Goal: Information Seeking & Learning: Learn about a topic

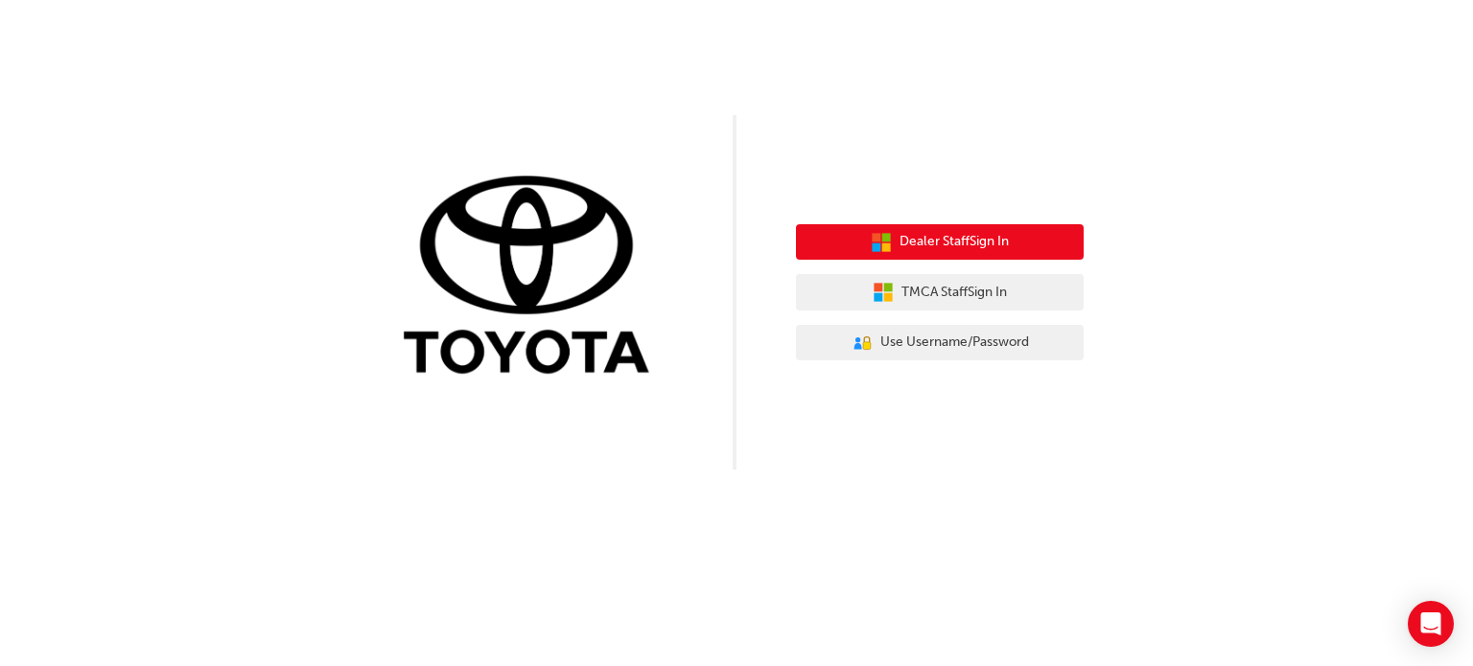
click at [962, 250] on span "Dealer Staff Sign In" at bounding box center [953, 242] width 109 height 22
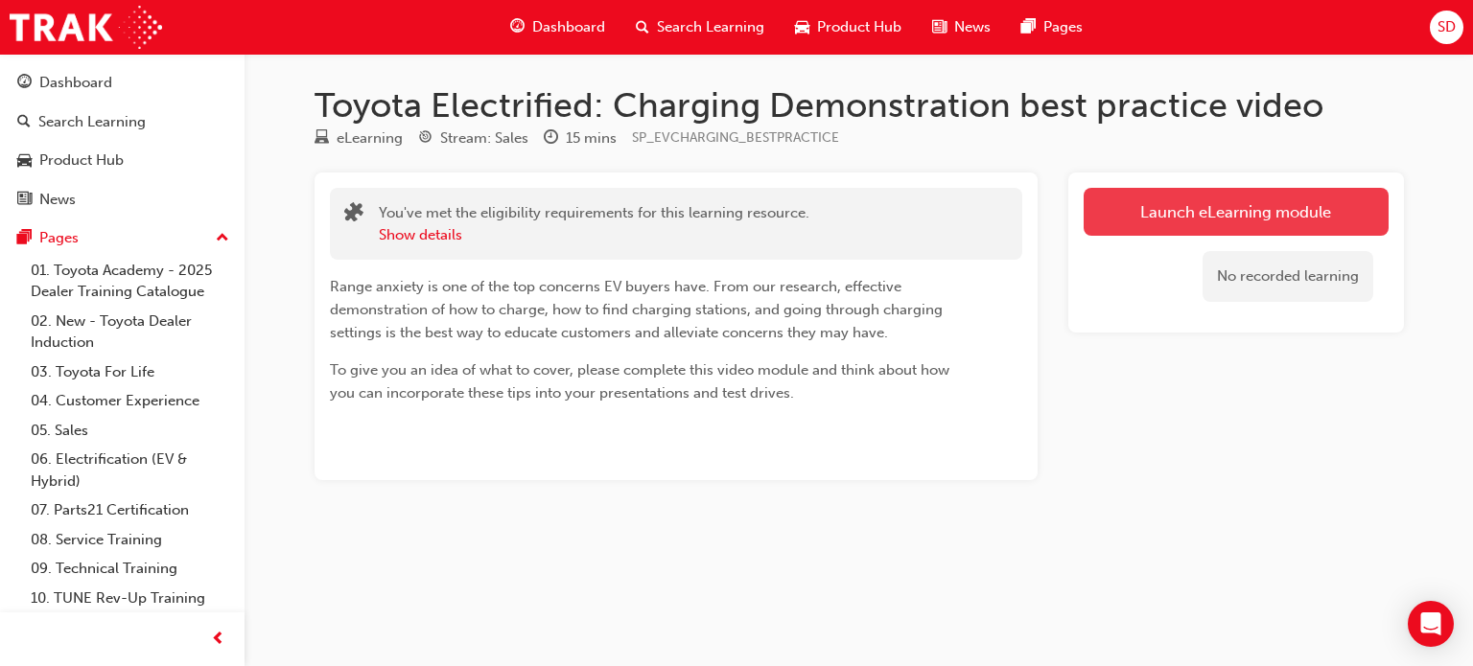
click at [1155, 204] on link "Launch eLearning module" at bounding box center [1236, 212] width 305 height 48
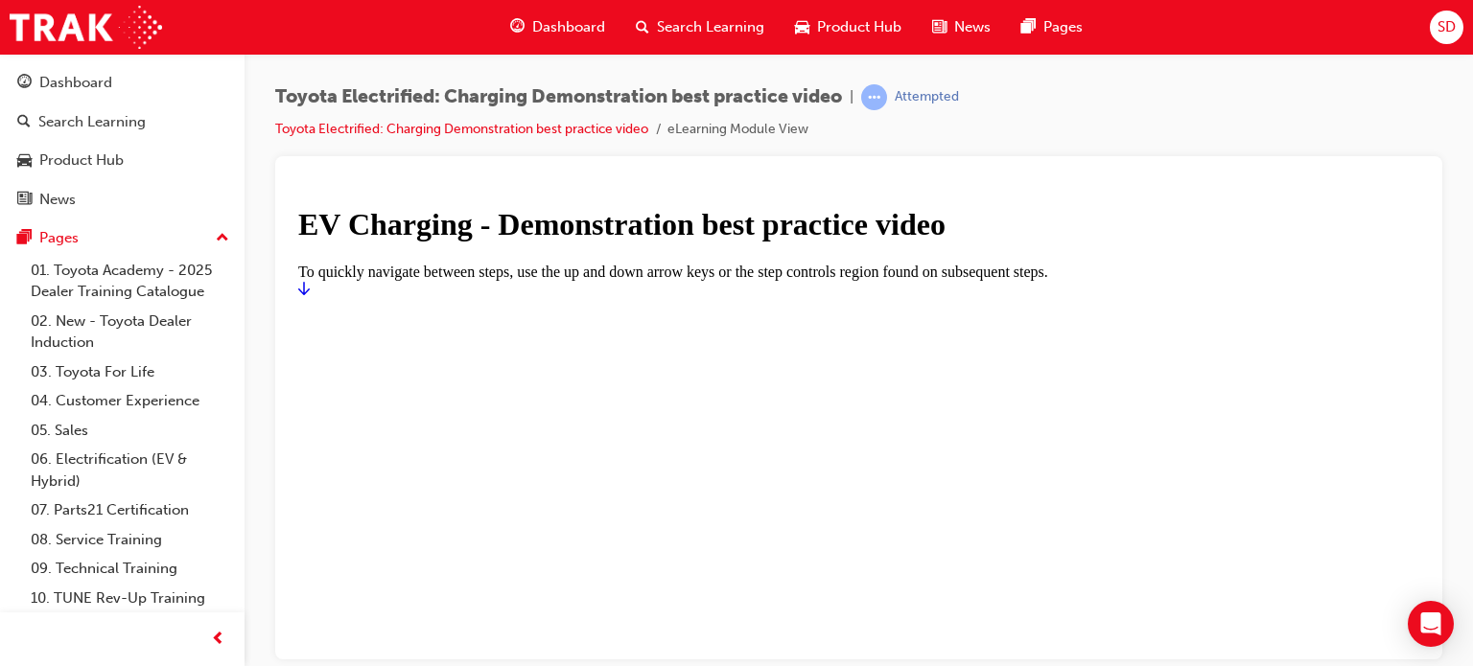
click at [310, 296] on link "Start" at bounding box center [304, 288] width 12 height 16
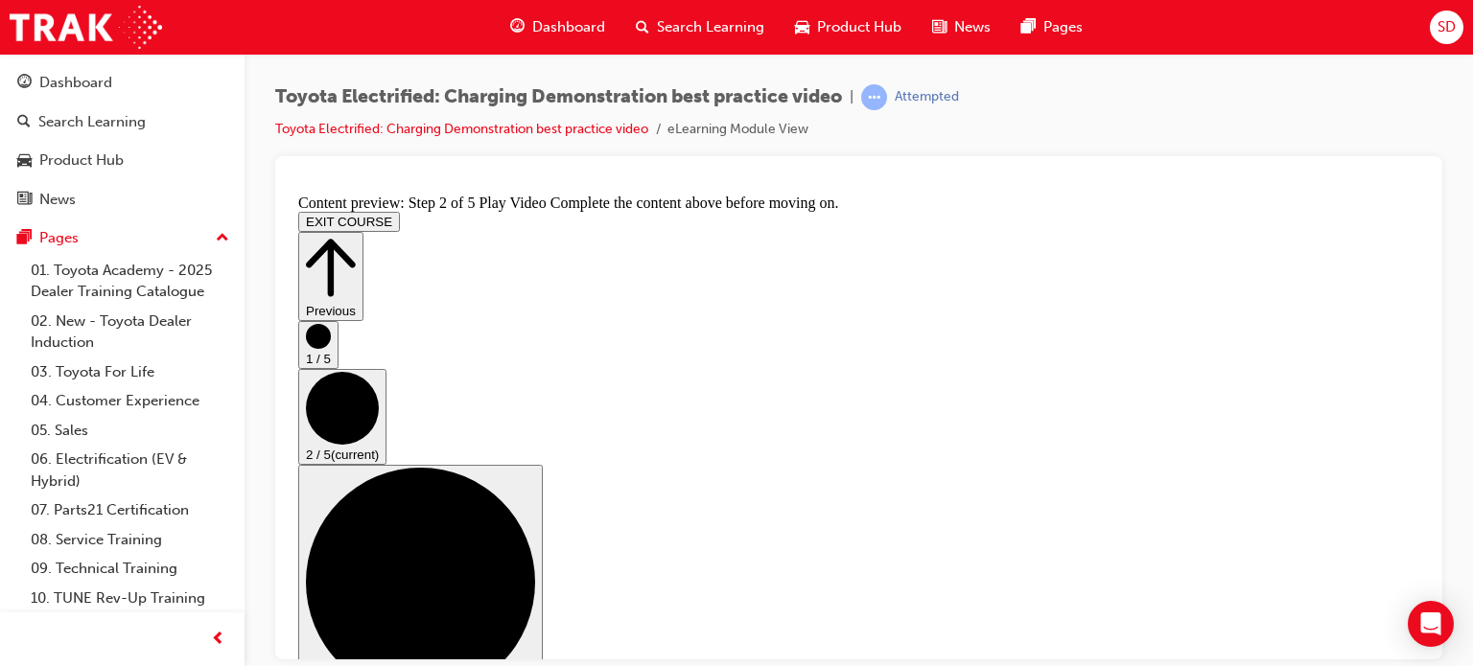
click at [1033, 118] on div "Toyota Electrified: Charging Demonstration best practice video | Attempted Toyo…" at bounding box center [858, 120] width 1167 height 72
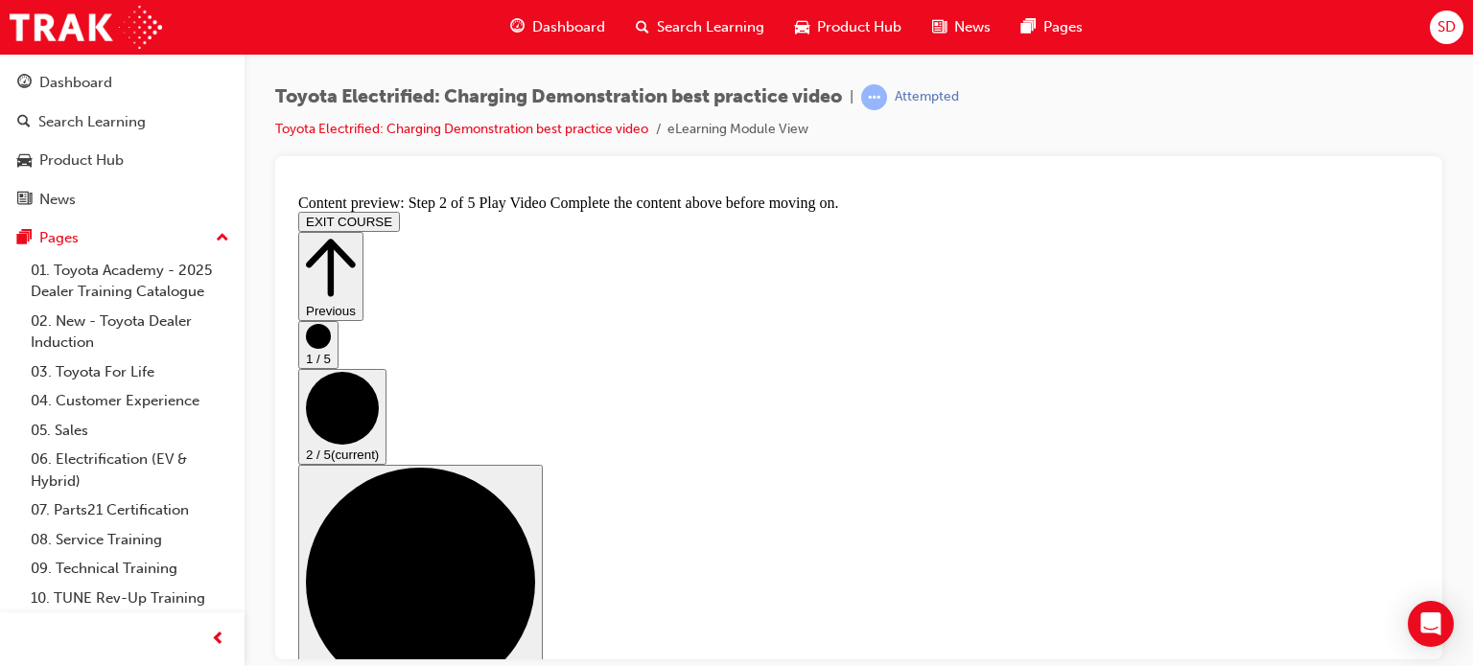
scroll to position [309, 0]
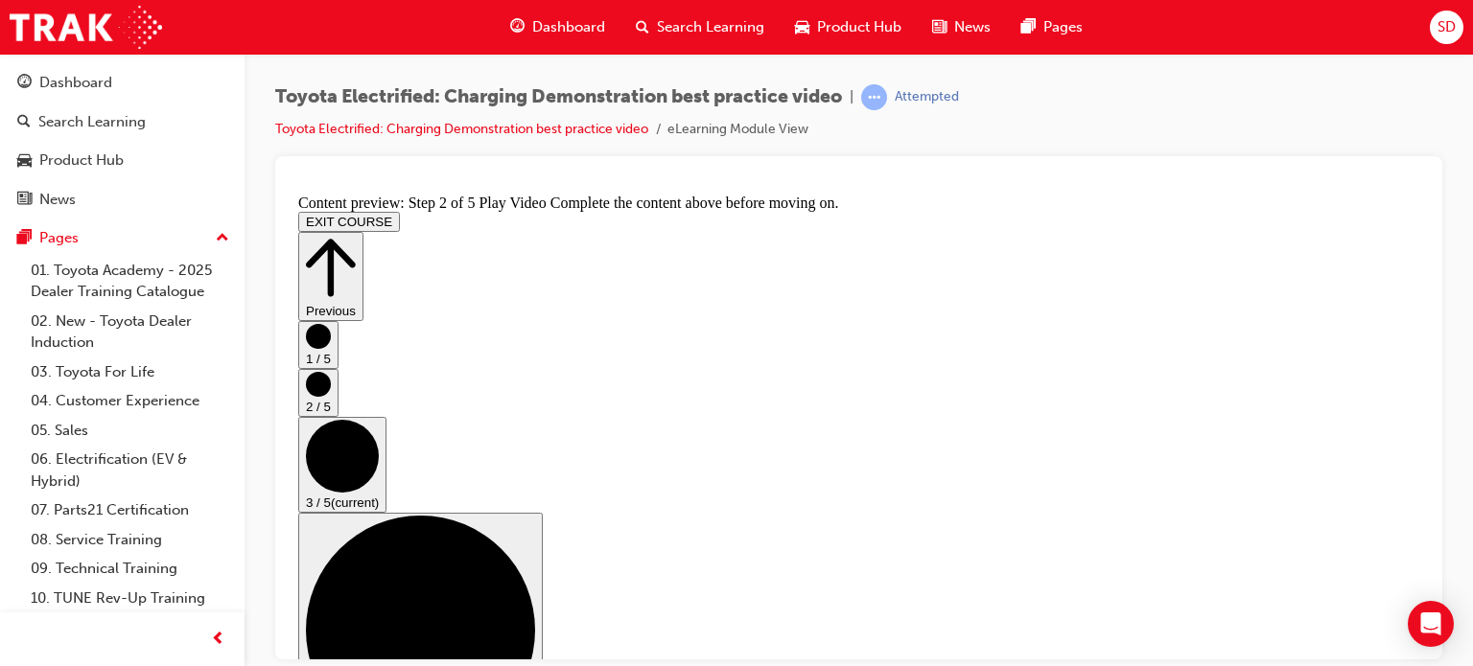
scroll to position [192, 0]
checkbox input "true"
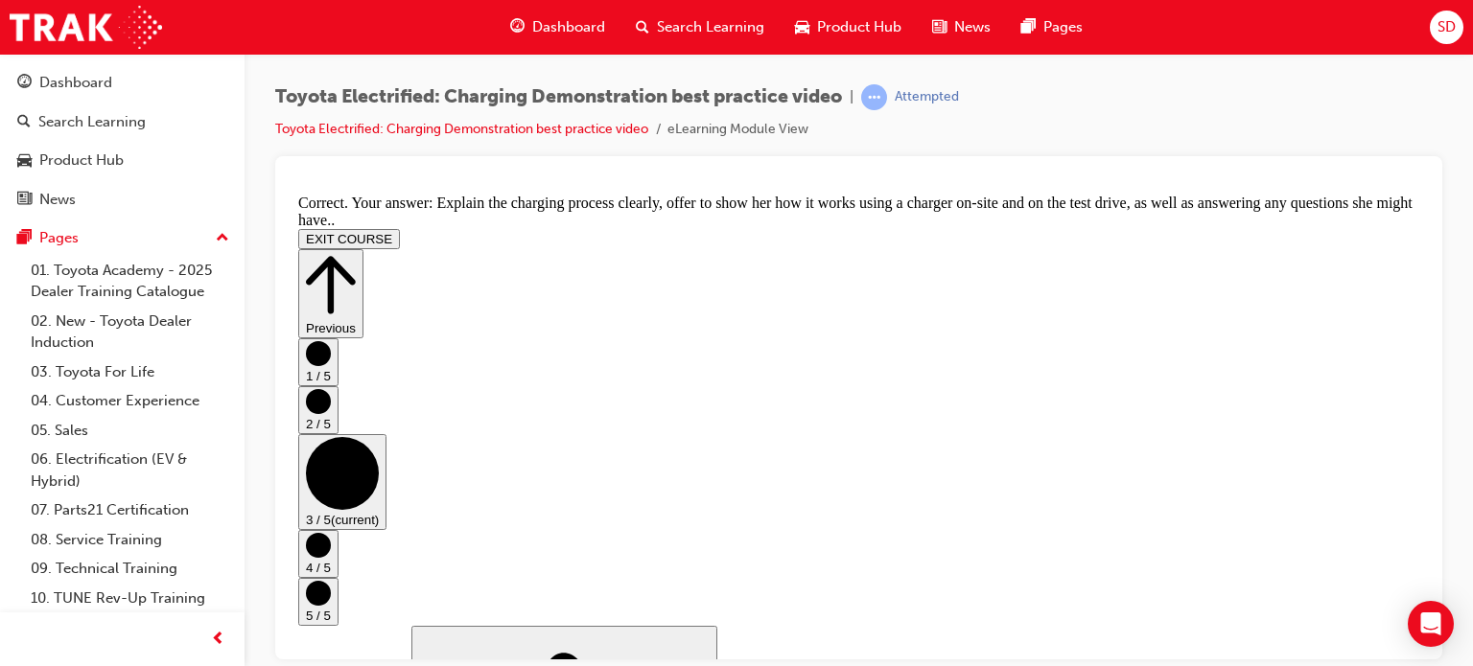
scroll to position [567, 0]
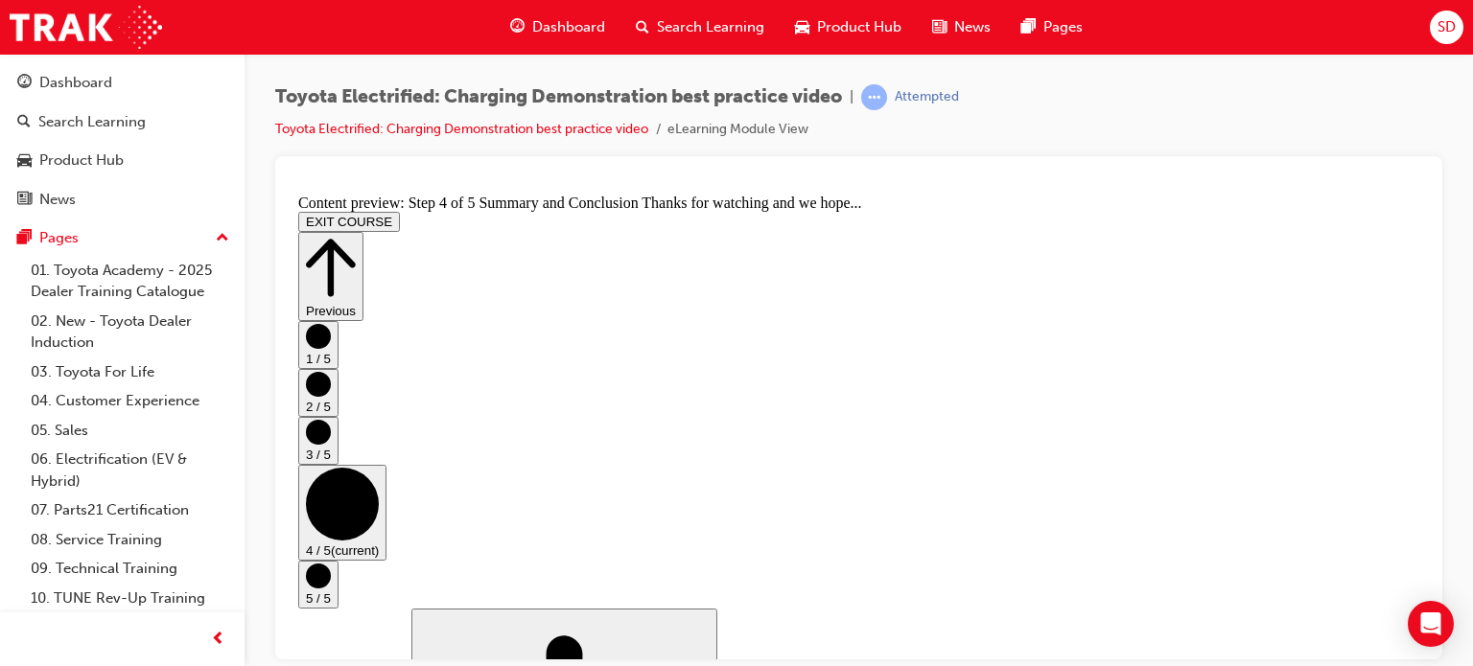
scroll to position [96, 0]
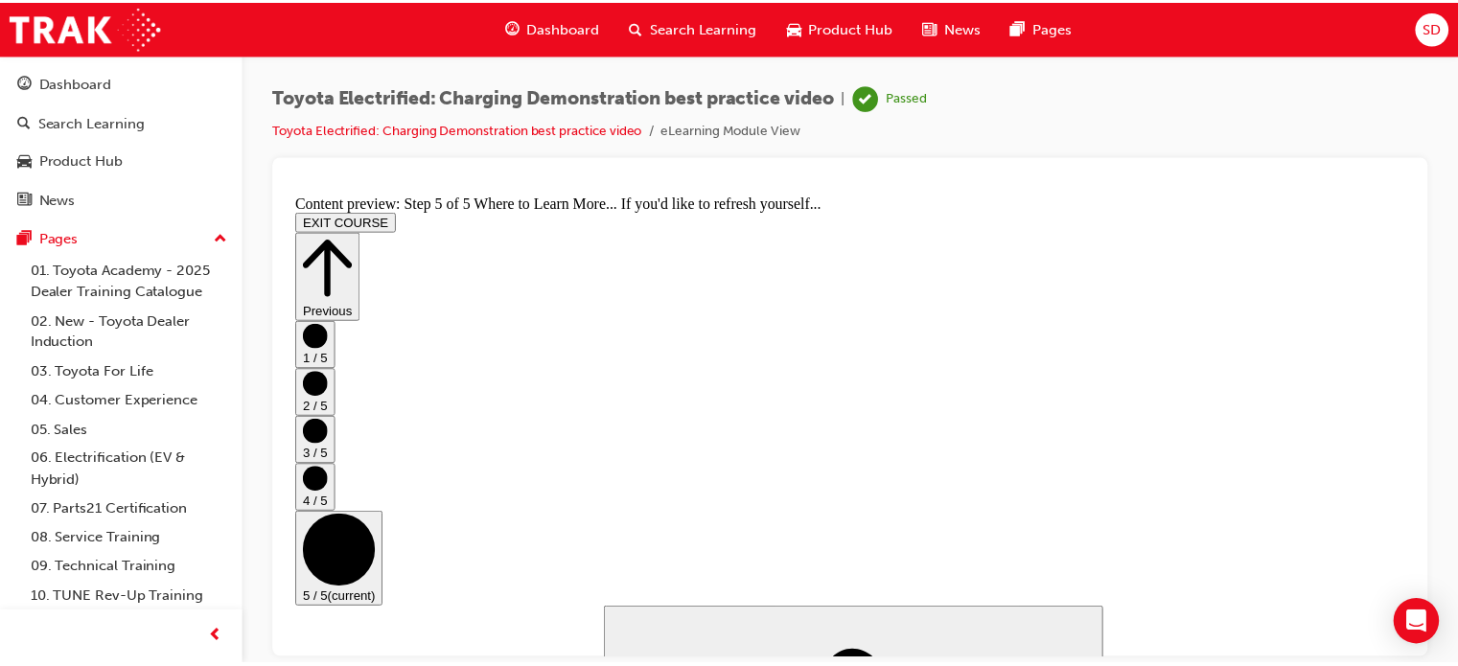
scroll to position [408, 0]
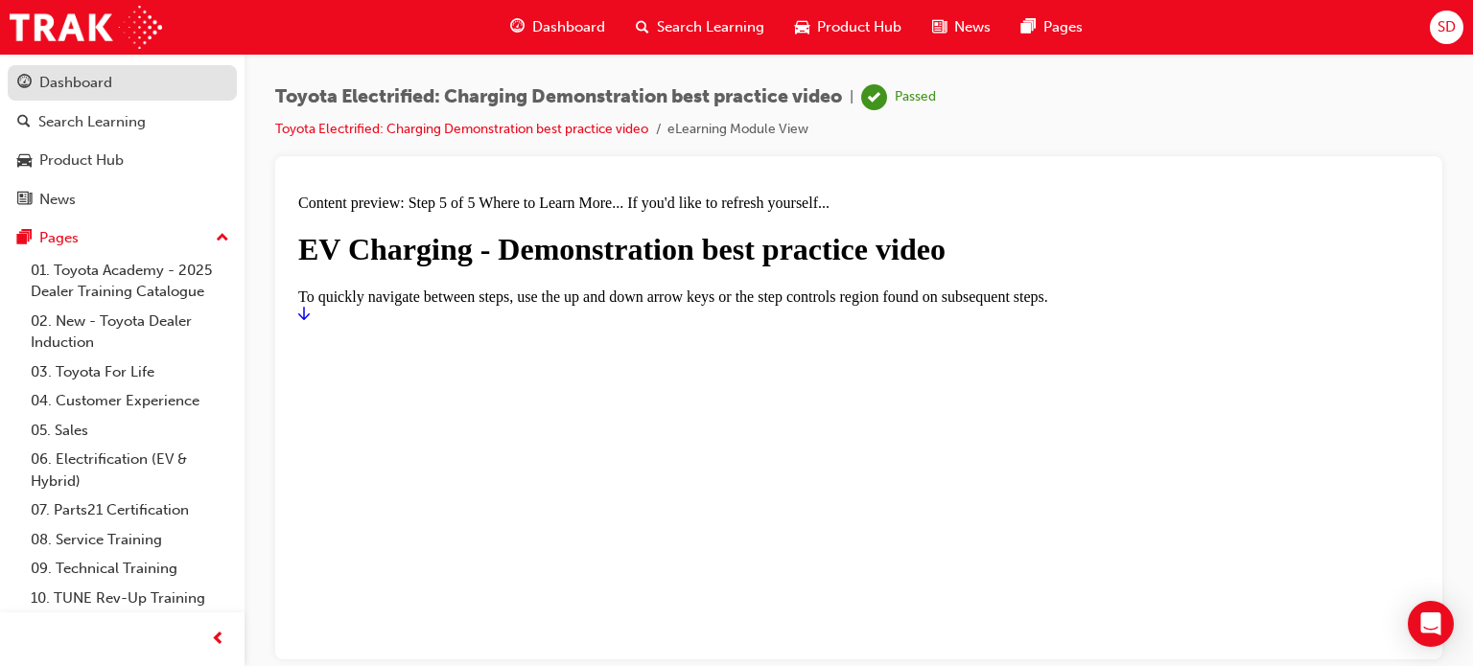
click at [76, 80] on div "Dashboard" at bounding box center [75, 83] width 73 height 22
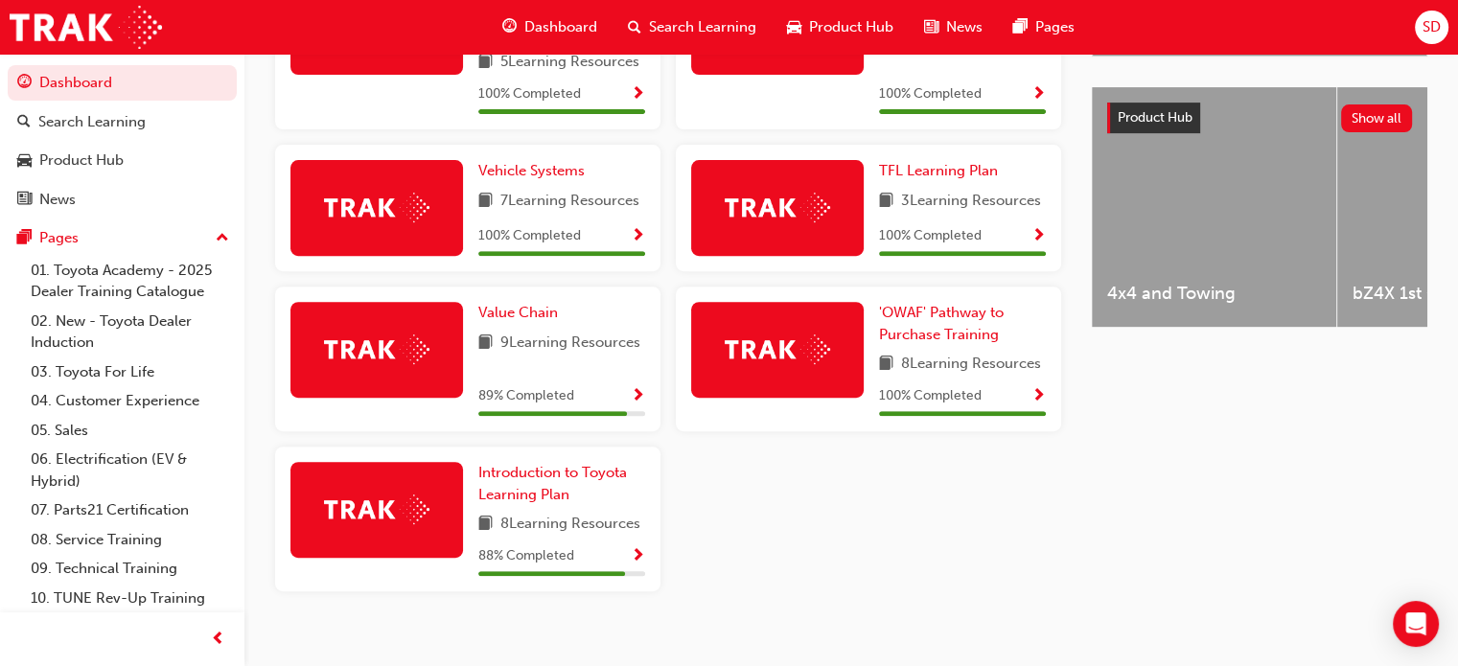
scroll to position [749, 0]
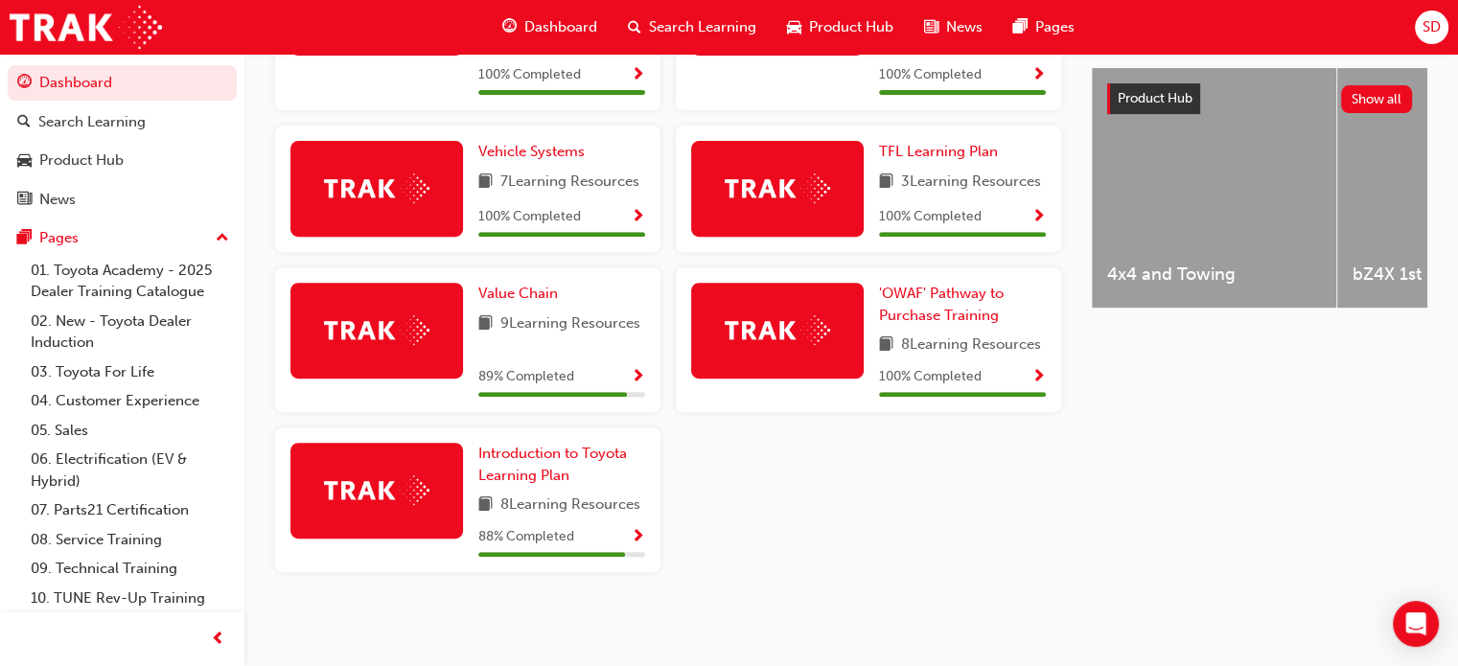
click at [637, 537] on span "Show Progress" at bounding box center [638, 537] width 14 height 17
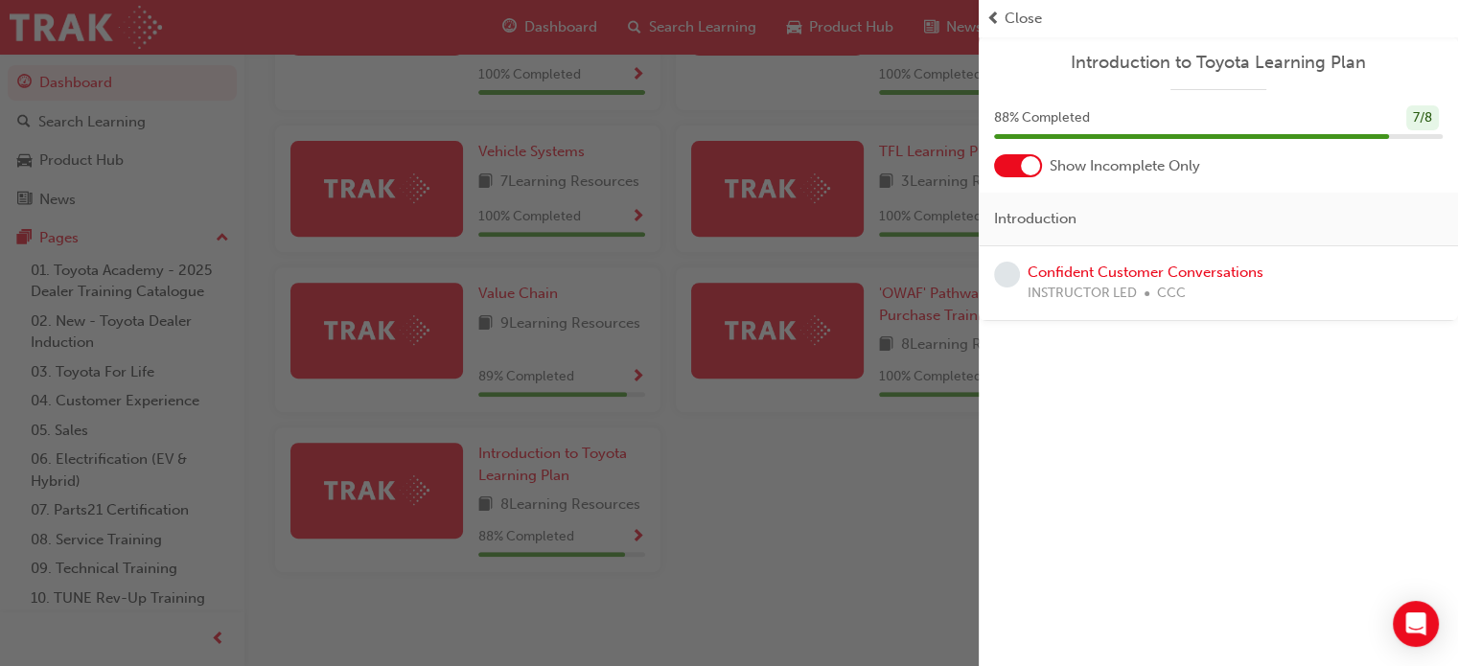
click at [849, 475] on div "button" at bounding box center [489, 333] width 979 height 666
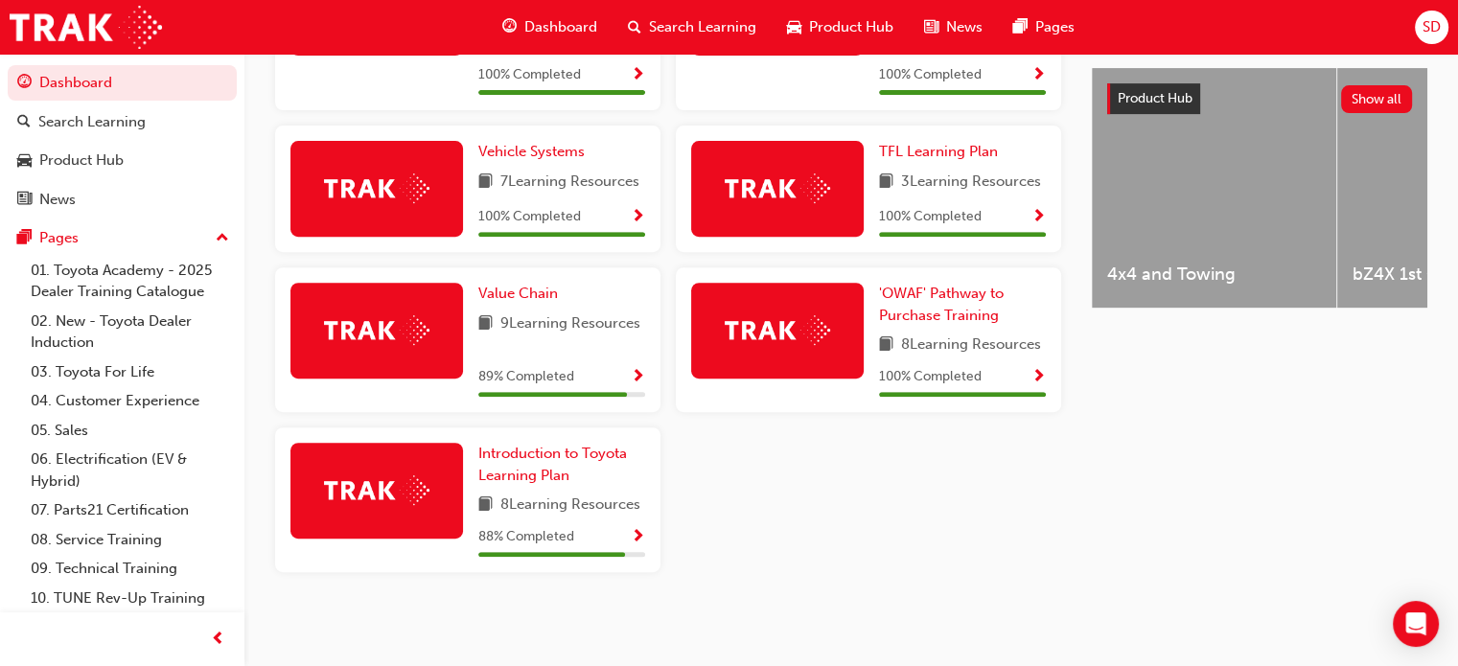
click at [638, 372] on span "Show Progress" at bounding box center [638, 377] width 14 height 17
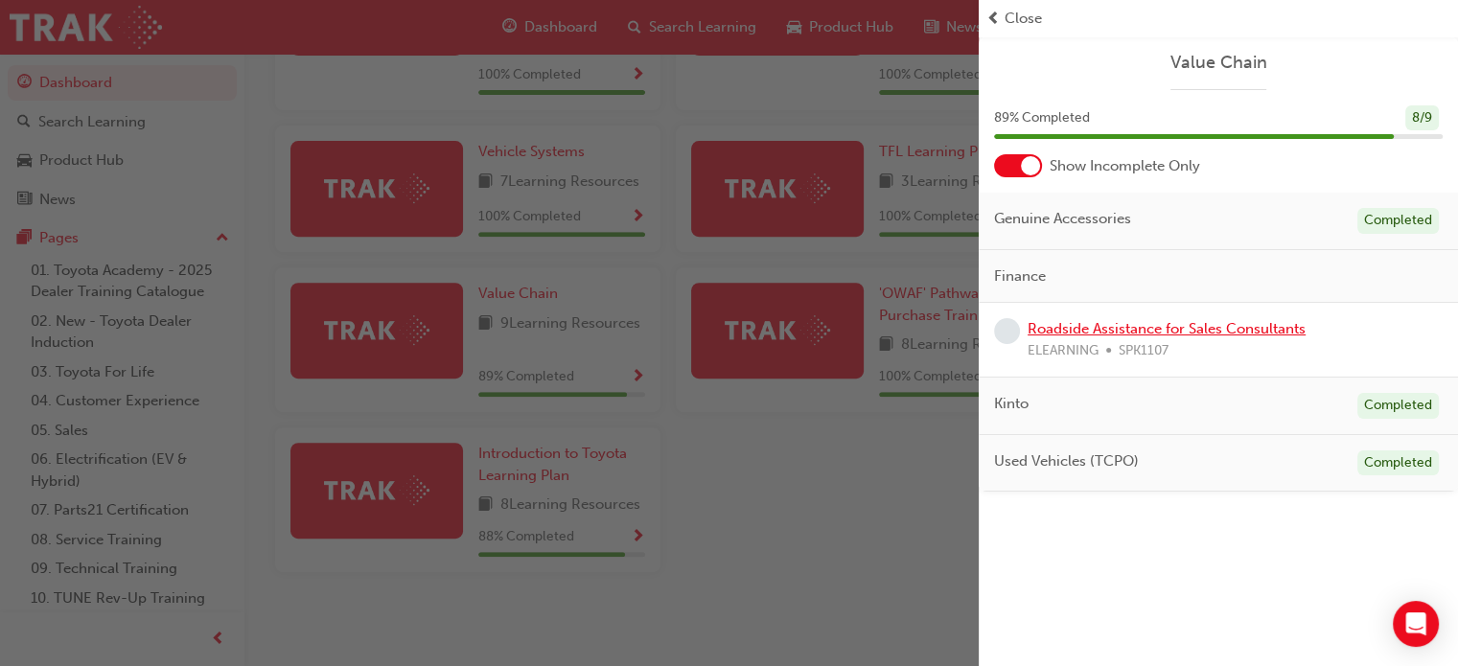
click at [1067, 328] on link "Roadside Assistance for Sales Consultants" at bounding box center [1167, 328] width 278 height 17
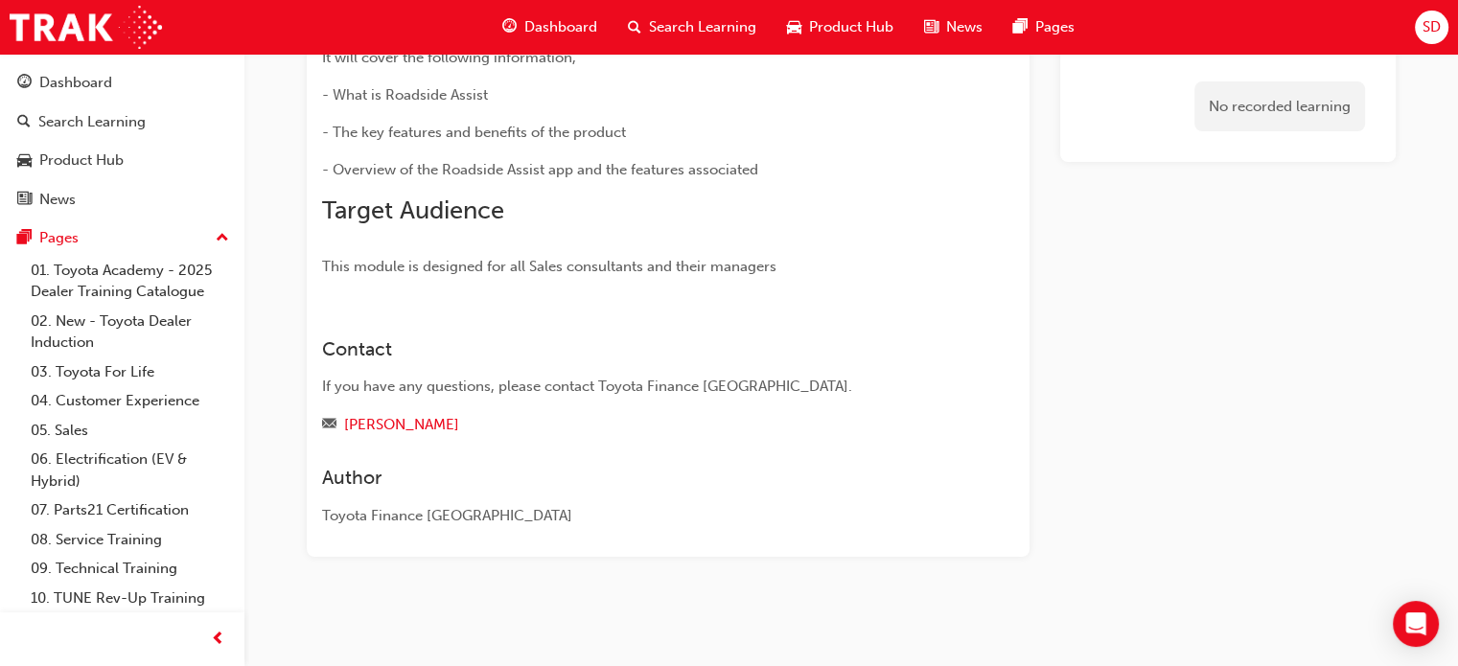
scroll to position [196, 0]
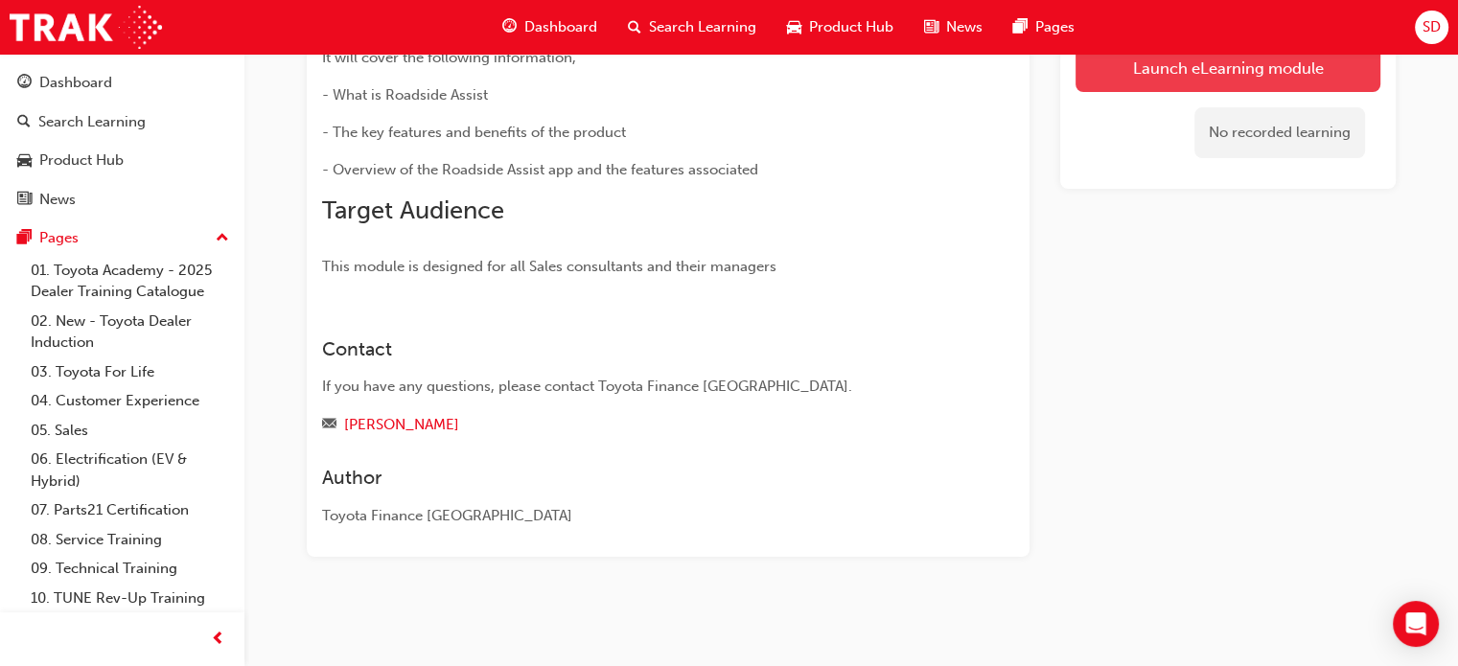
click at [1204, 67] on link "Launch eLearning module" at bounding box center [1228, 68] width 305 height 48
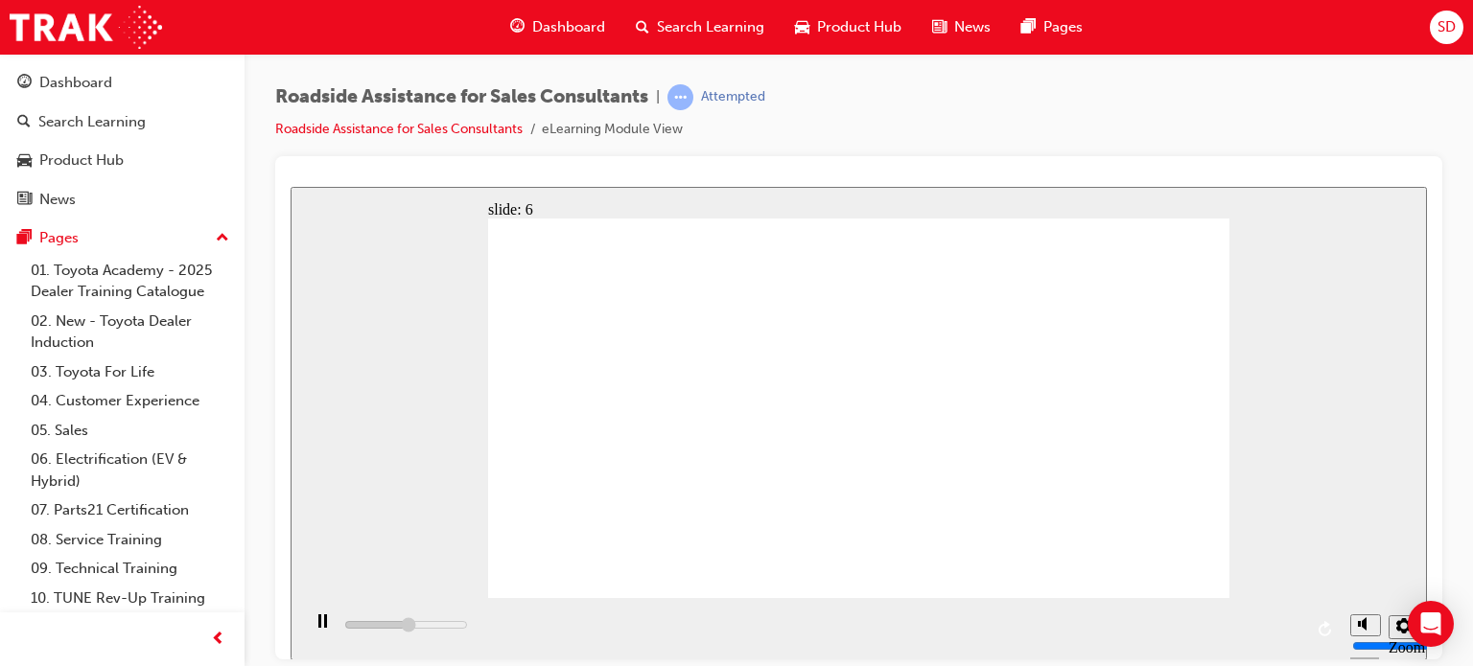
click at [386, 497] on div "slide: 9 Next page Page 9 of 9 Previous page Open Menu Help Save and Exit Toyot…" at bounding box center [859, 423] width 1136 height 474
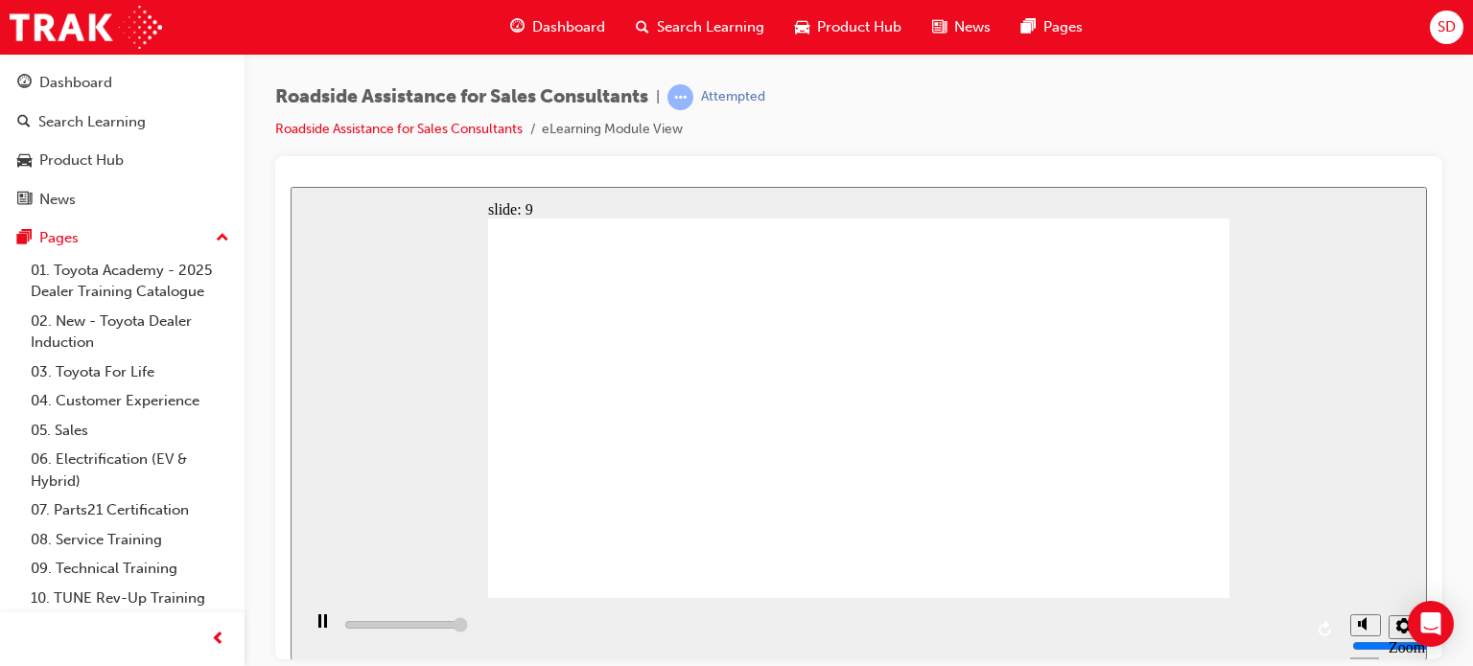
type input "108300"
checkbox input "true"
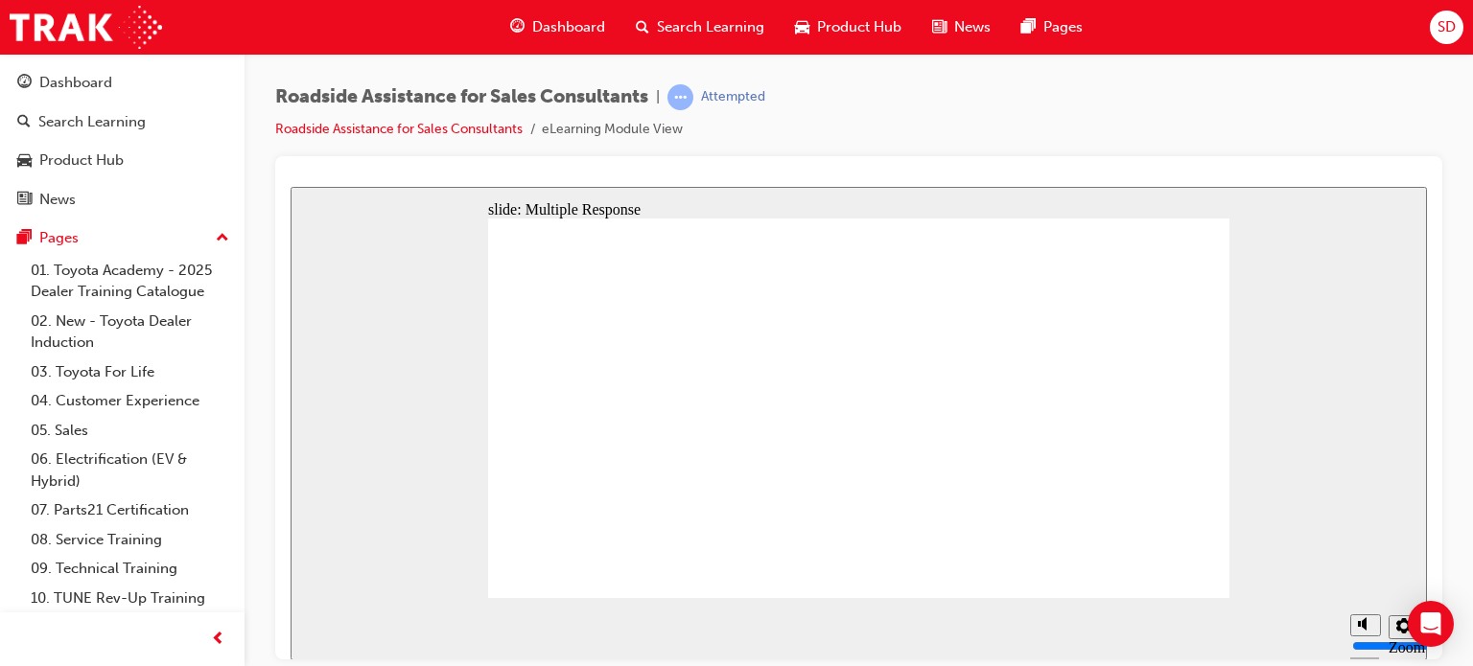
checkbox input "true"
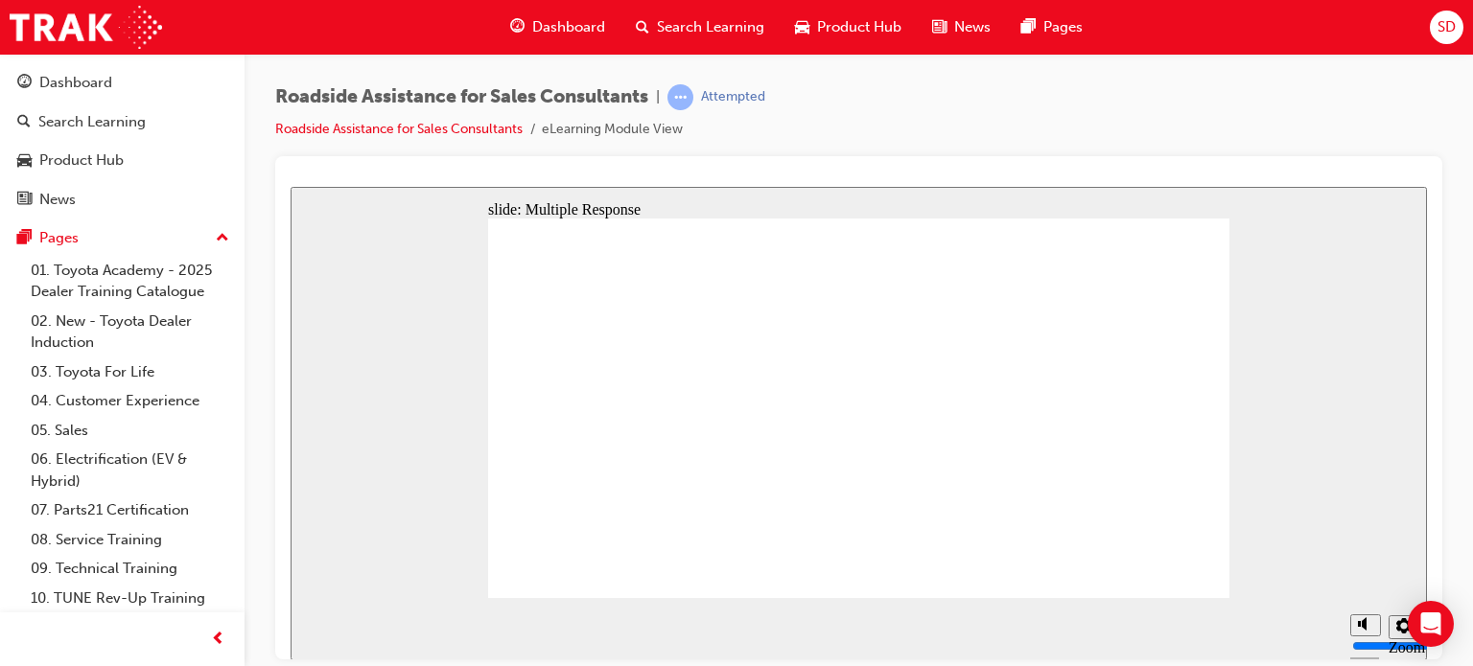
checkbox input "true"
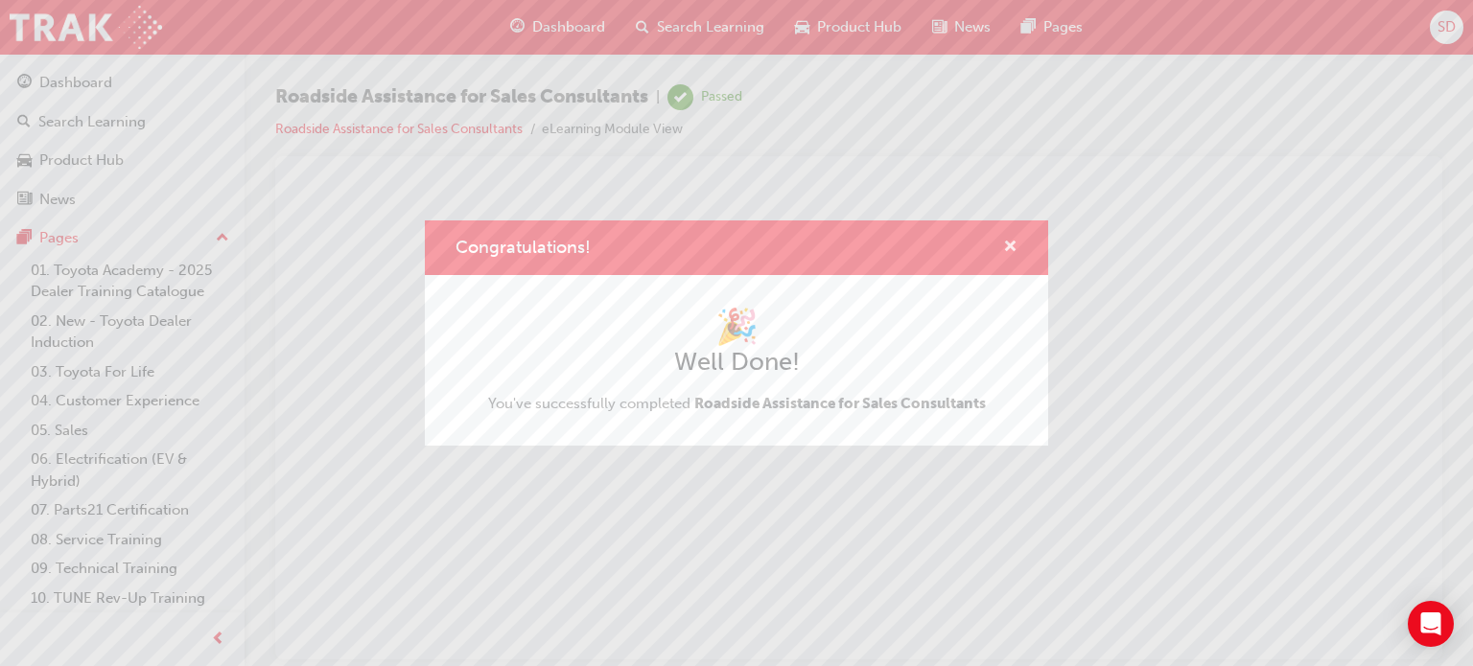
click at [1009, 251] on span "cross-icon" at bounding box center [1010, 248] width 14 height 17
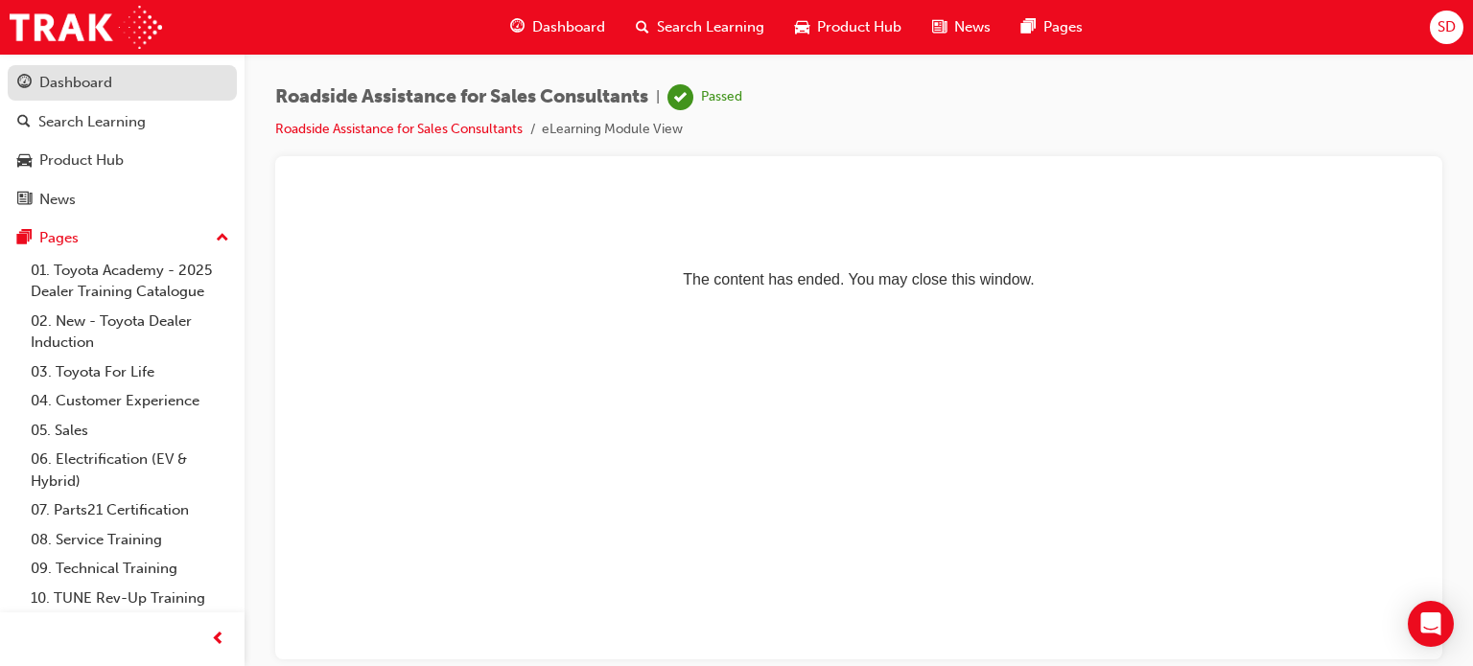
click at [79, 89] on div "Dashboard" at bounding box center [75, 83] width 73 height 22
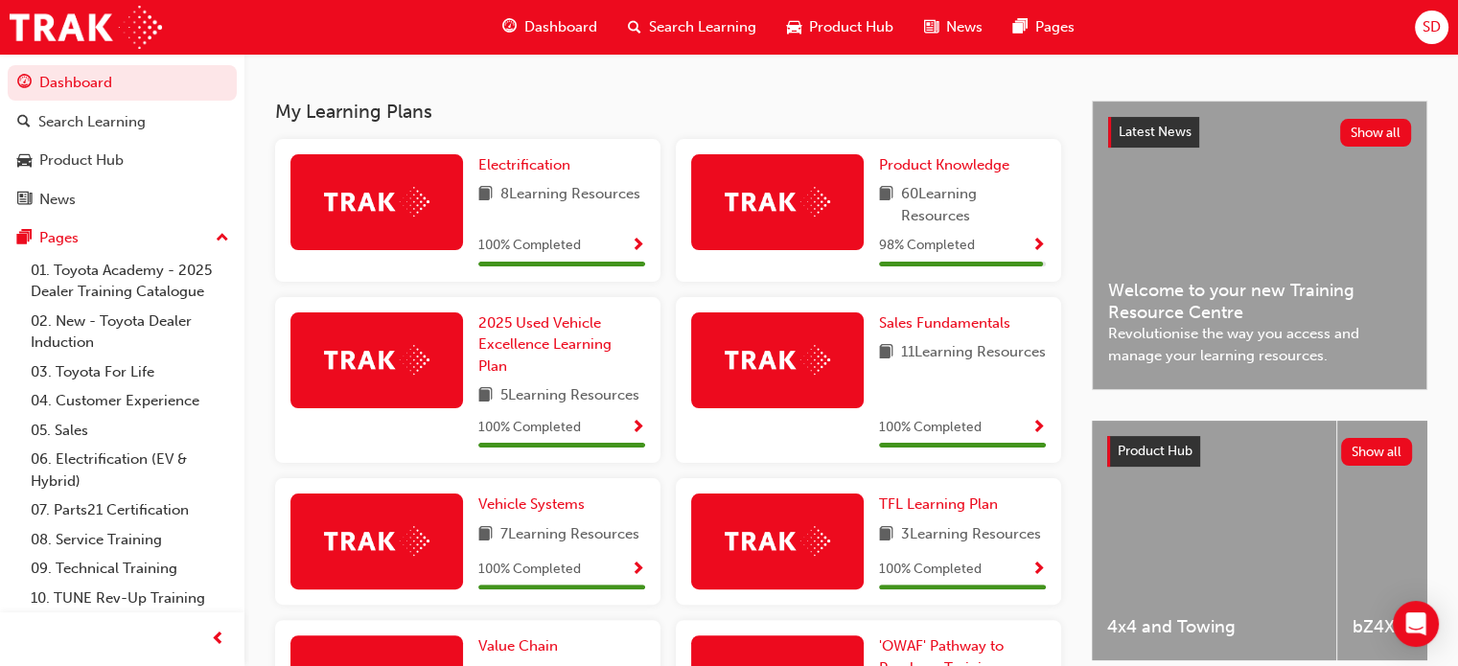
scroll to position [384, 0]
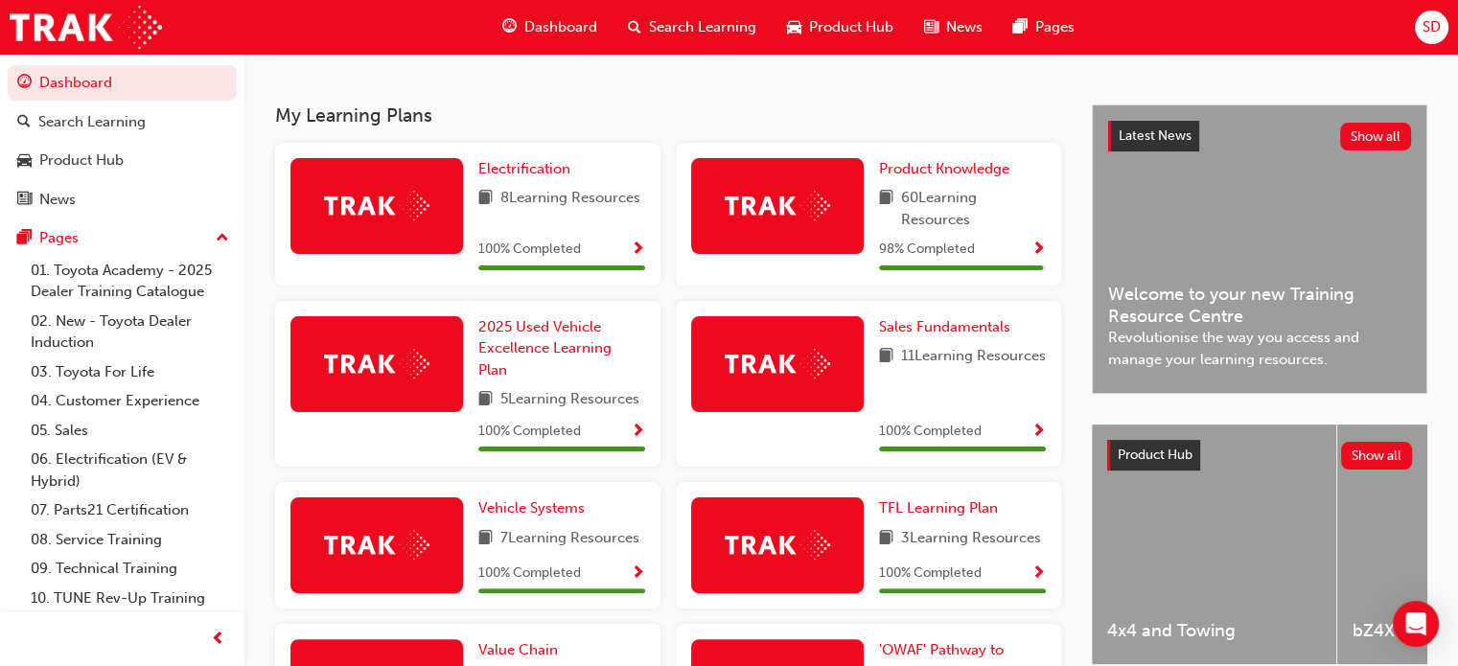
click at [1034, 245] on span "Show Progress" at bounding box center [1039, 250] width 14 height 17
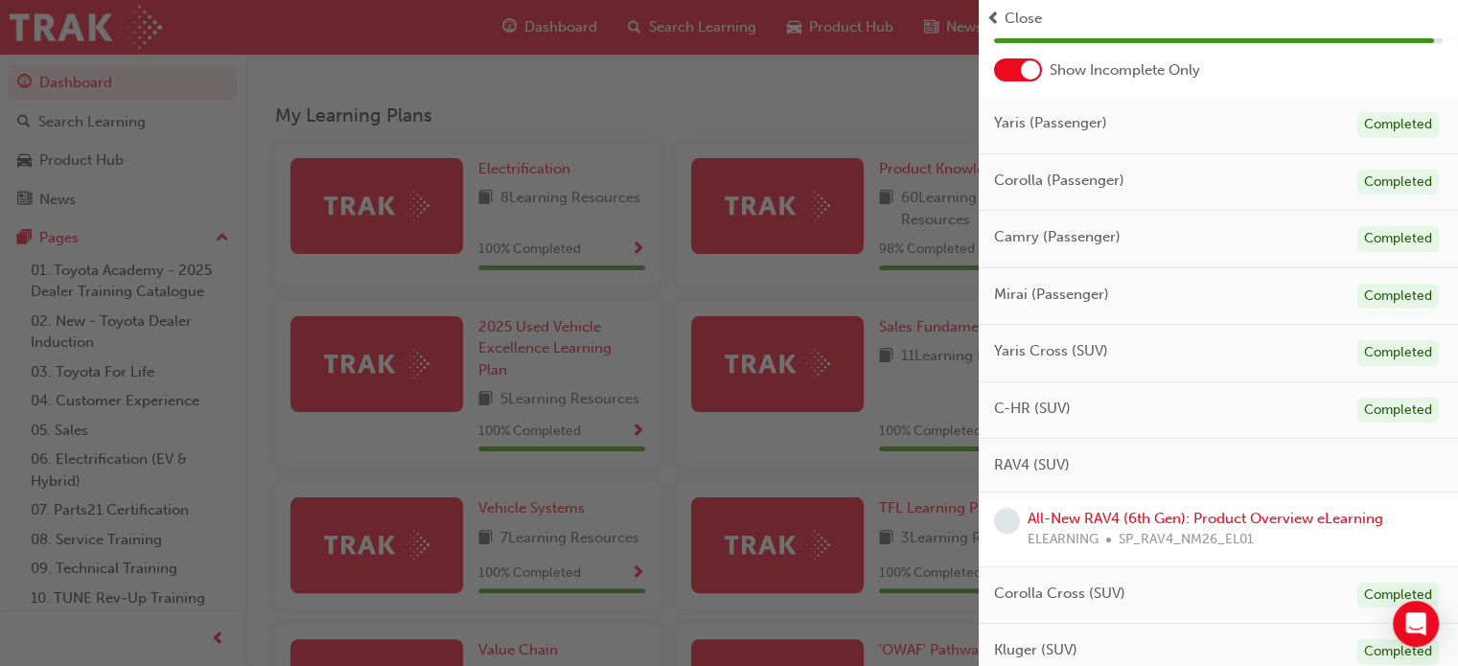
scroll to position [192, 0]
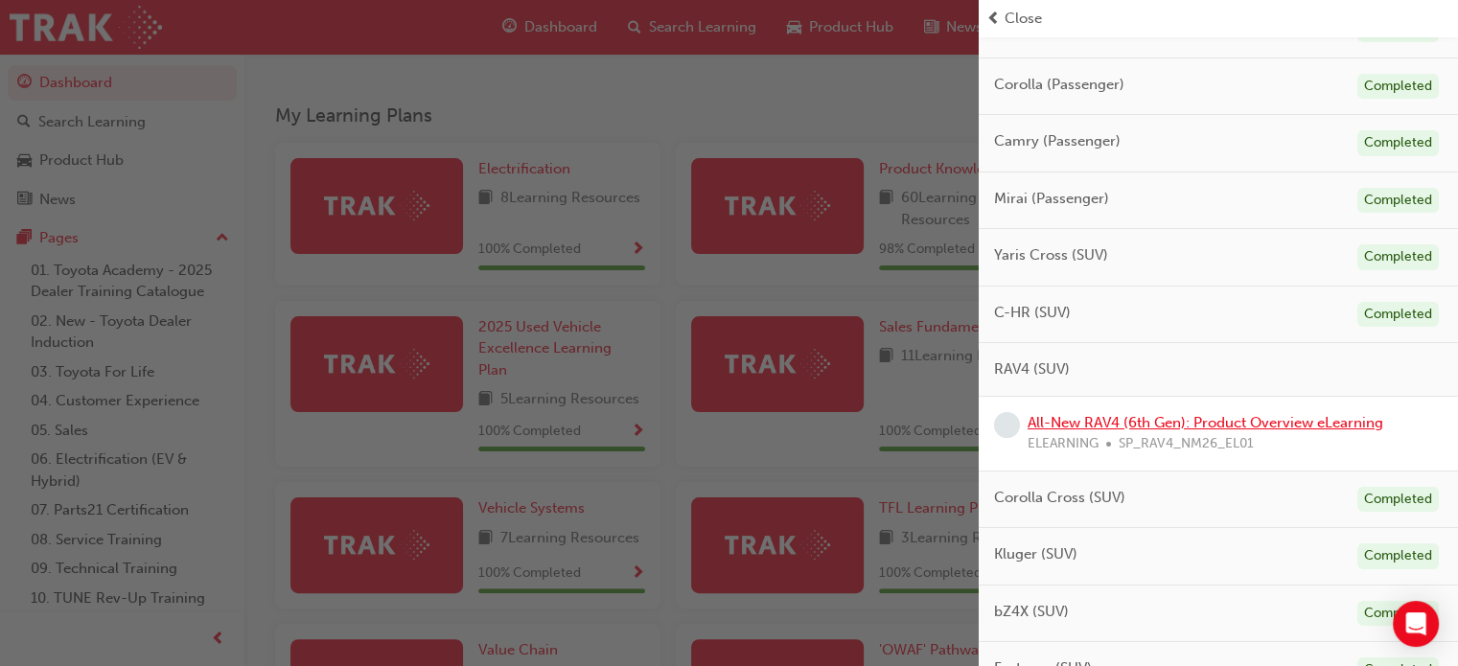
click at [1063, 425] on link "All-New RAV4 (6th Gen): Product Overview eLearning" at bounding box center [1206, 422] width 356 height 17
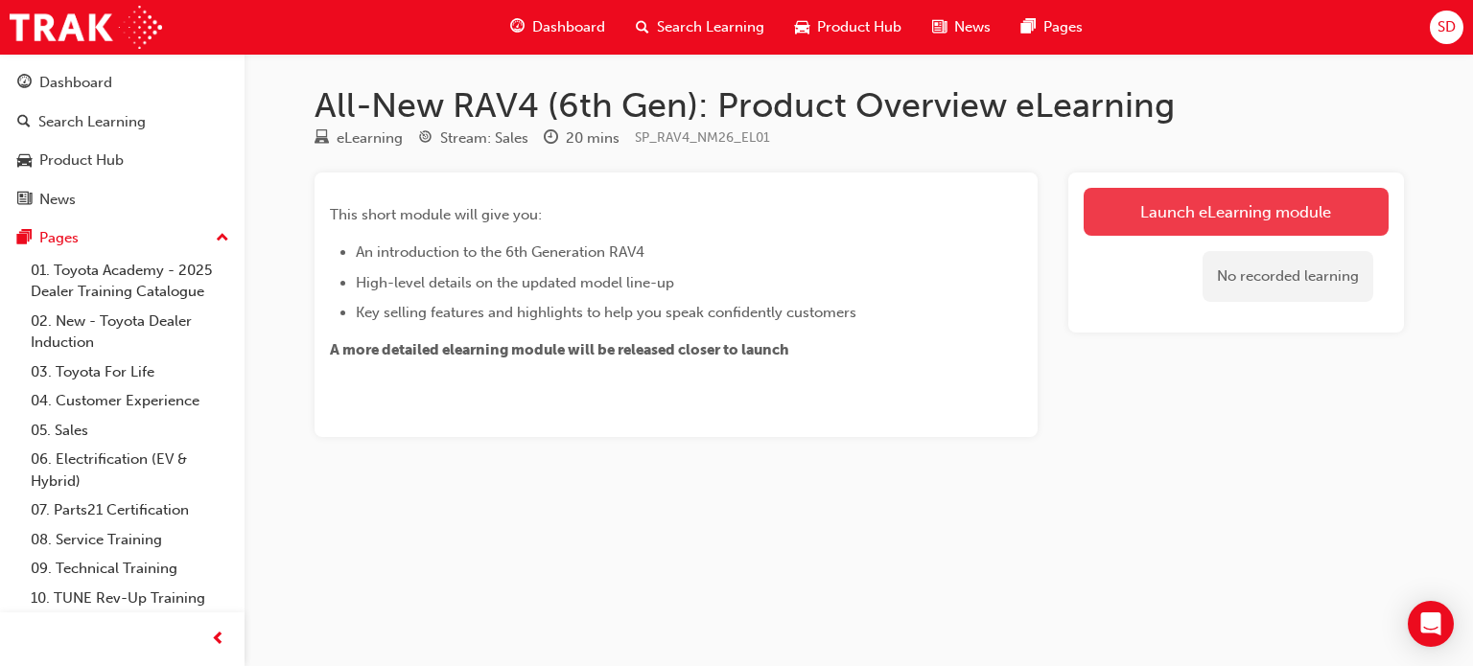
click at [1234, 205] on link "Launch eLearning module" at bounding box center [1236, 212] width 305 height 48
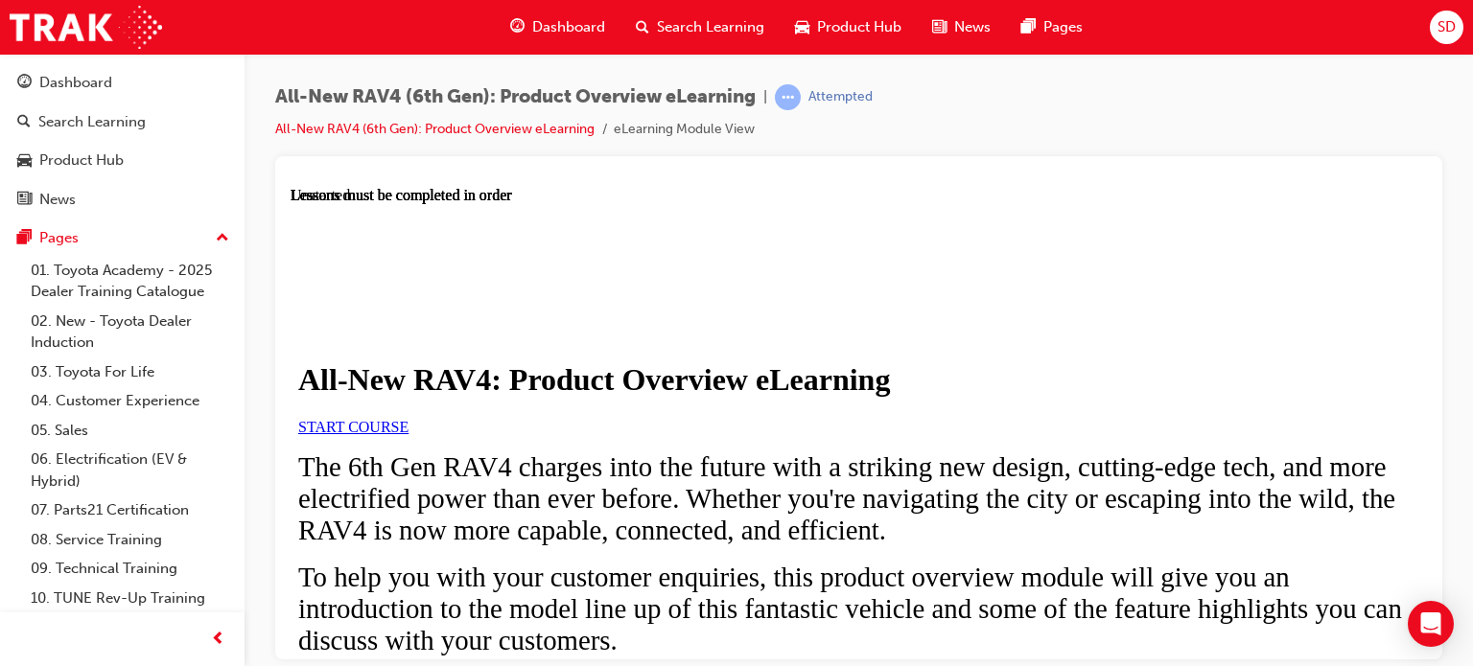
scroll to position [192, 0]
click at [408, 418] on span "START COURSE" at bounding box center [353, 426] width 110 height 16
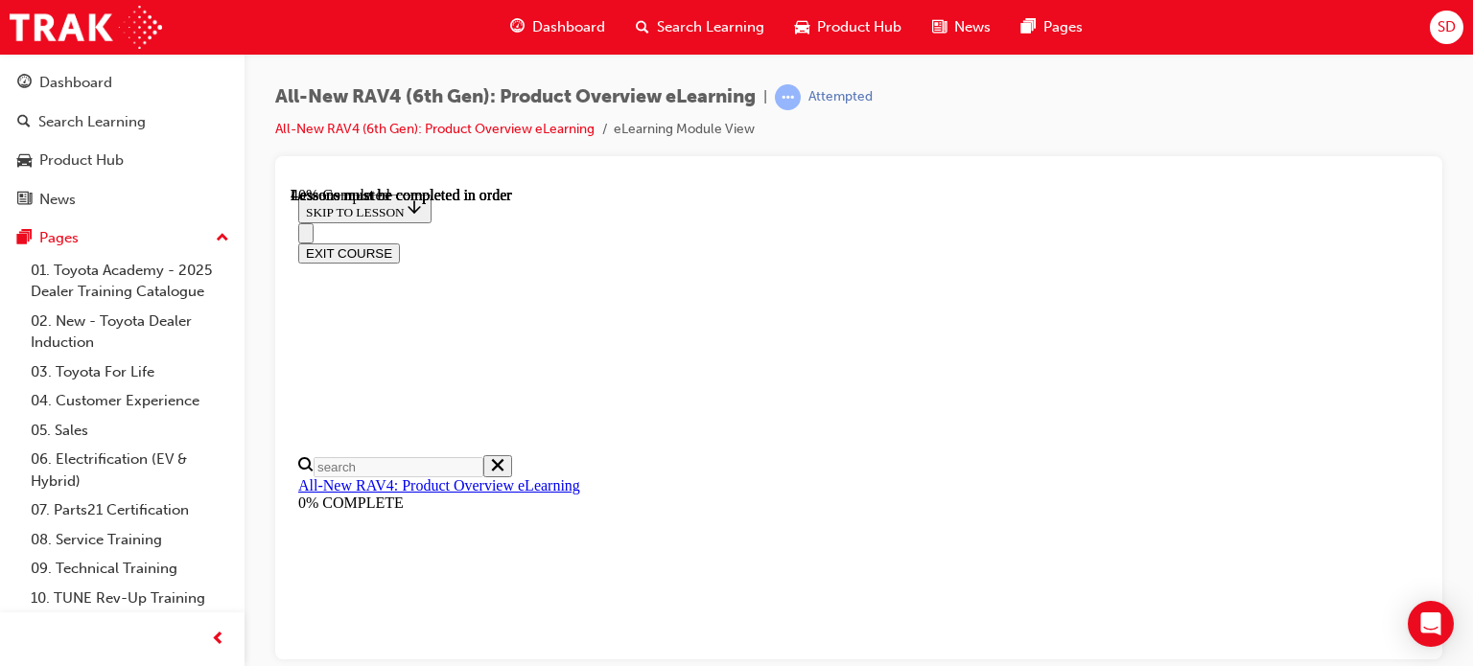
scroll to position [1889, 0]
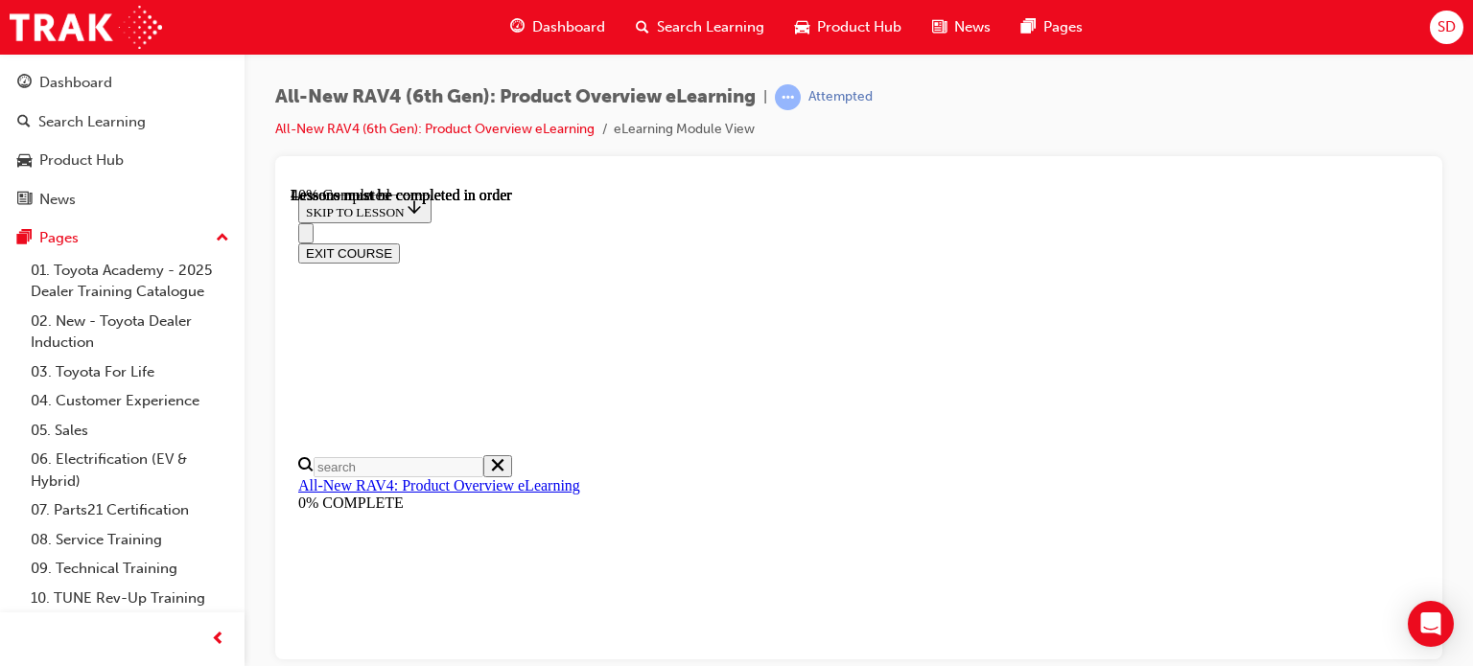
scroll to position [1985, 0]
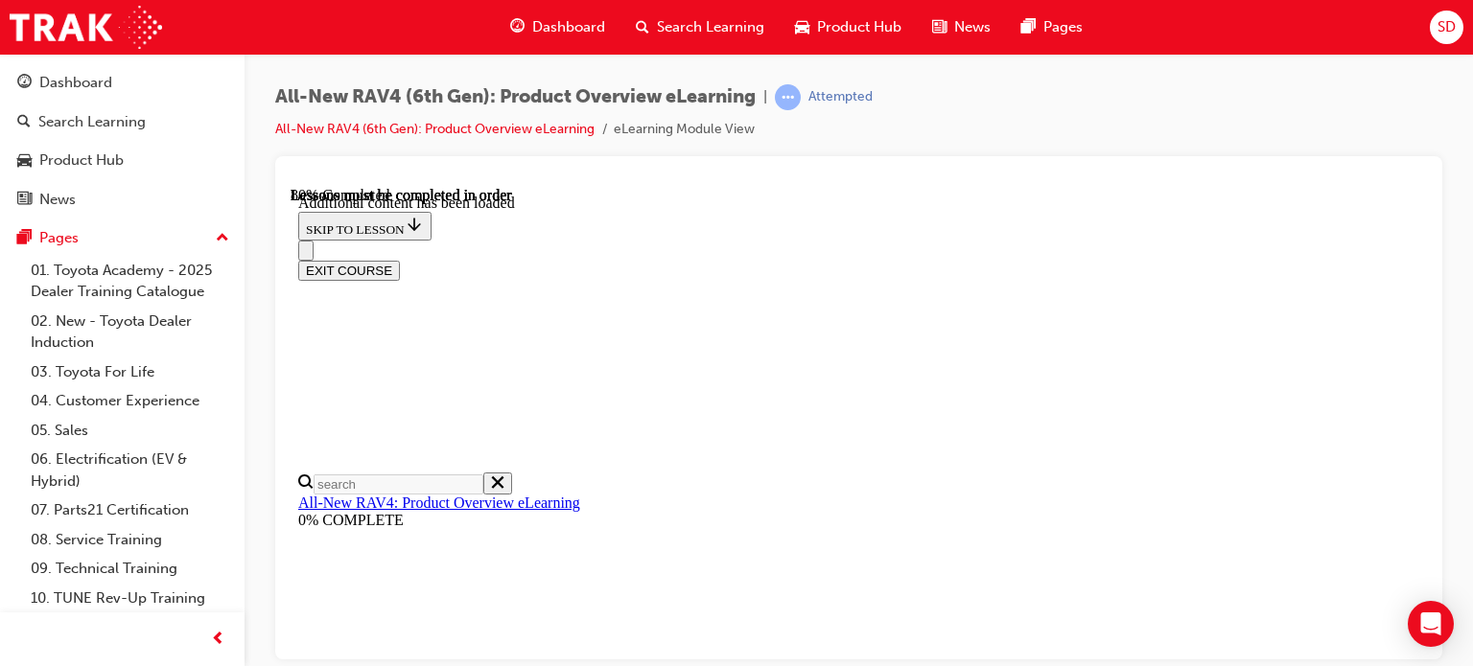
click at [941, 143] on div "All-New RAV4 (6th Gen): Product Overview eLearning | Attempted All-New RAV4 (6t…" at bounding box center [858, 120] width 1167 height 72
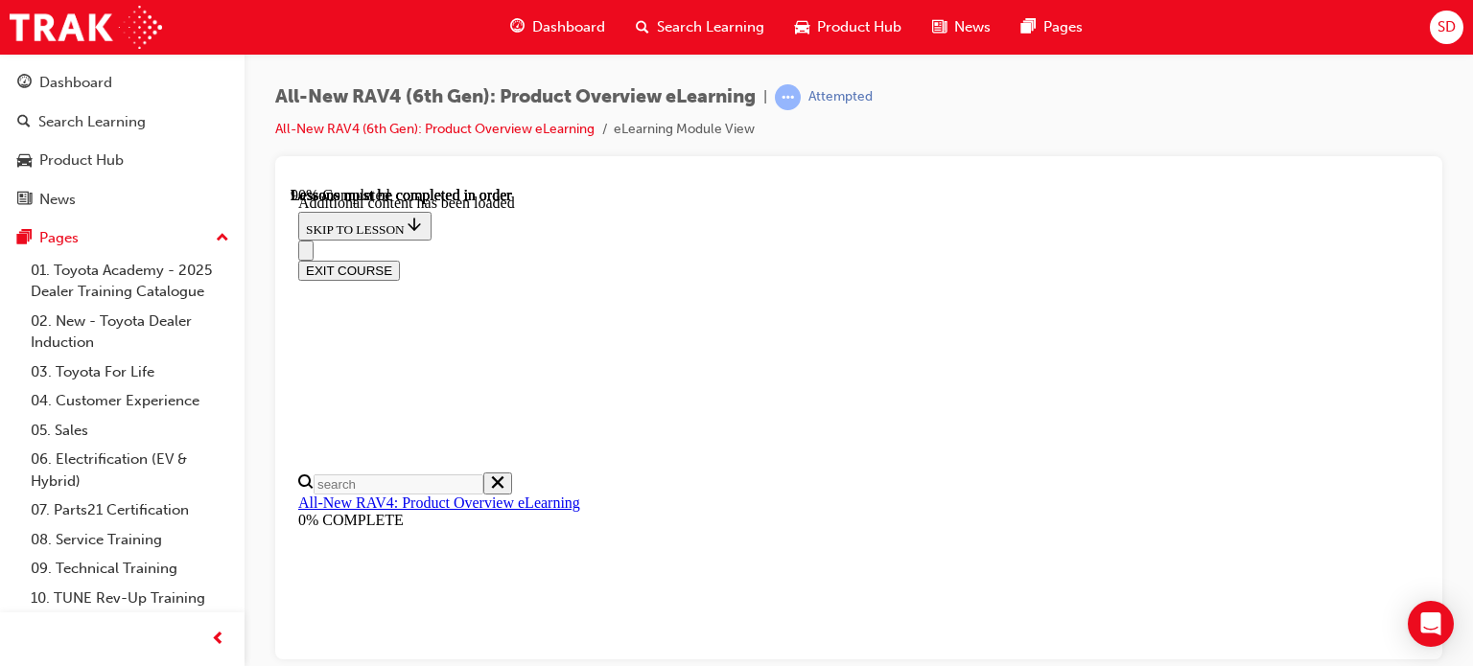
scroll to position [3140, 0]
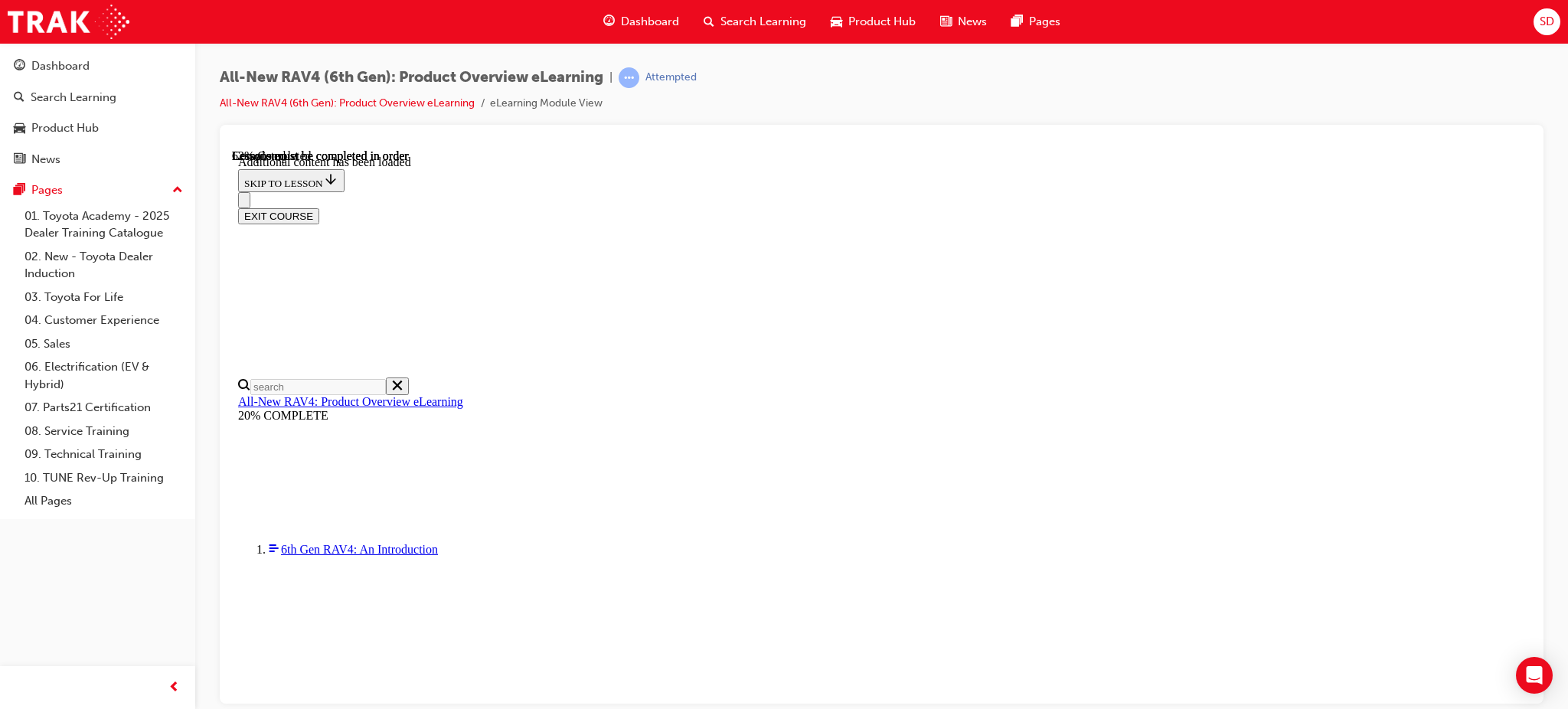
scroll to position [1456, 0]
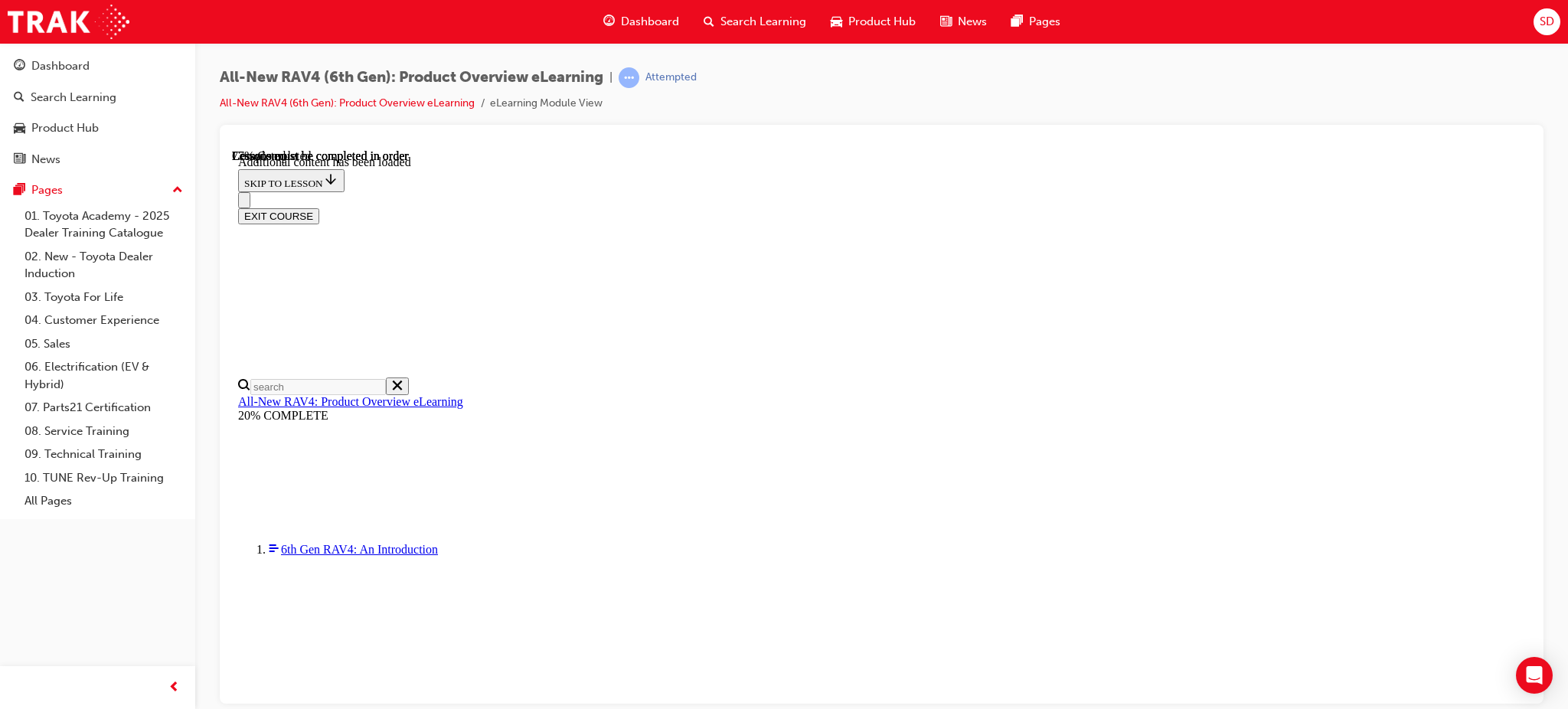
drag, startPoint x: 1083, startPoint y: 448, endPoint x: 975, endPoint y: 404, distance: 116.6
drag, startPoint x: 975, startPoint y: 404, endPoint x: 619, endPoint y: 445, distance: 358.4
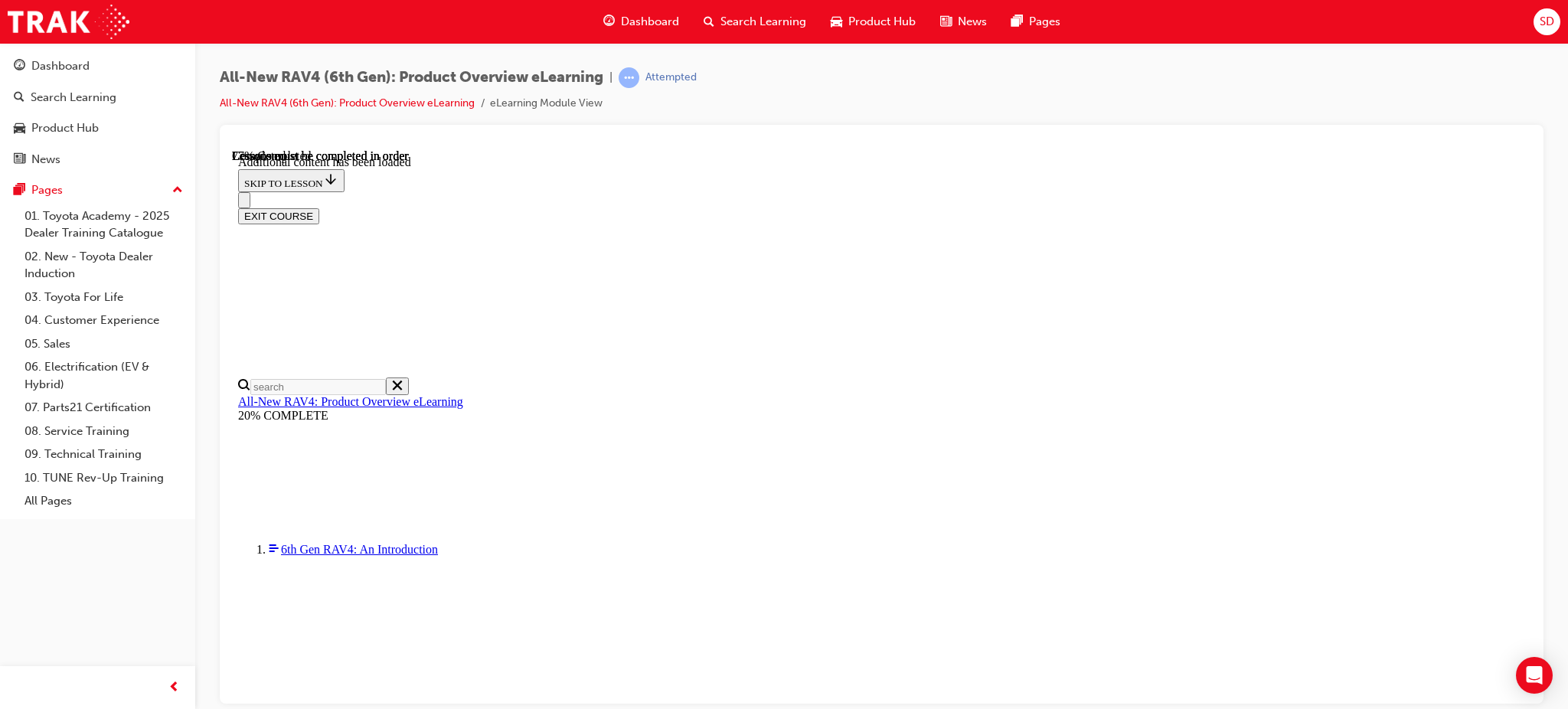
scroll to position [1676, 0]
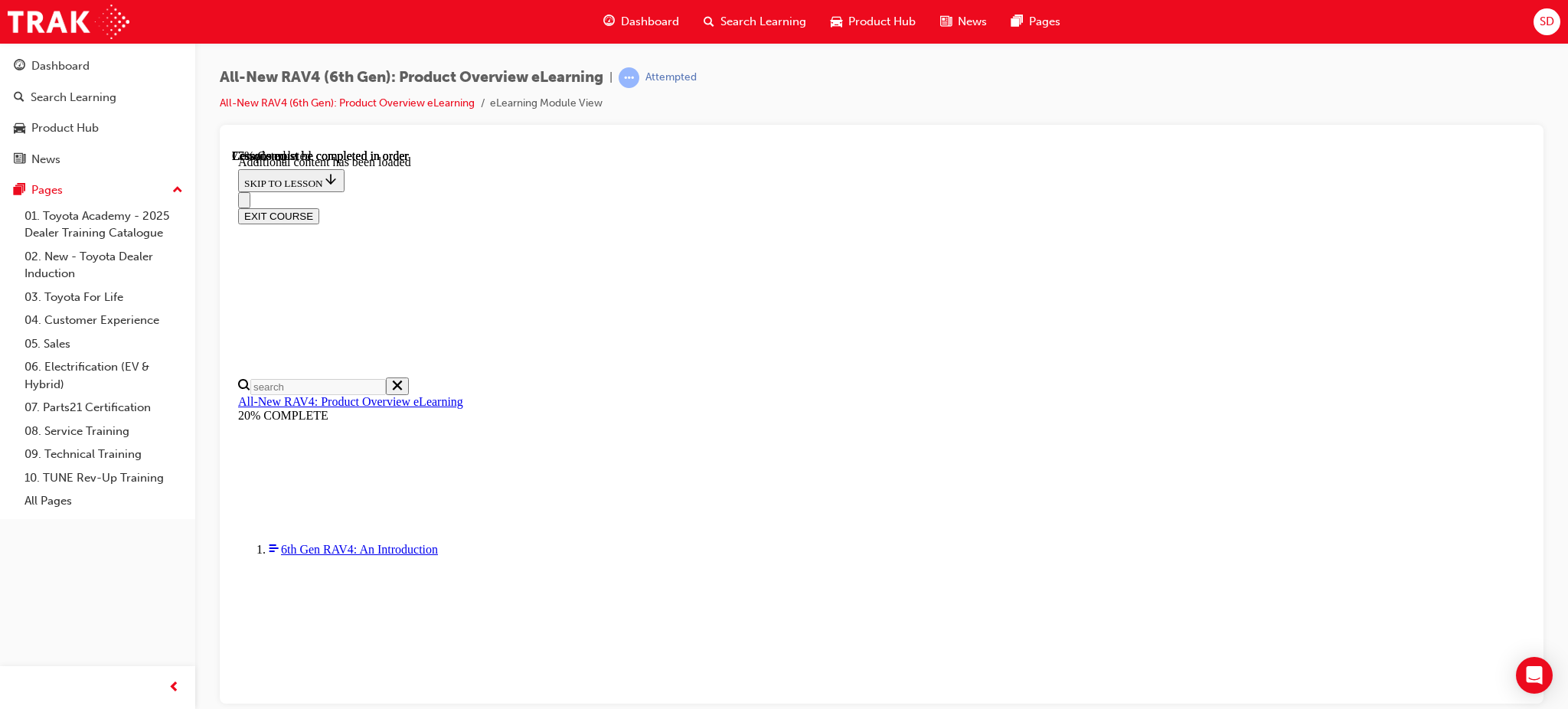
scroll to position [2391, 0]
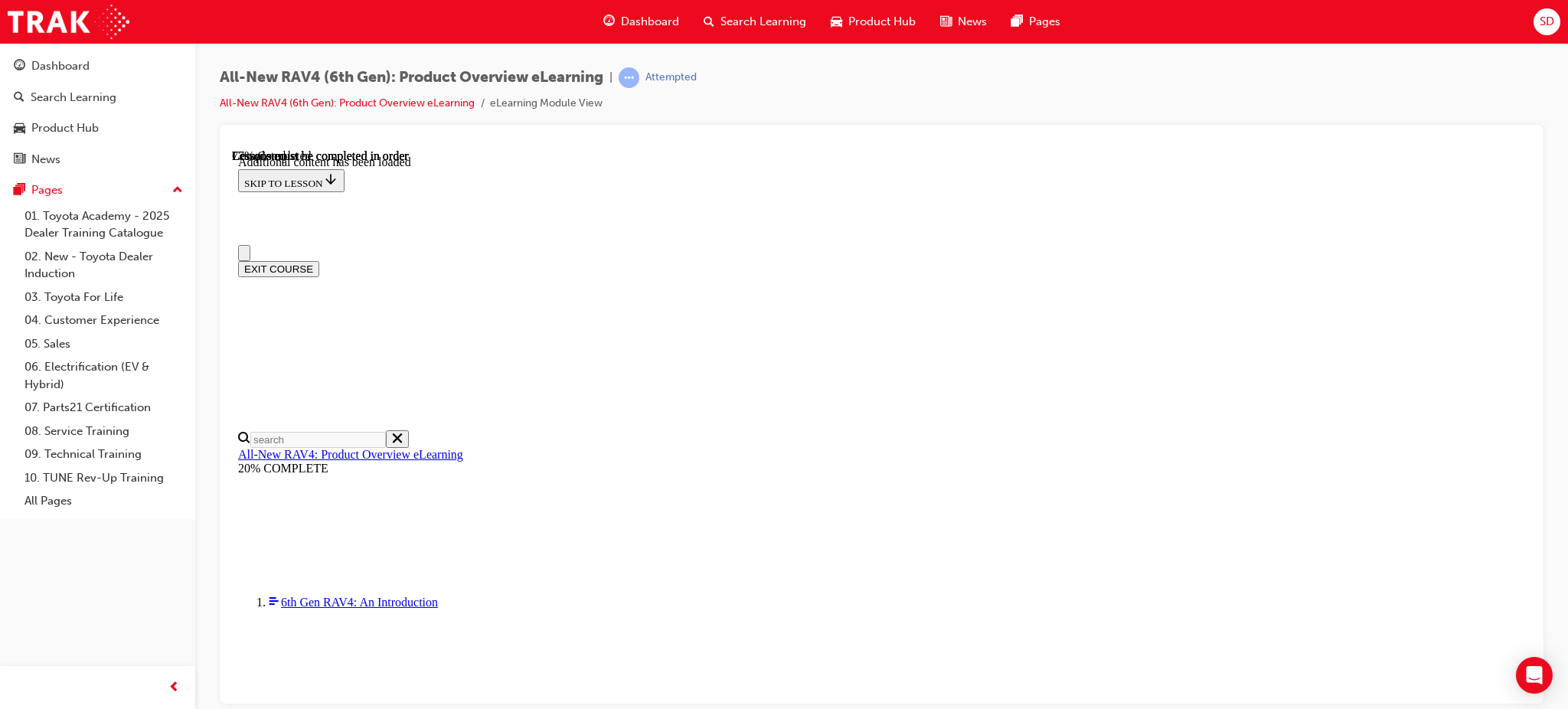
scroll to position [0, 0]
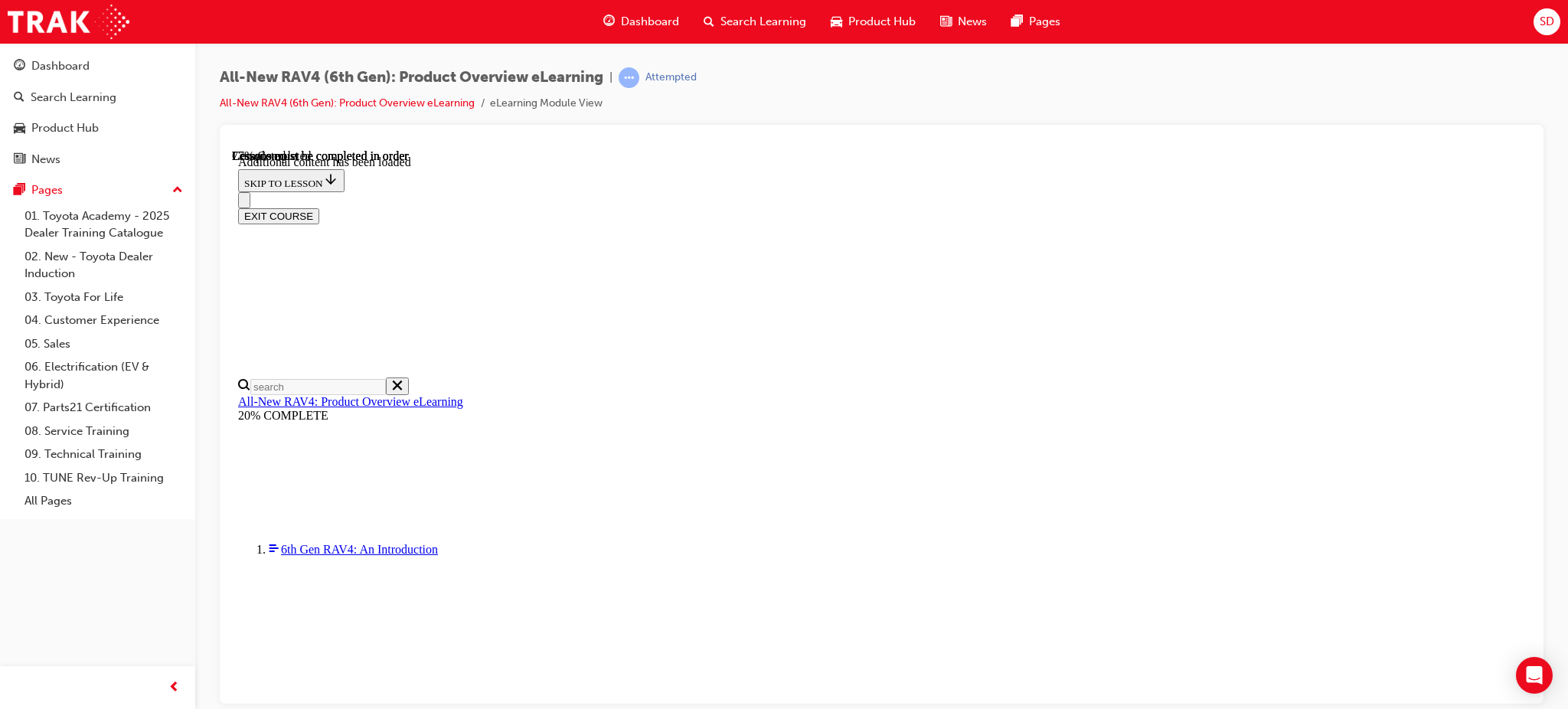
scroll to position [510, 0]
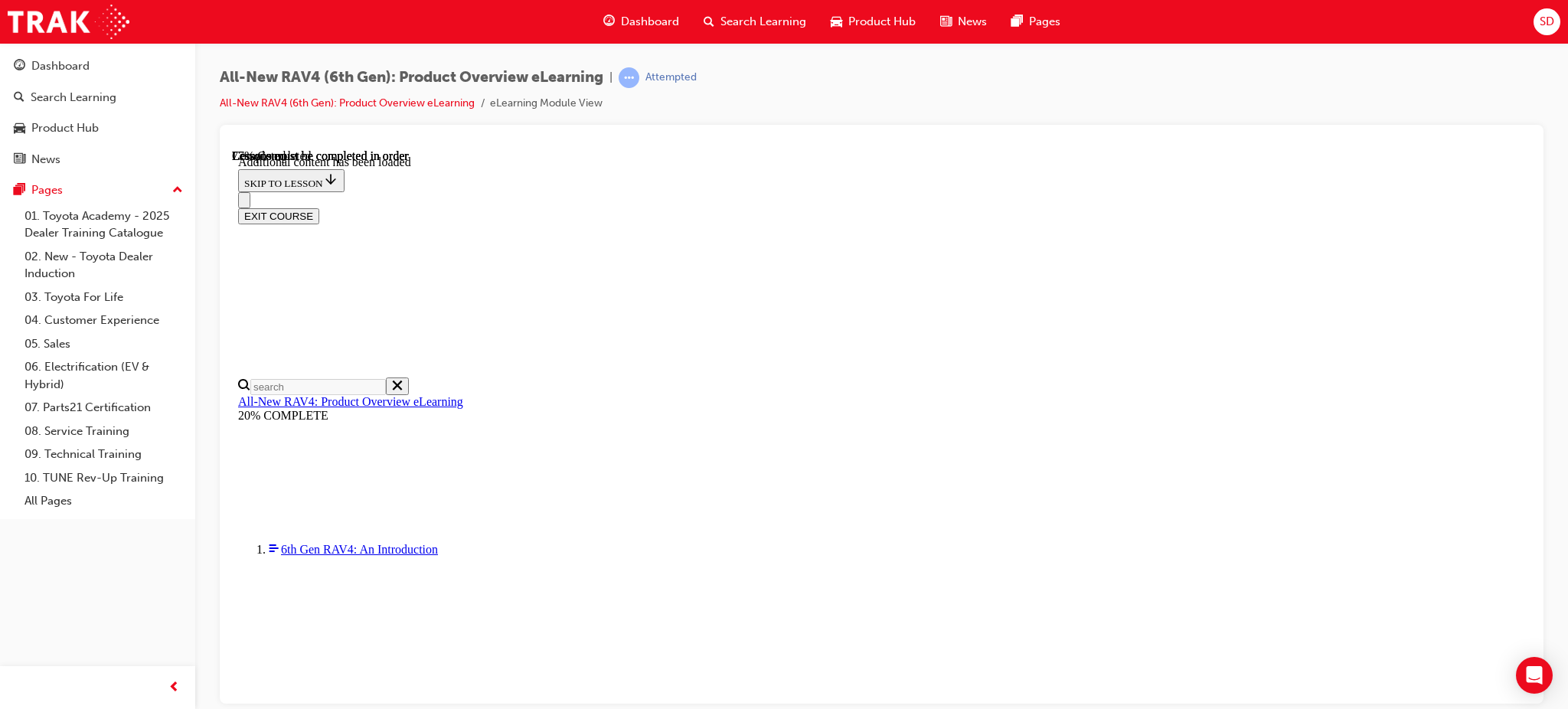
scroll to position [1123, 0]
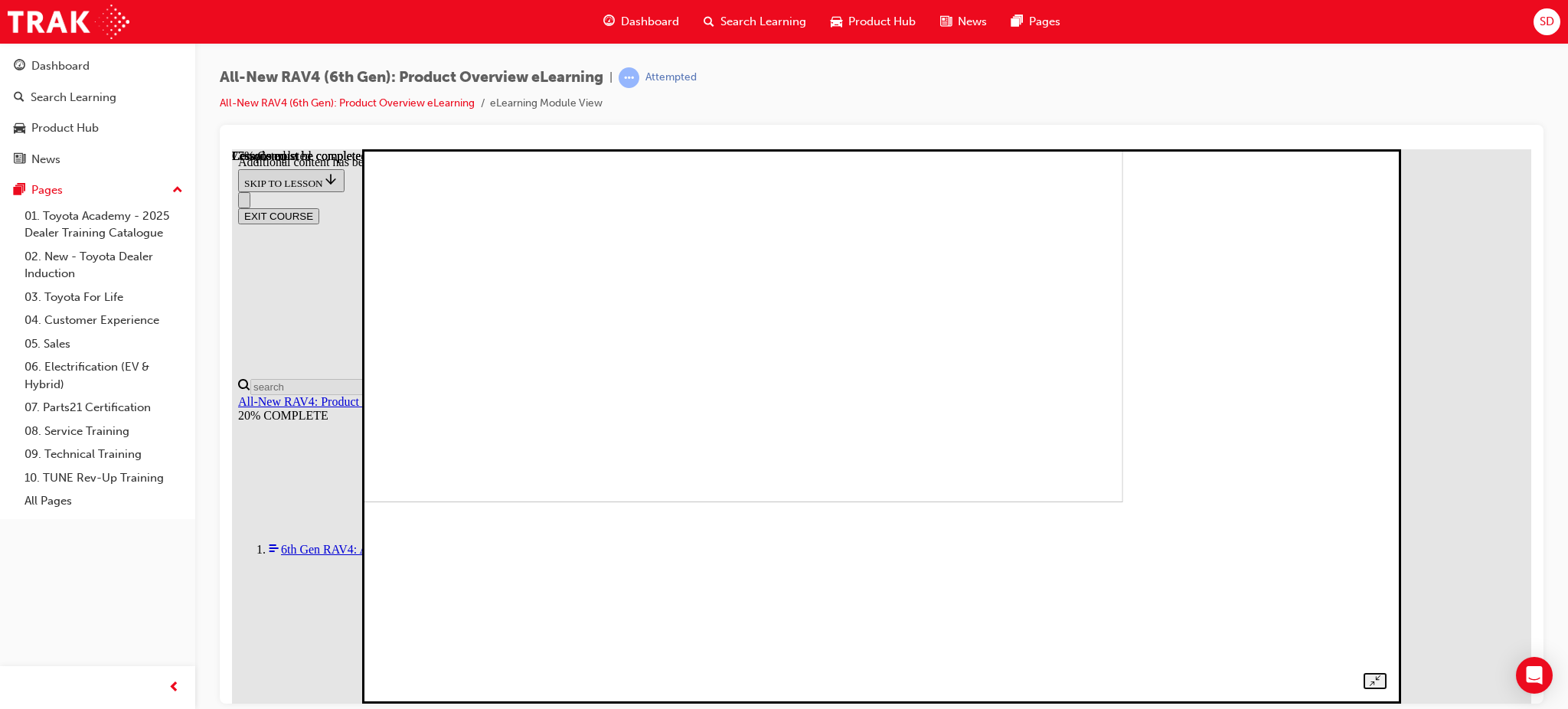
click at [792, 501] on img at bounding box center [630, 224] width 987 height 555
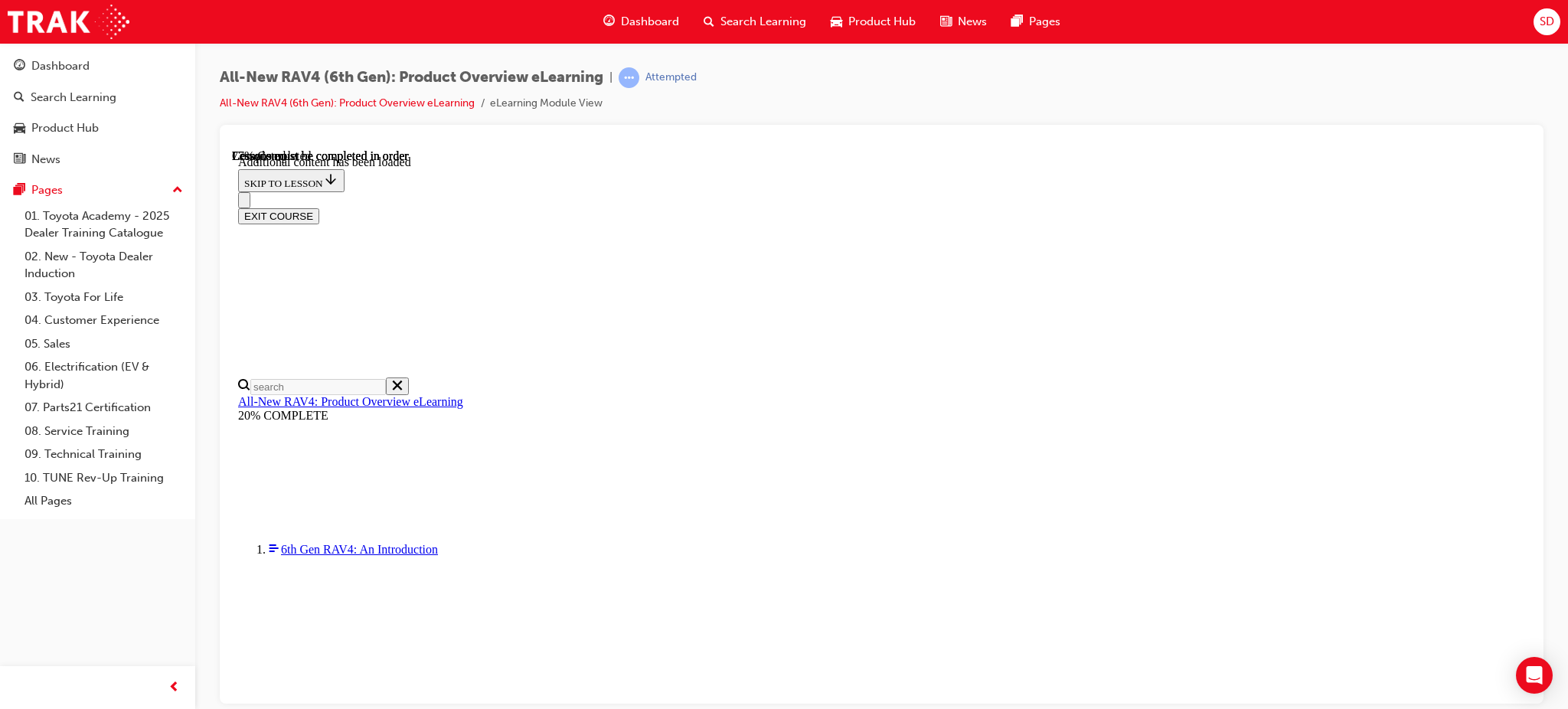
scroll to position [1735, 0]
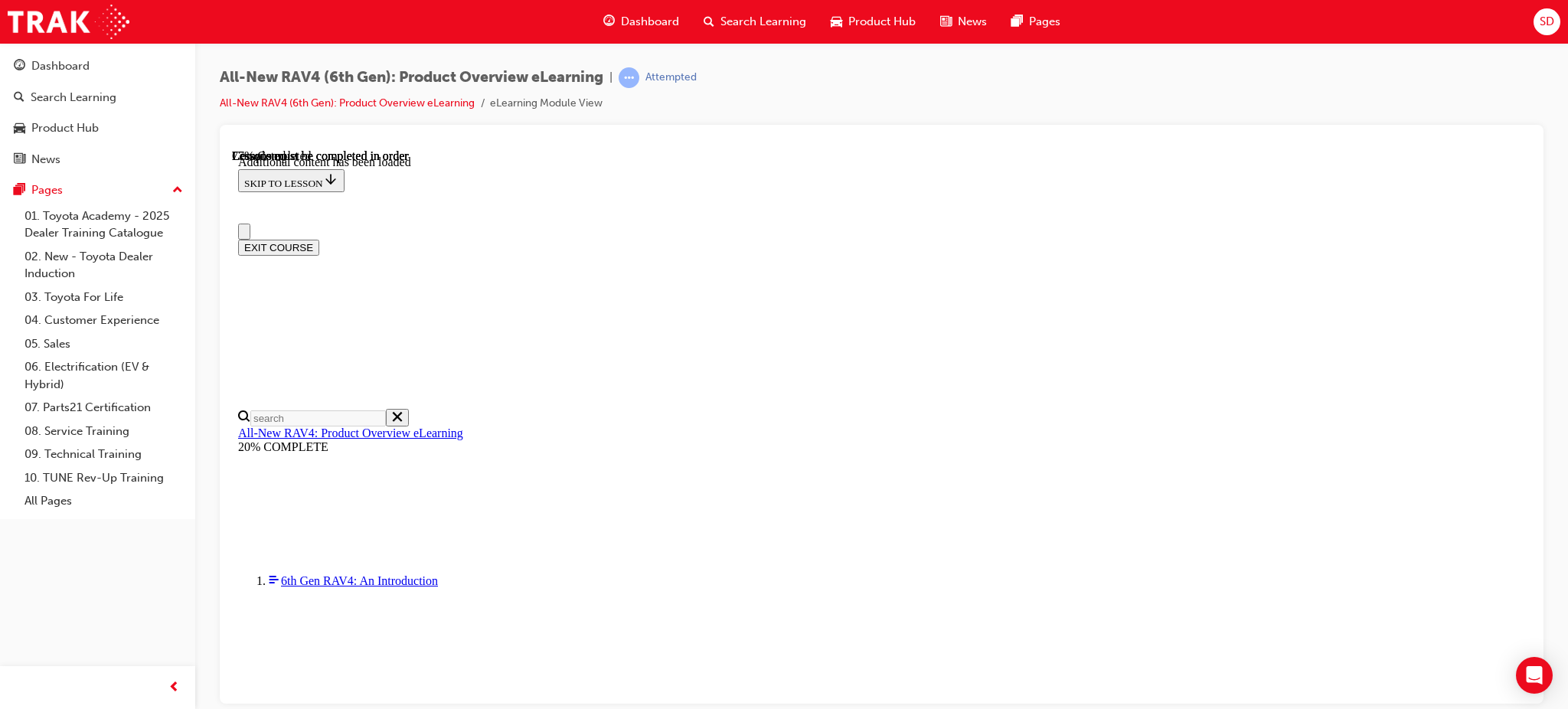
scroll to position [0, 0]
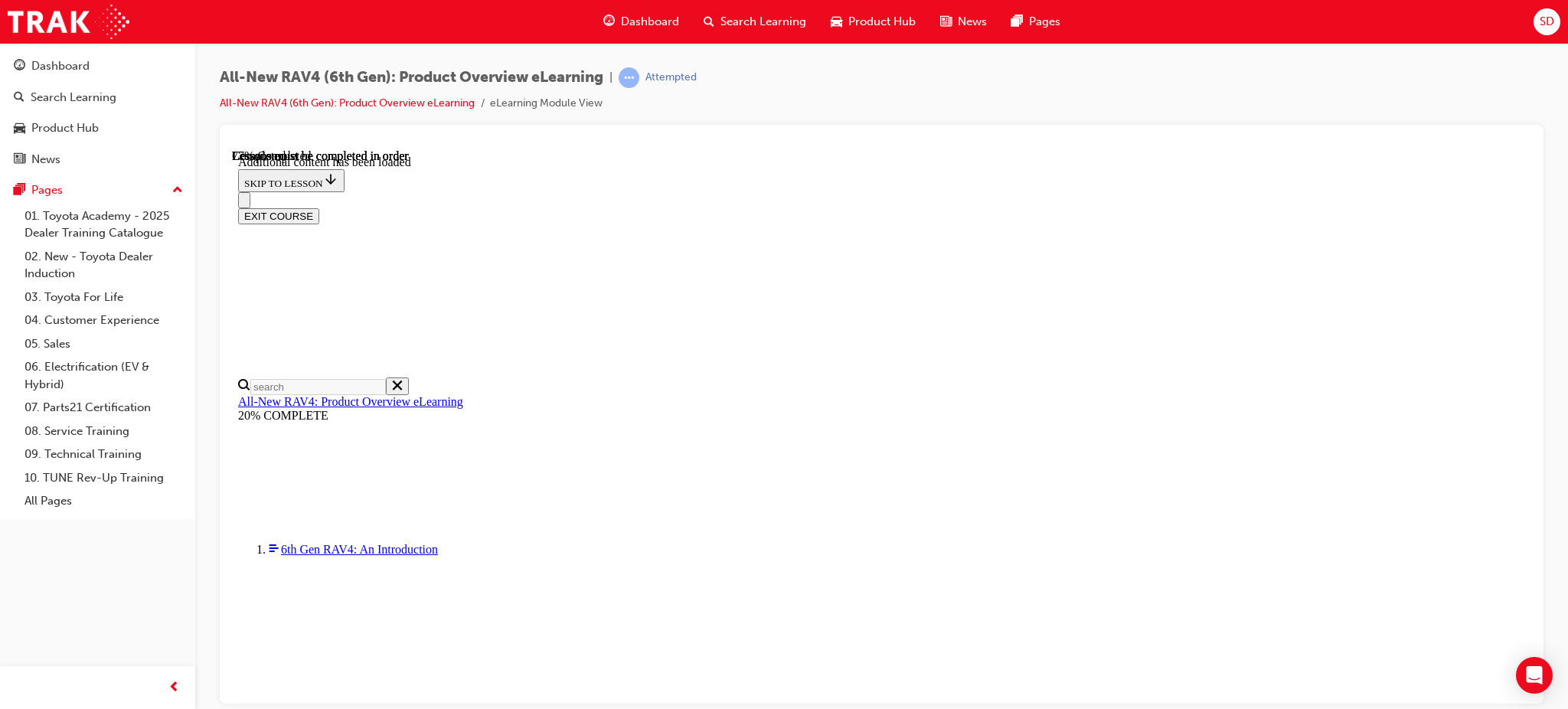
scroll to position [2208, 0]
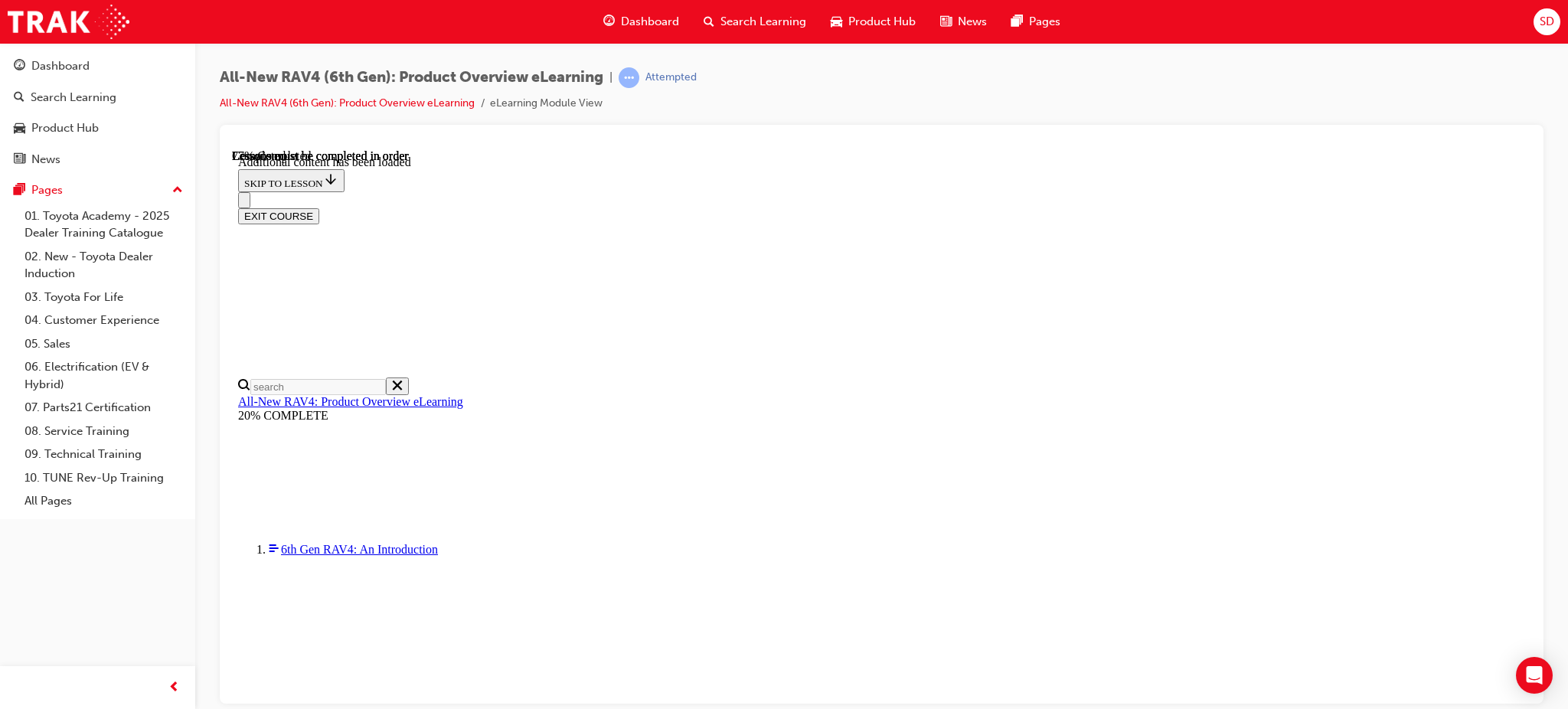
scroll to position [1483, 0]
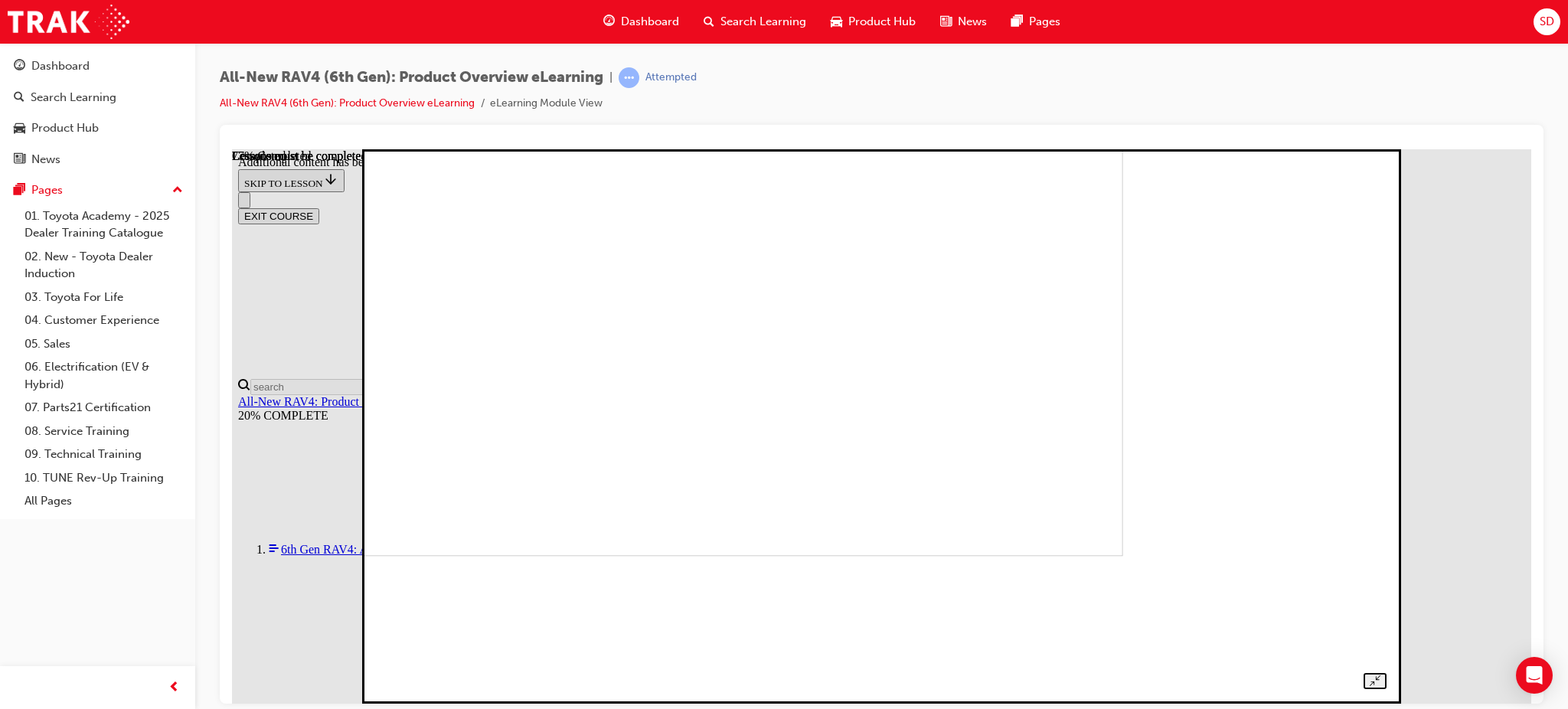
click at [1011, 406] on img at bounding box center [630, 277] width 987 height 555
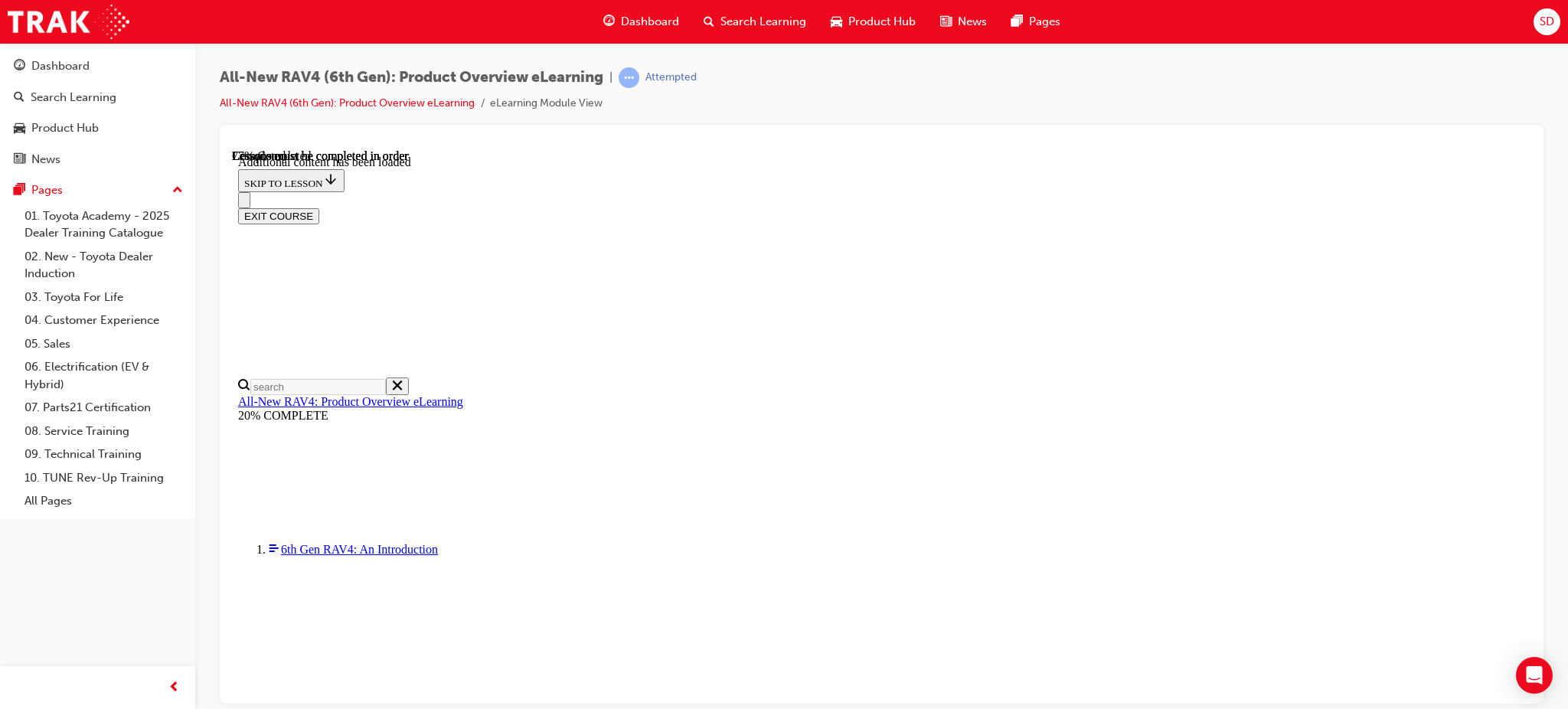
scroll to position [2095, 0]
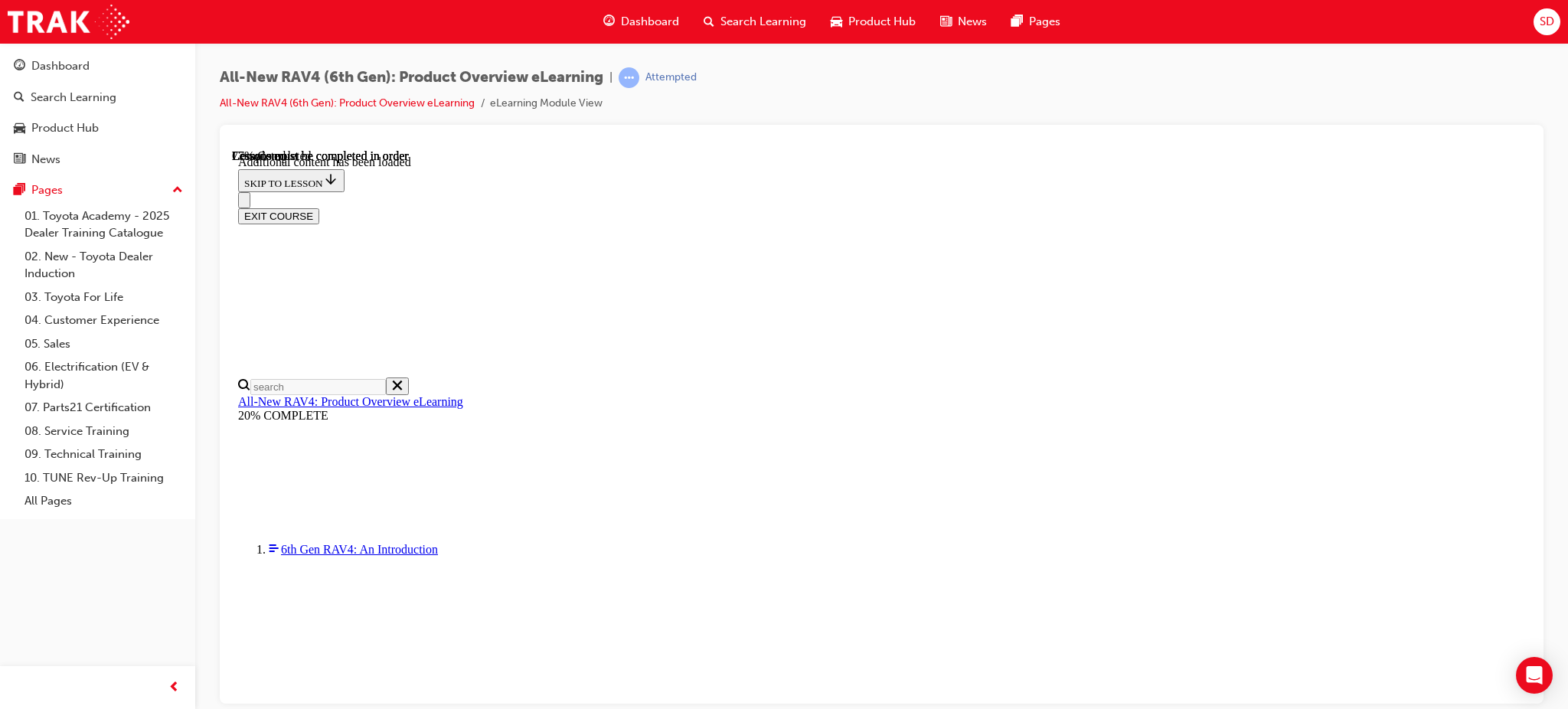
scroll to position [0, 221]
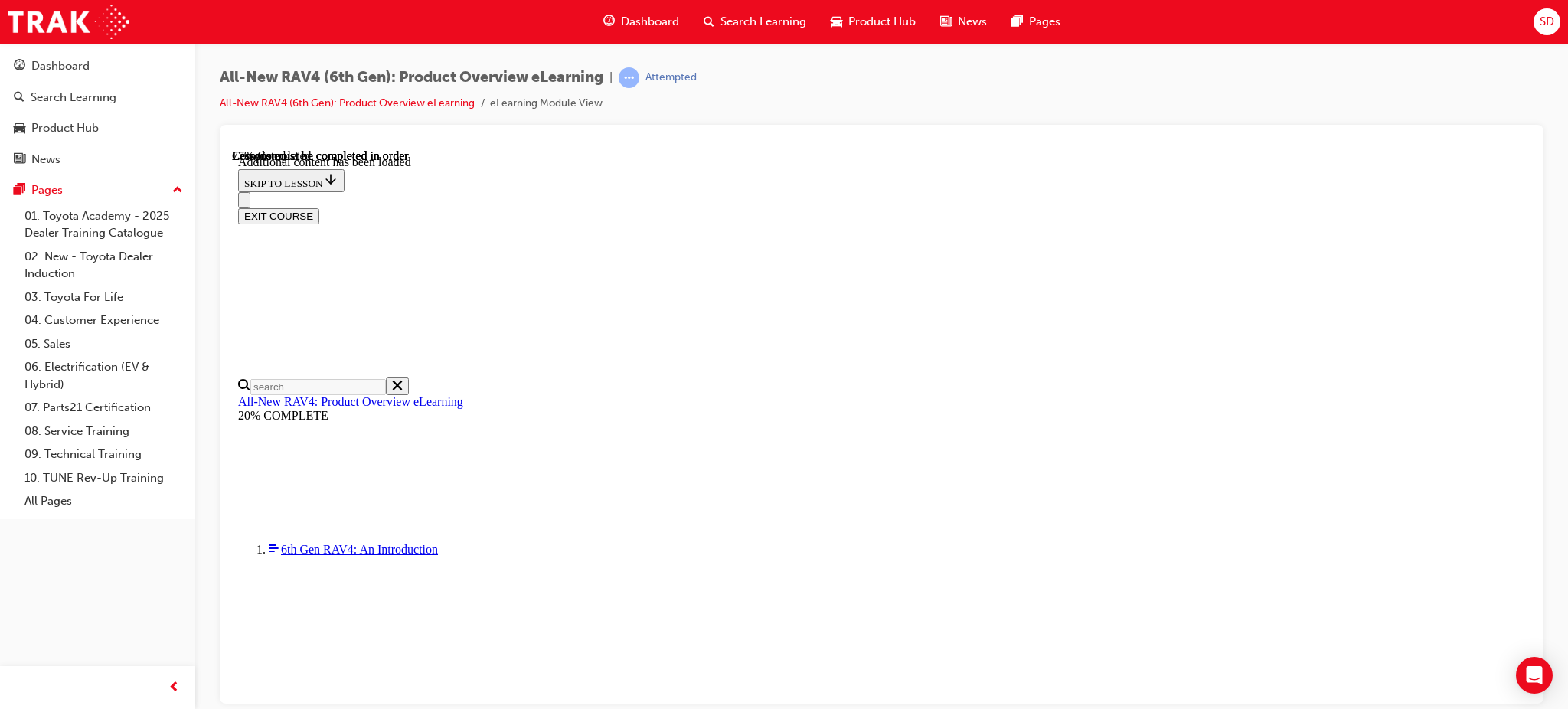
scroll to position [1880, 0]
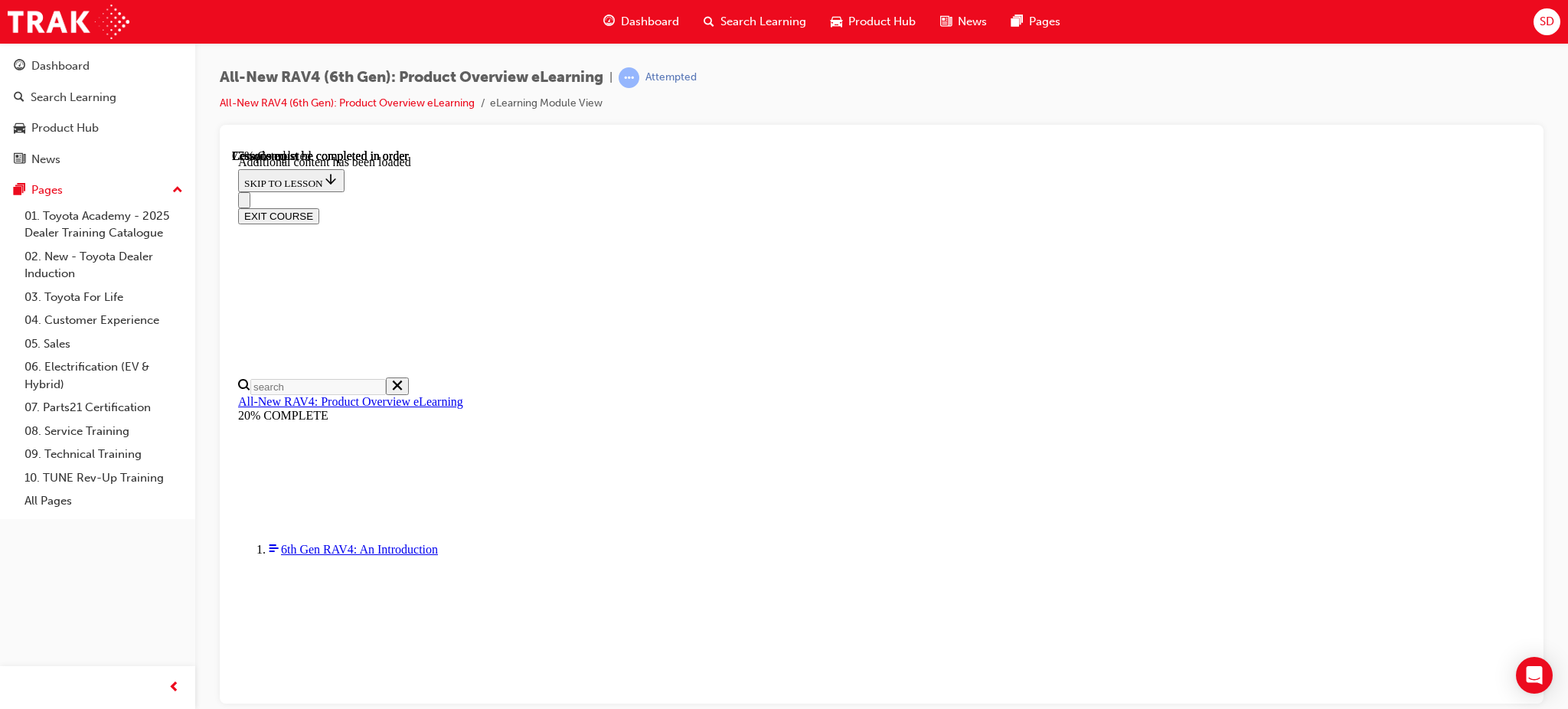
scroll to position [307, 0]
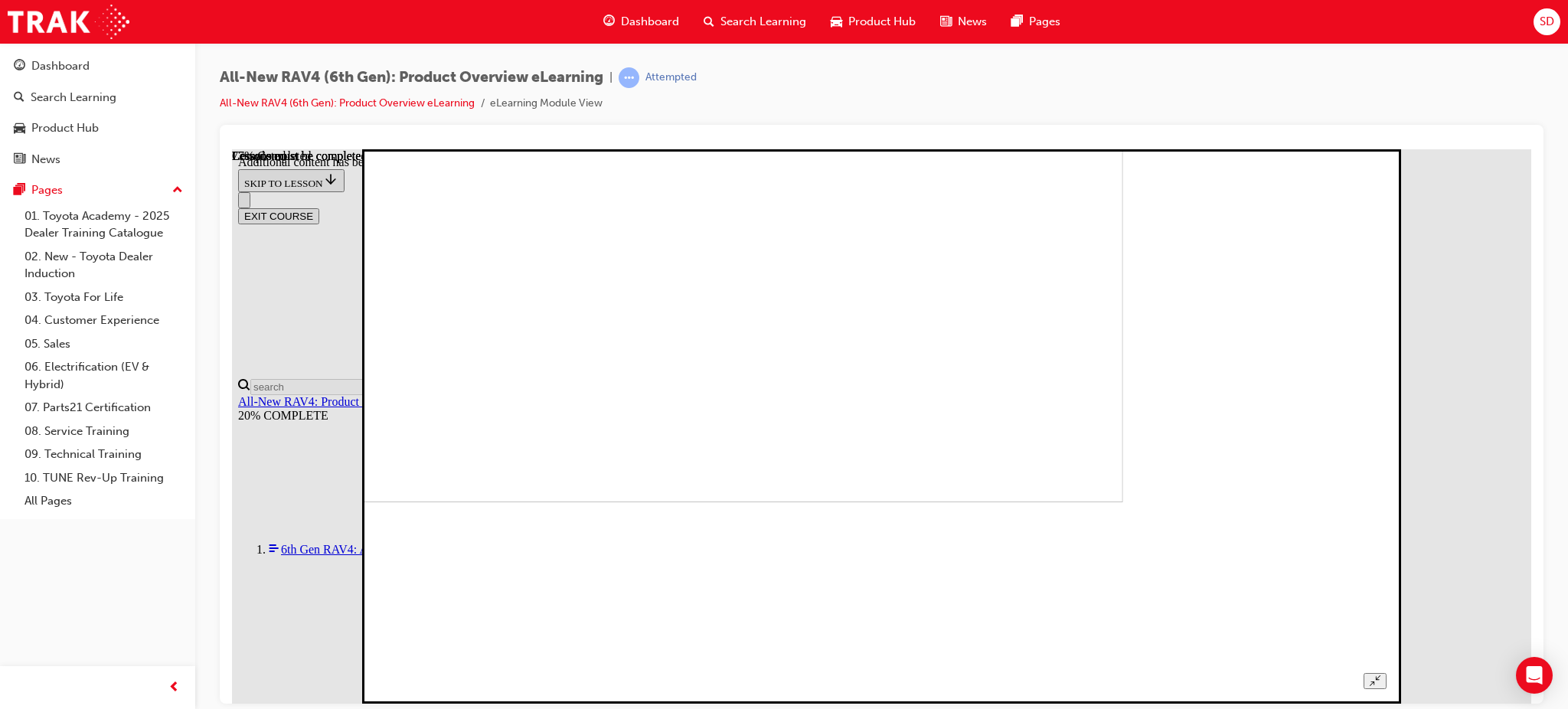
click at [781, 501] on img at bounding box center [630, 224] width 987 height 555
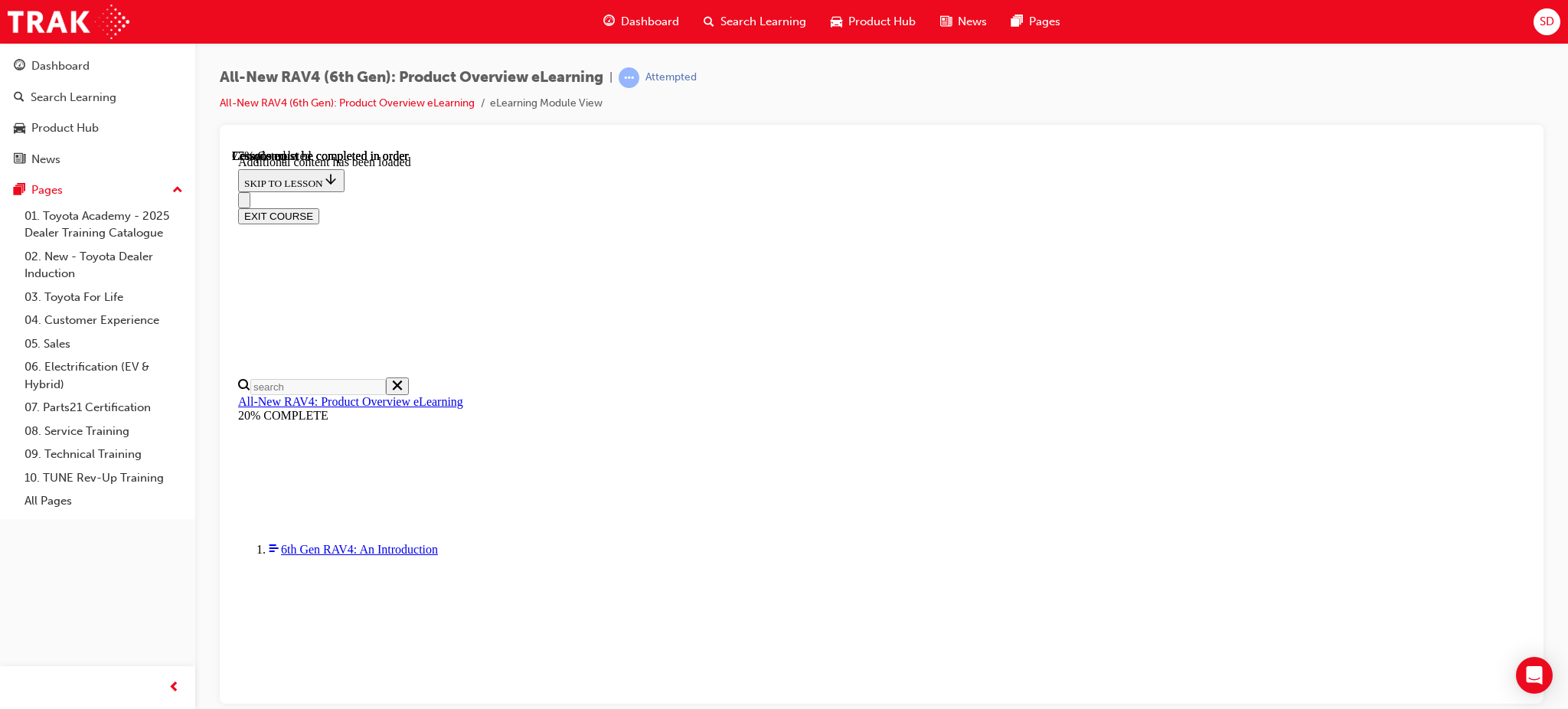
scroll to position [2493, 0]
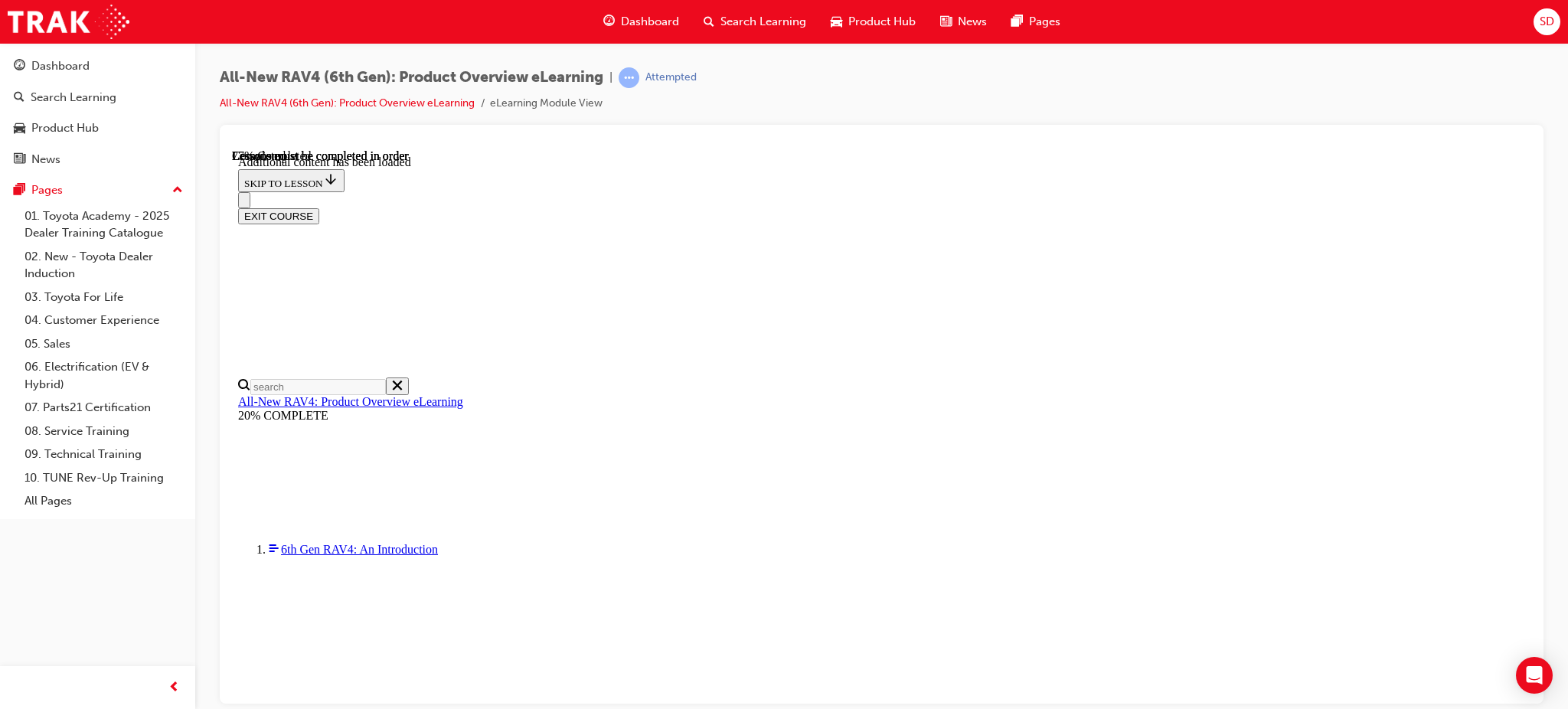
click at [42, 59] on div "Dashboard" at bounding box center [60, 66] width 58 height 18
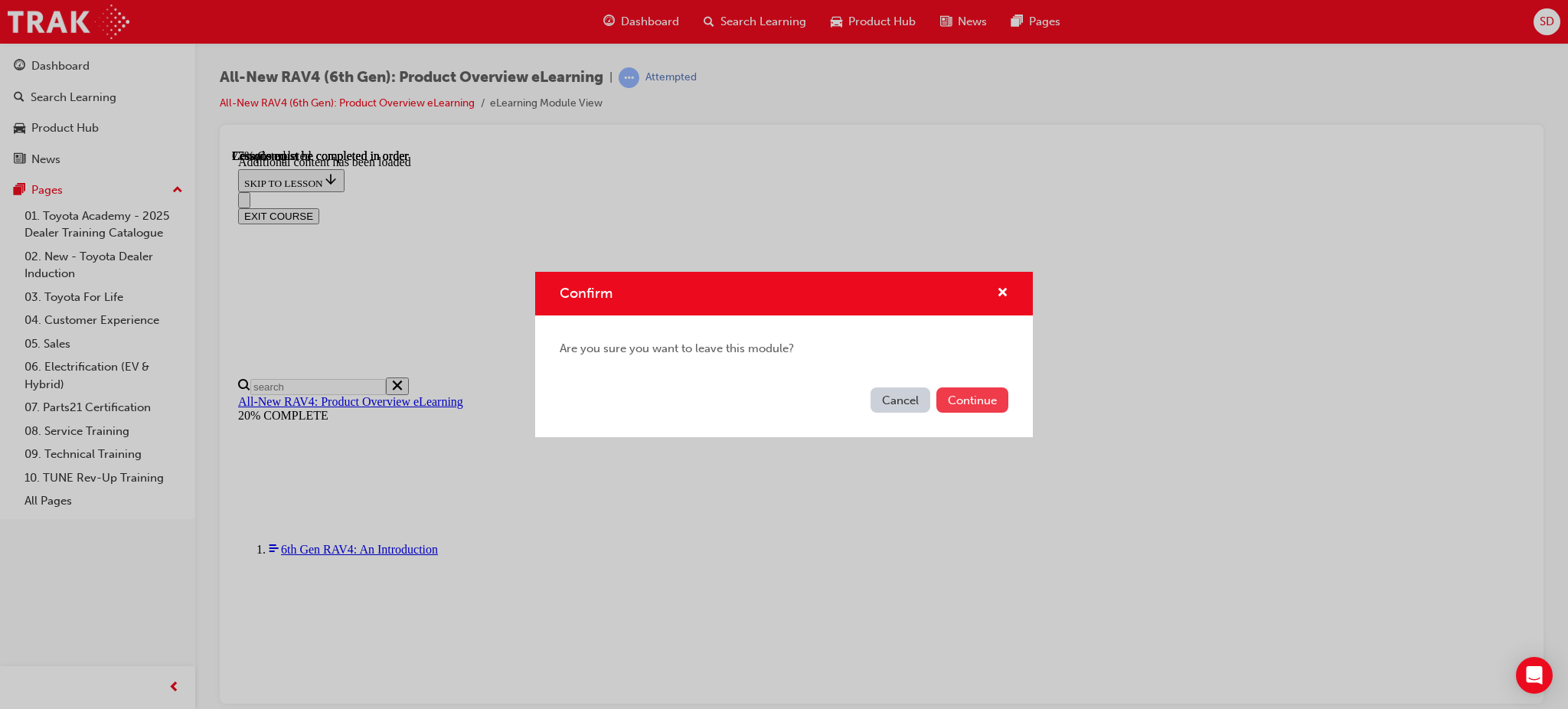
click at [968, 398] on button "Continue" at bounding box center [972, 400] width 72 height 26
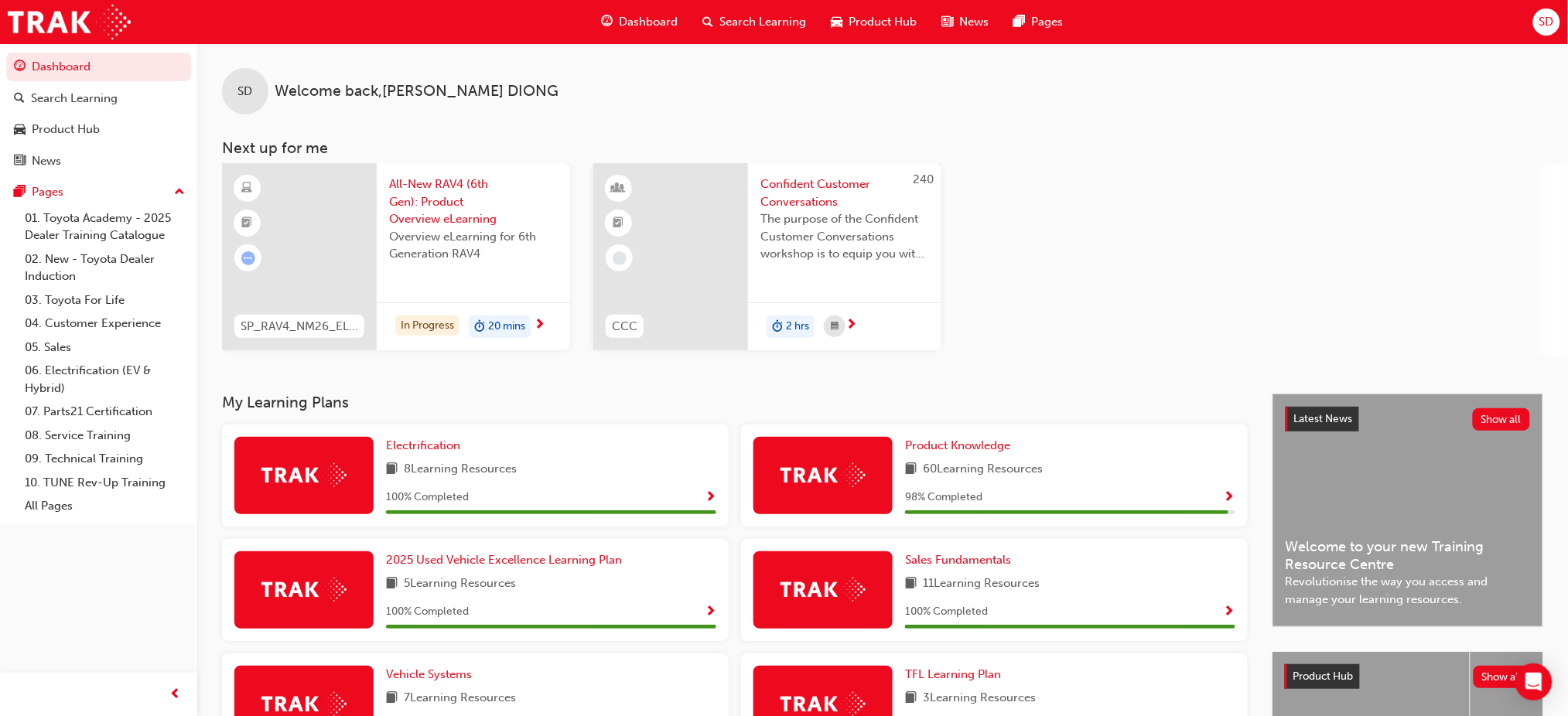
click at [423, 201] on span "All-New RAV4 (6th Gen): Product Overview eLearning" at bounding box center [473, 202] width 169 height 52
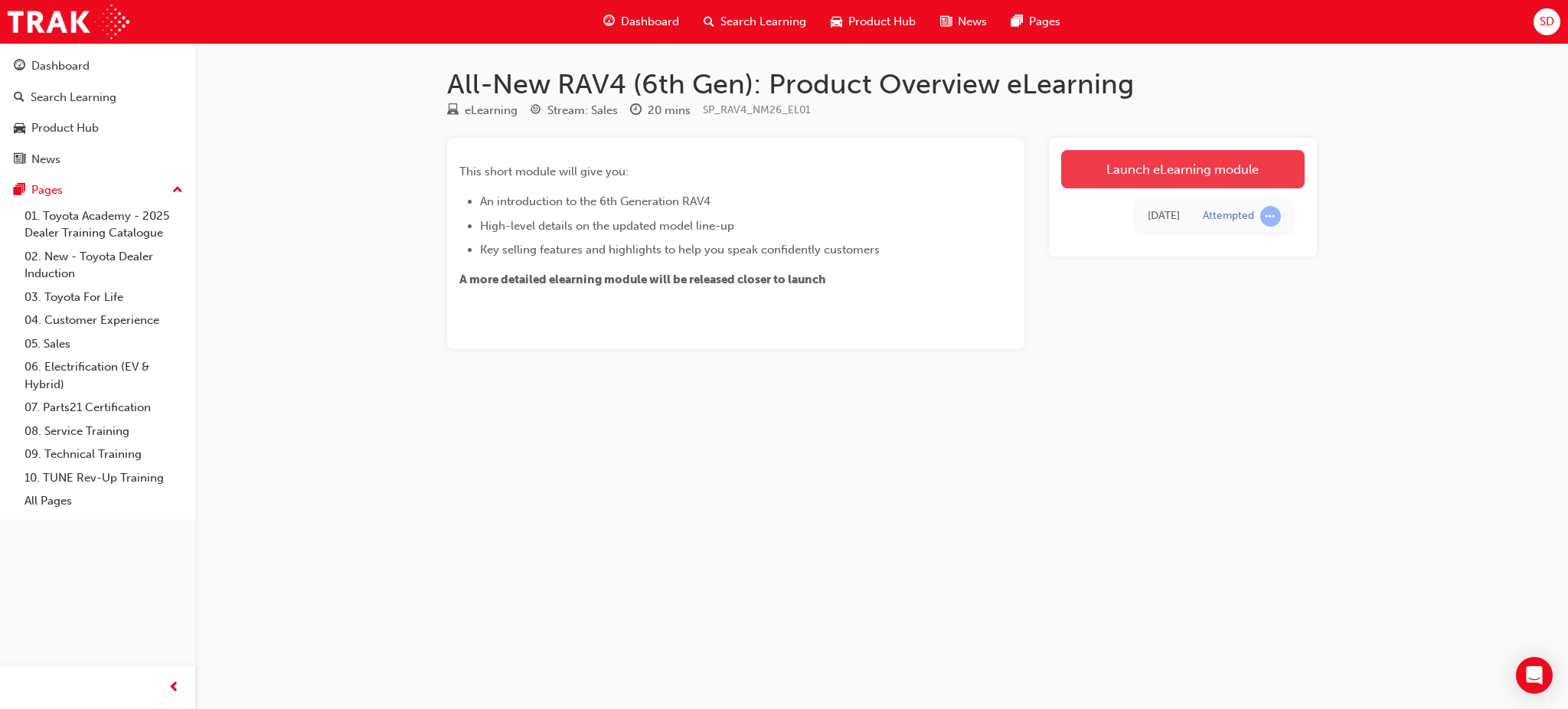
click at [1158, 172] on link "Launch eLearning module" at bounding box center [1182, 169] width 244 height 38
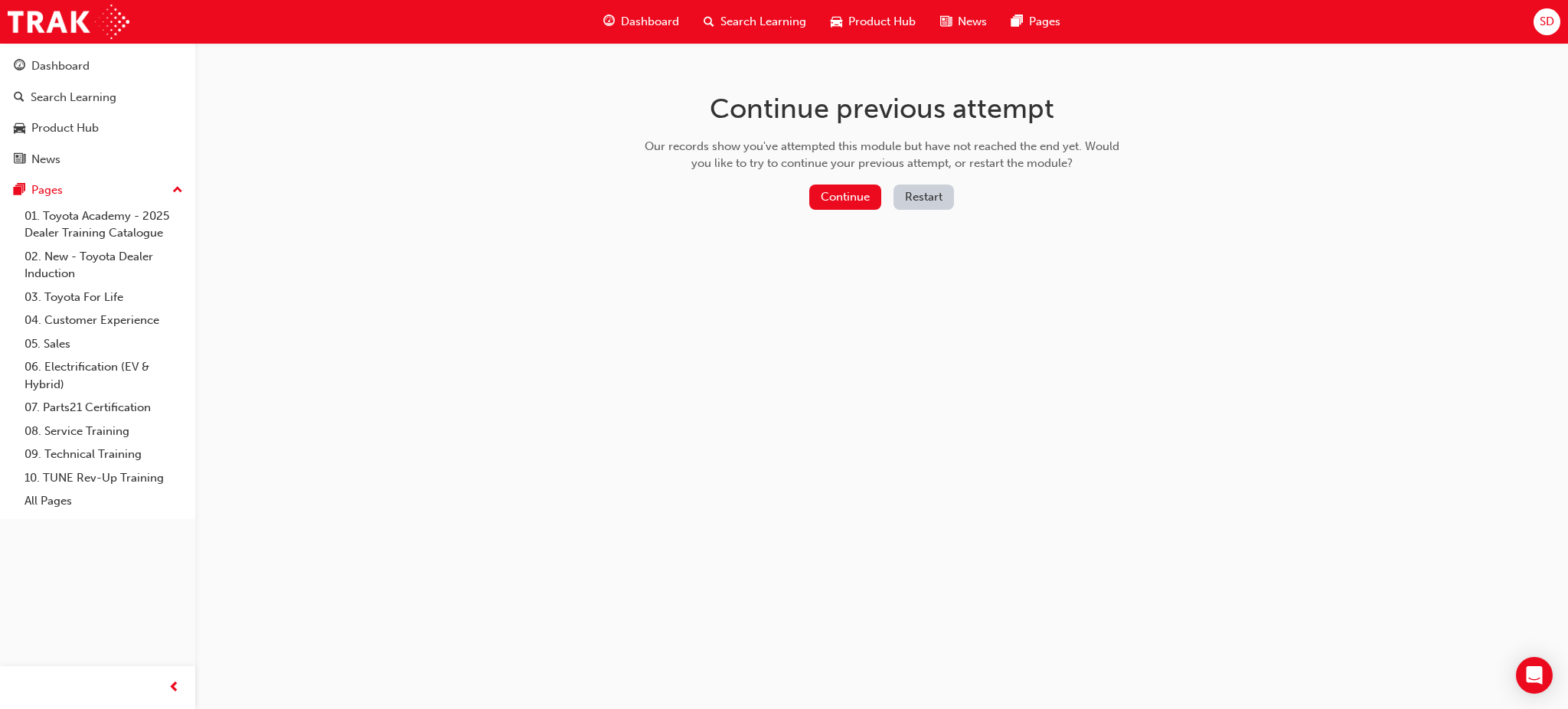
click at [922, 197] on button "Restart" at bounding box center [924, 197] width 61 height 26
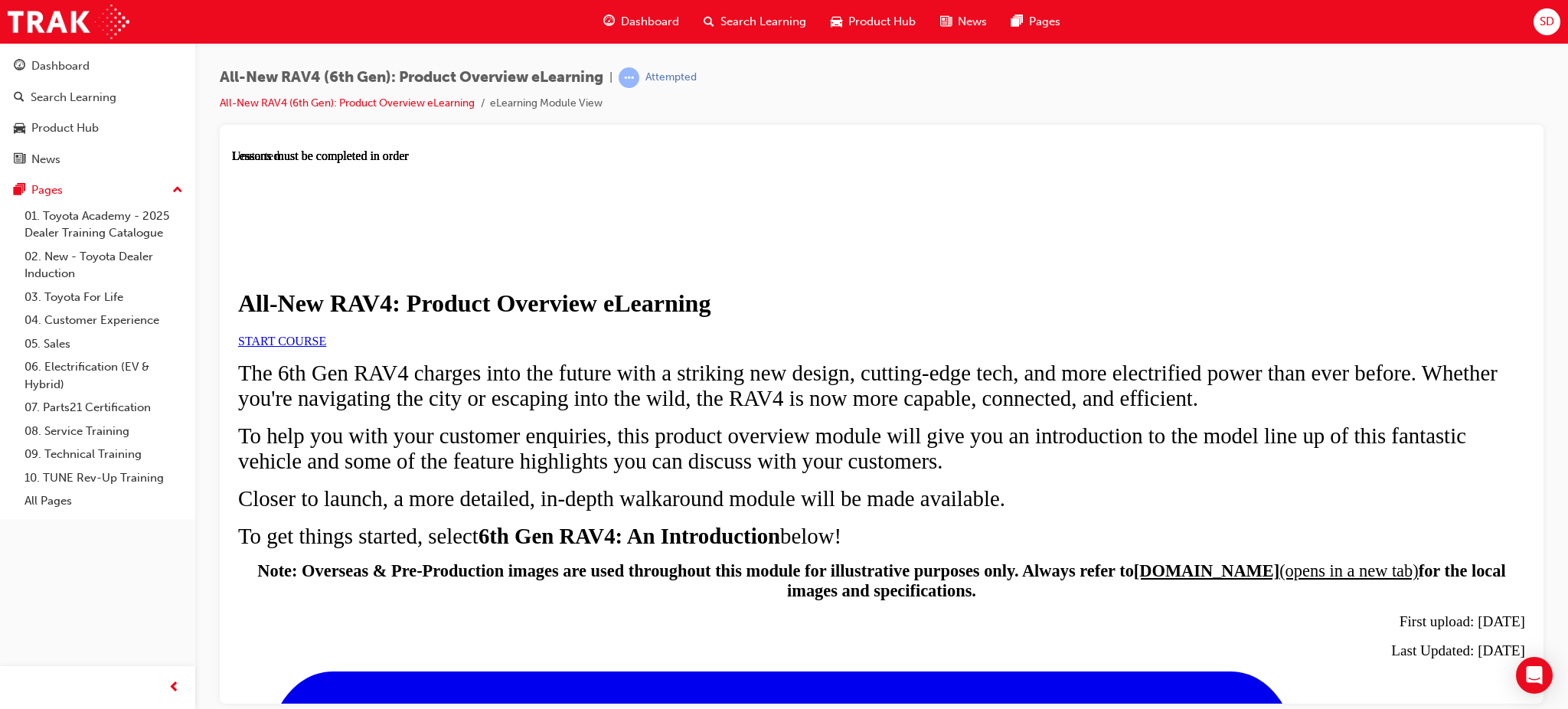
click at [326, 347] on span "START COURSE" at bounding box center [282, 340] width 88 height 13
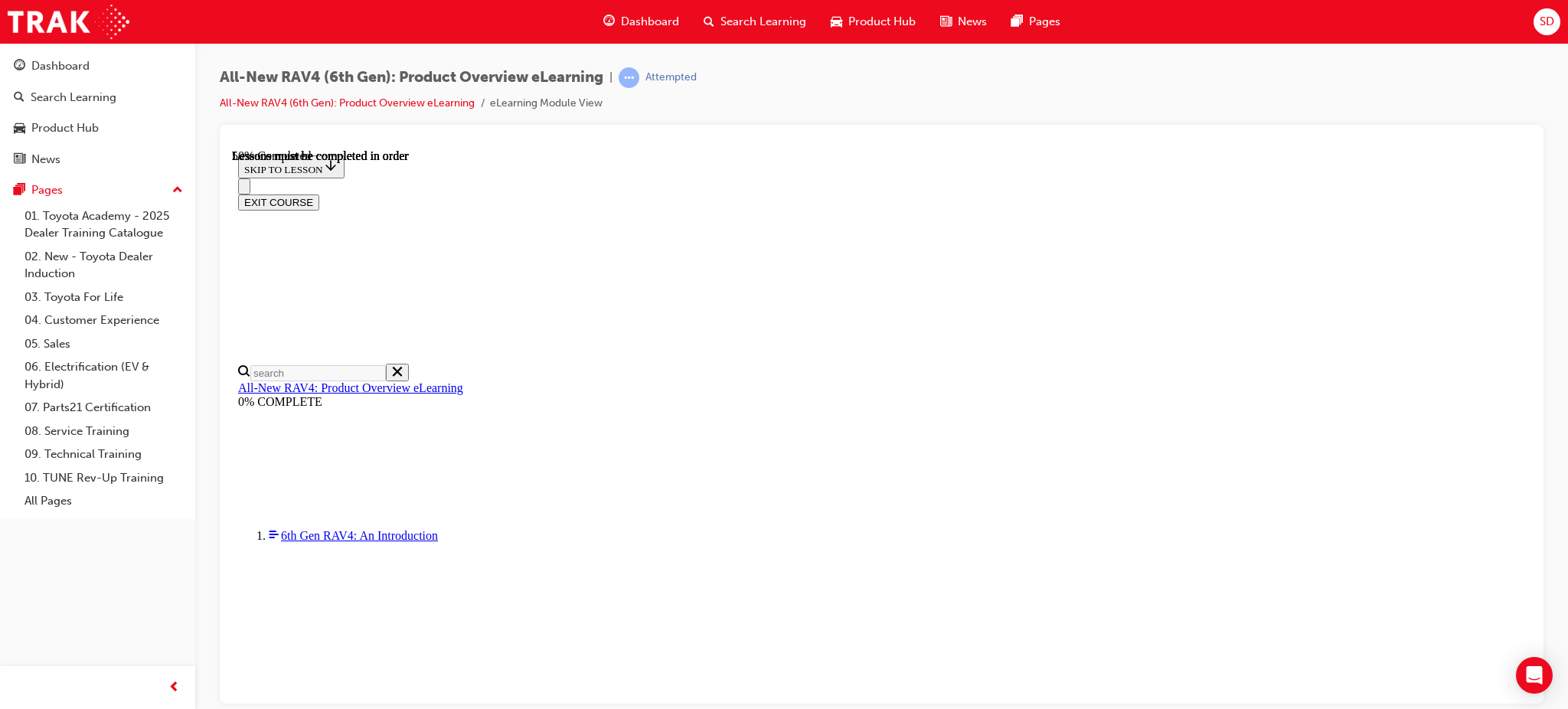
scroll to position [1559, 0]
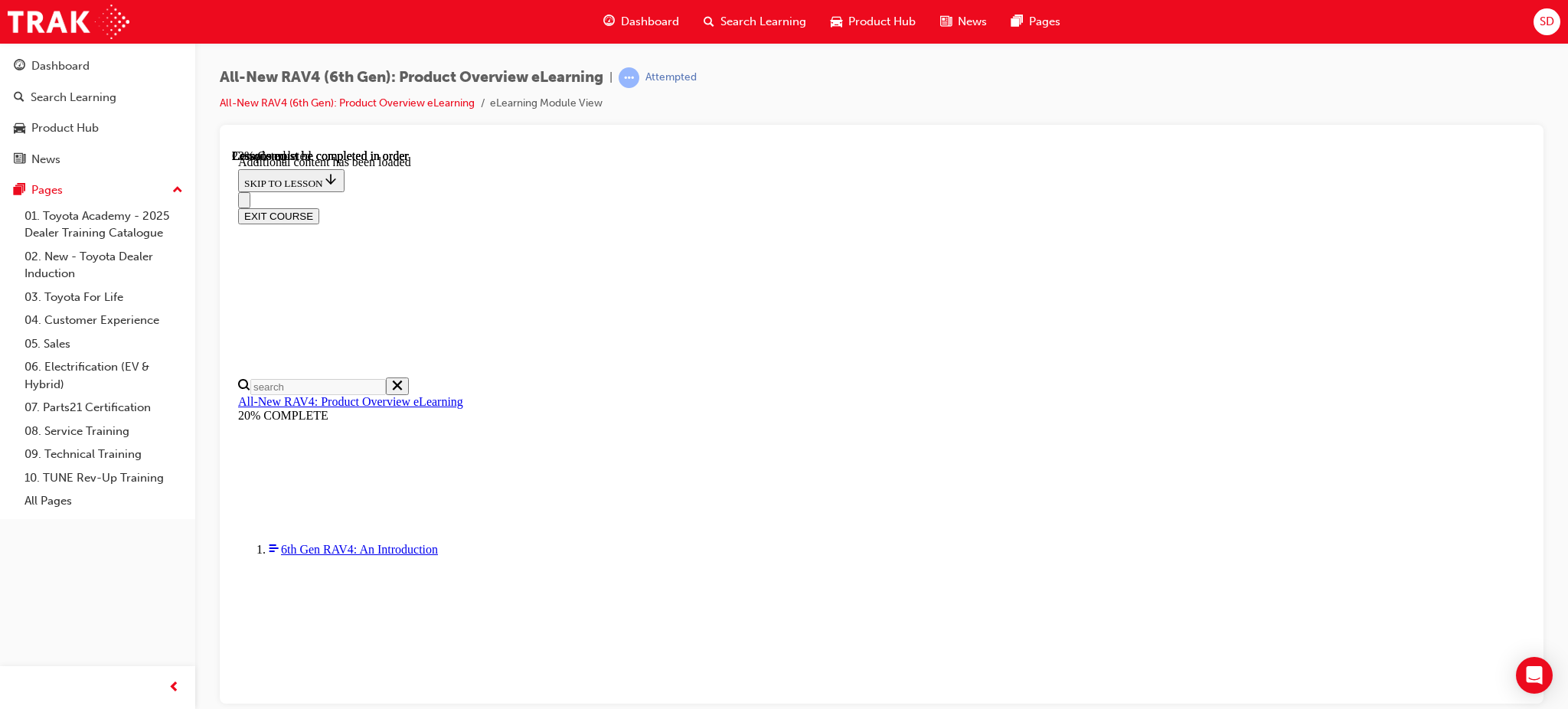
scroll to position [385, 0]
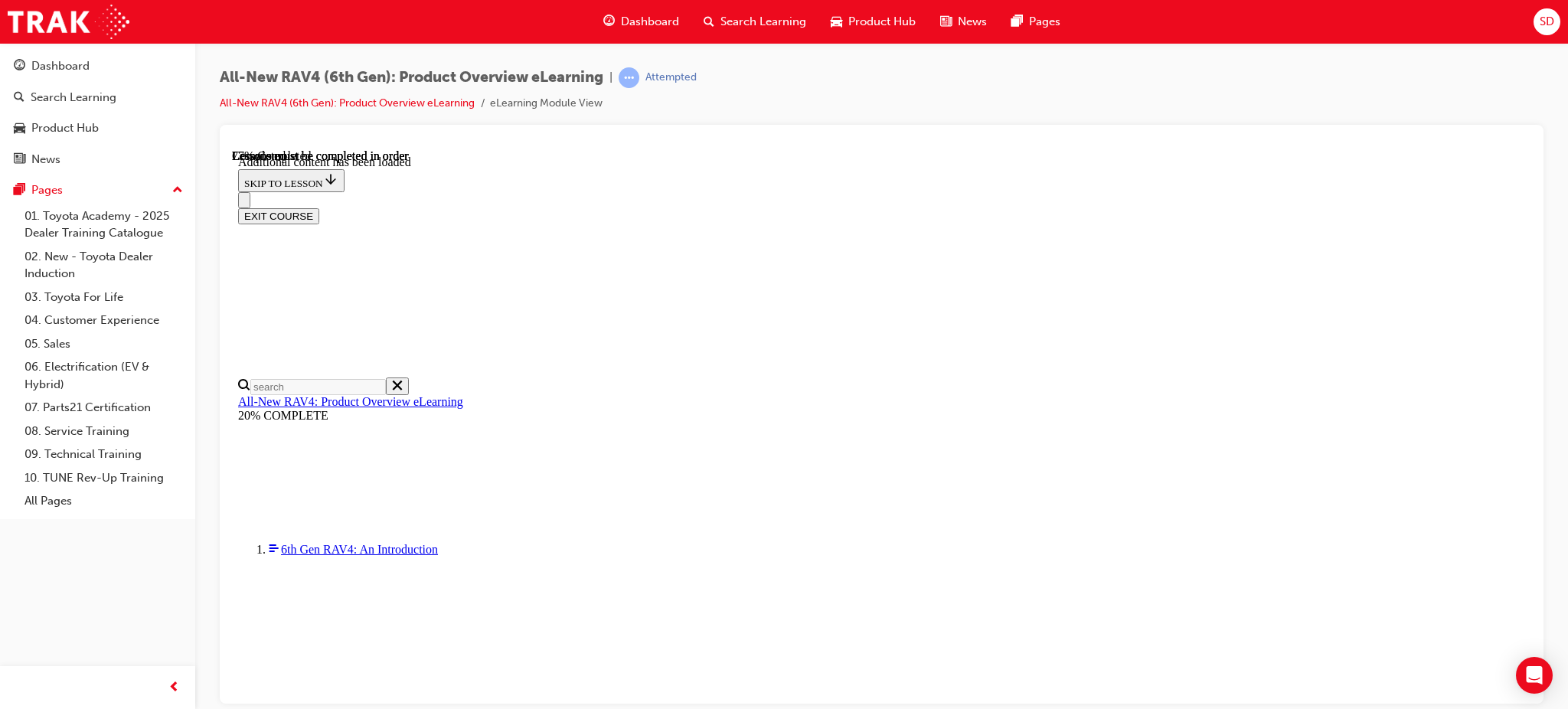
click at [259, 203] on icon "Close navigation menu" at bounding box center [251, 208] width 15 height 10
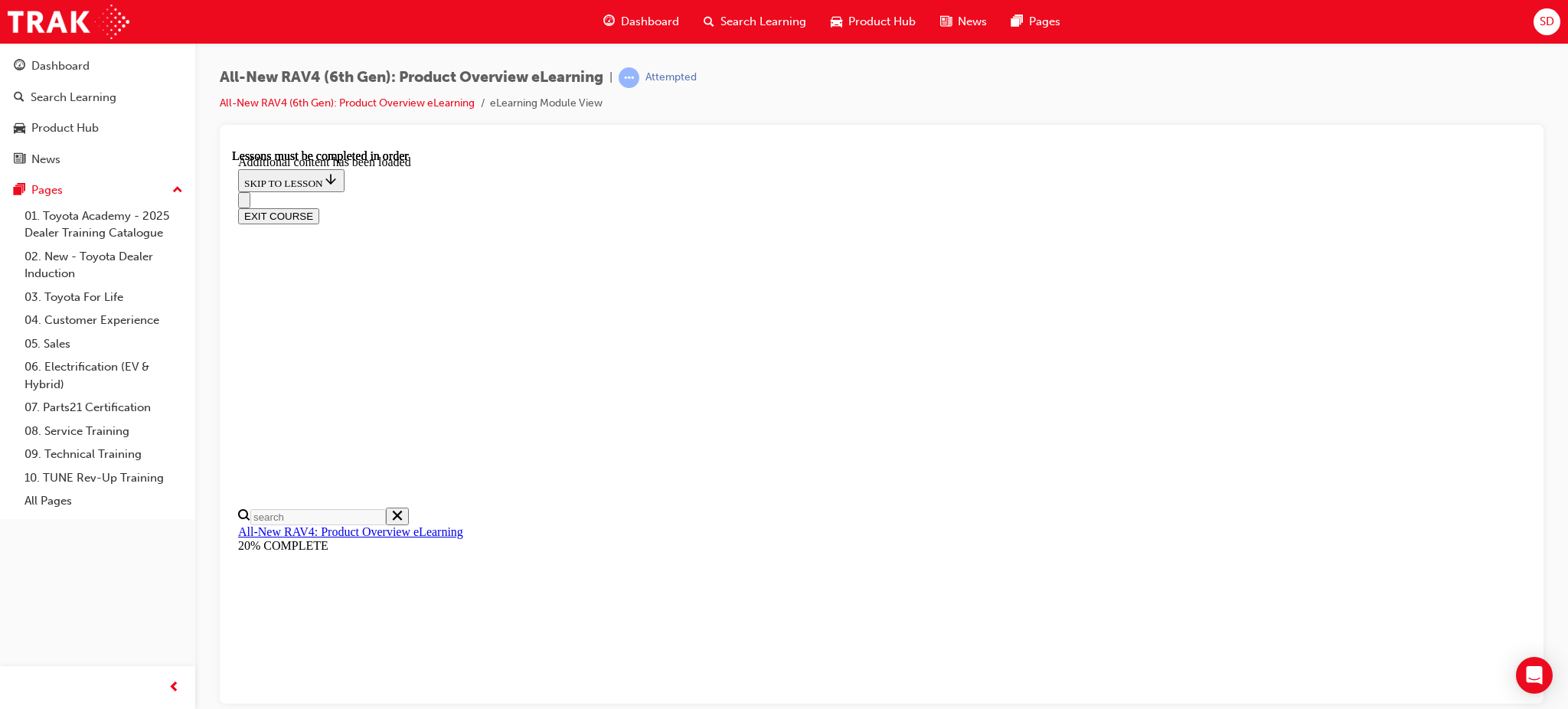
click at [253, 203] on icon "Open navigation menu" at bounding box center [251, 208] width 15 height 10
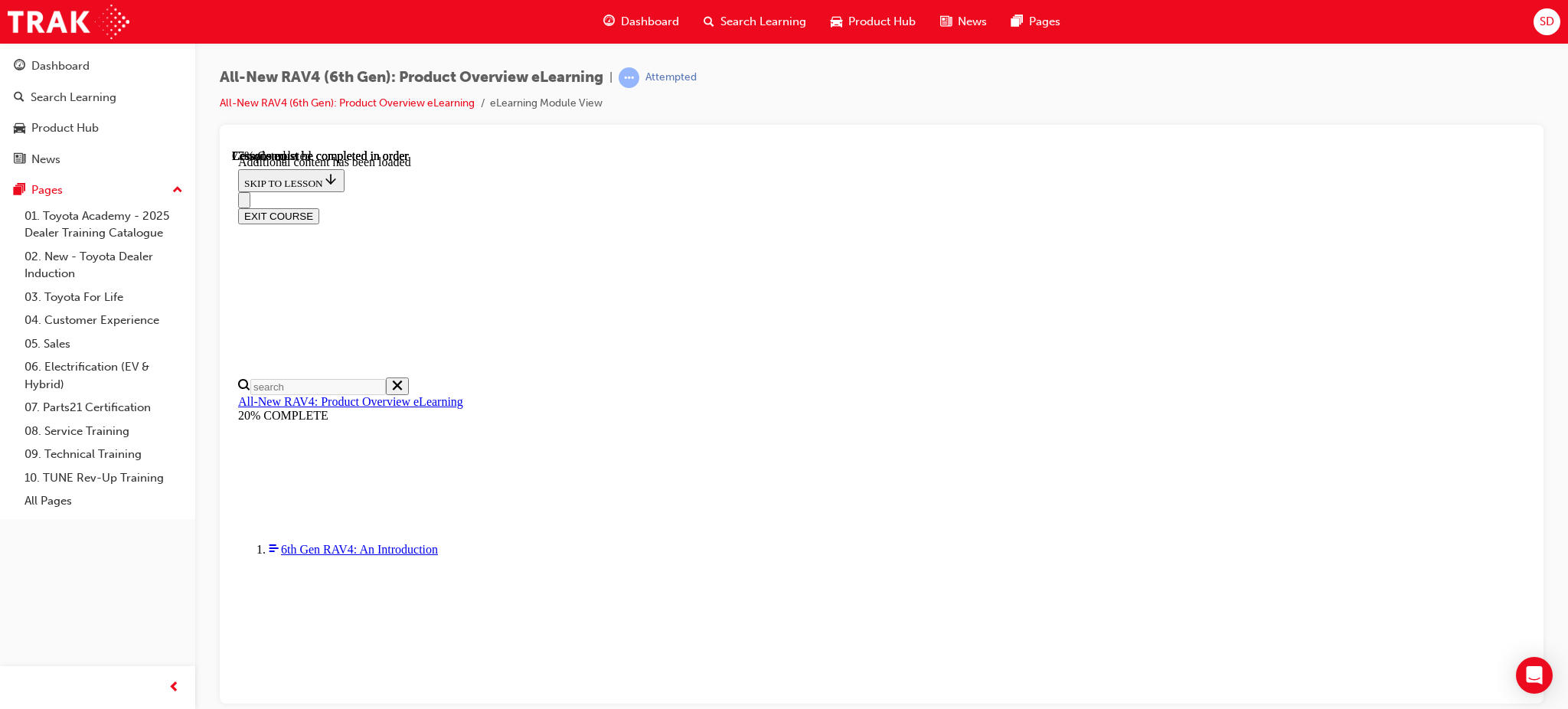
scroll to position [2493, 0]
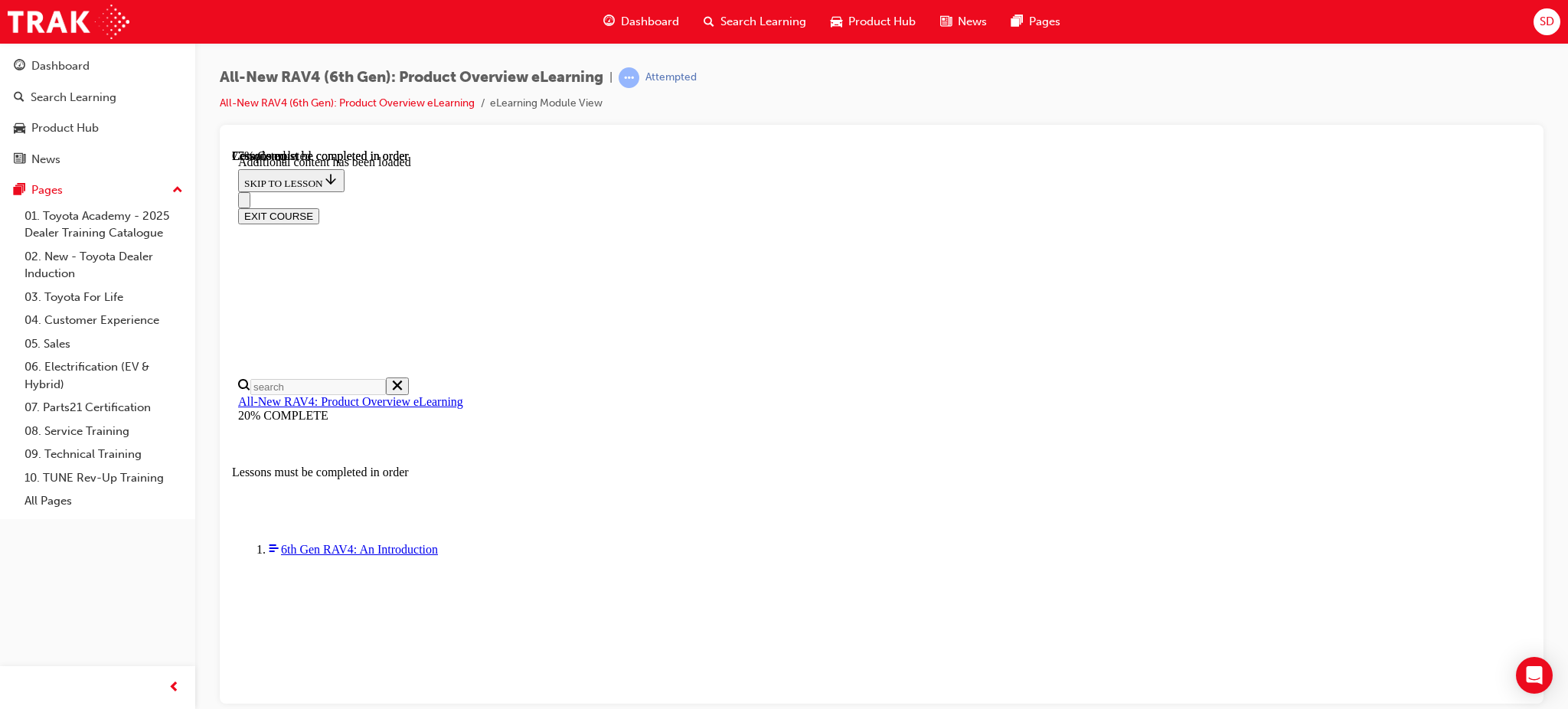
scroll to position [510, 0]
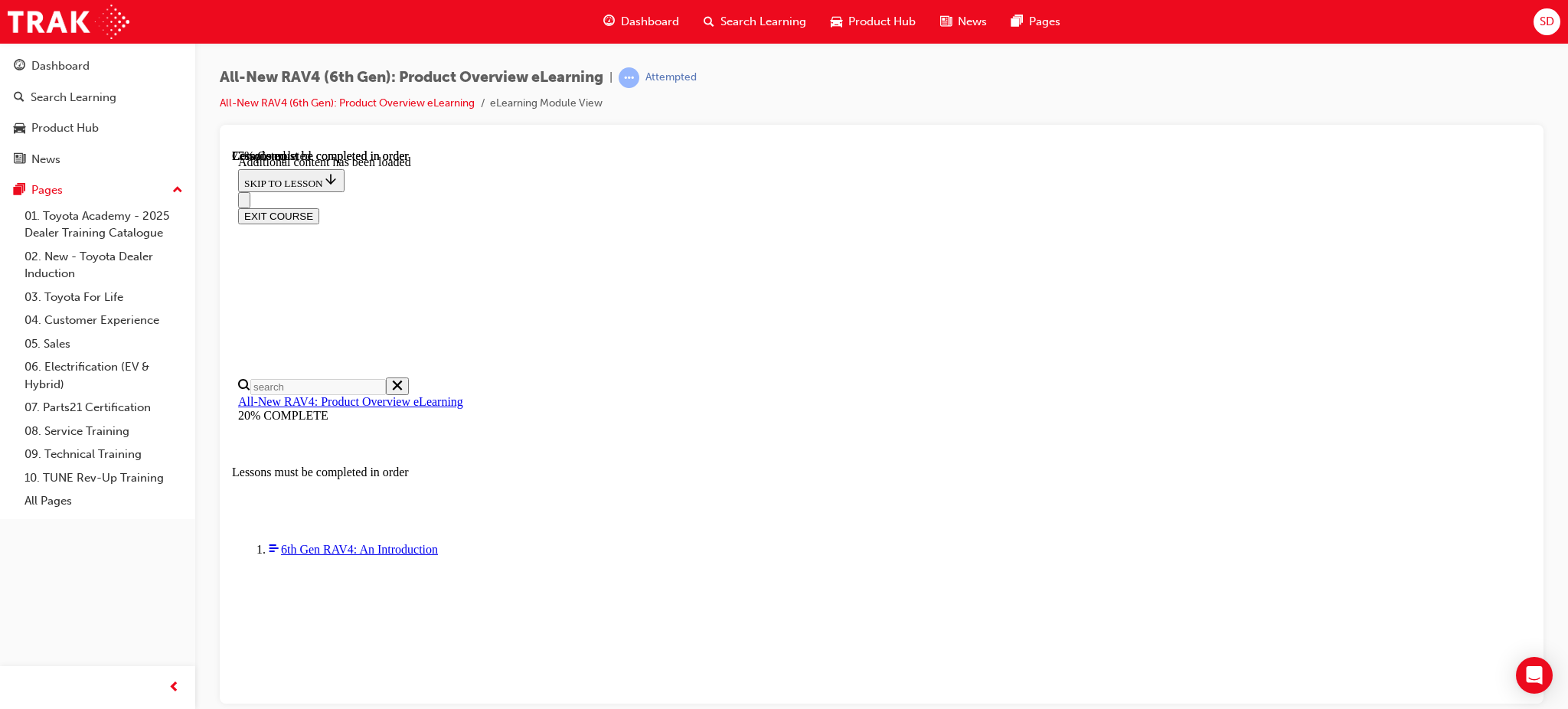
scroll to position [816, 0]
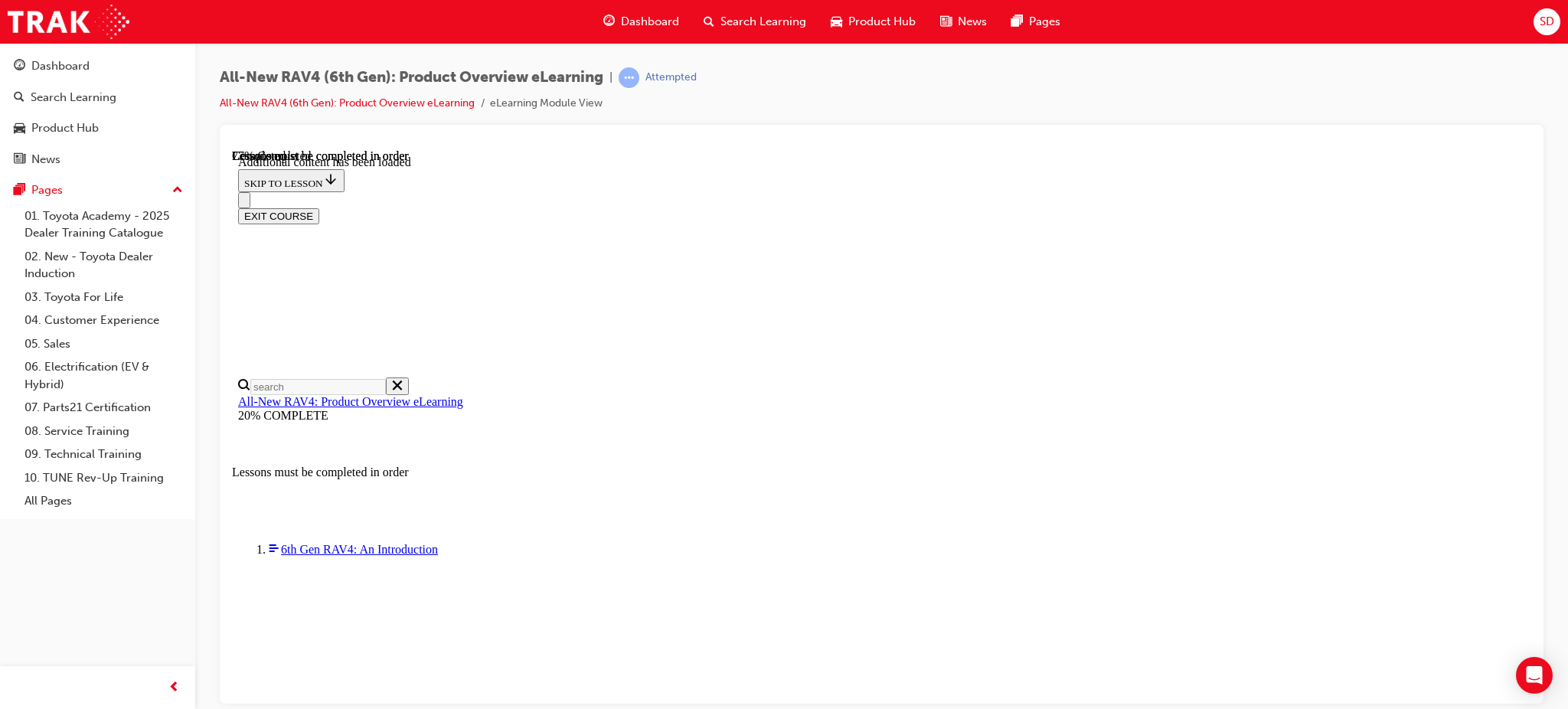
scroll to position [1428, 0]
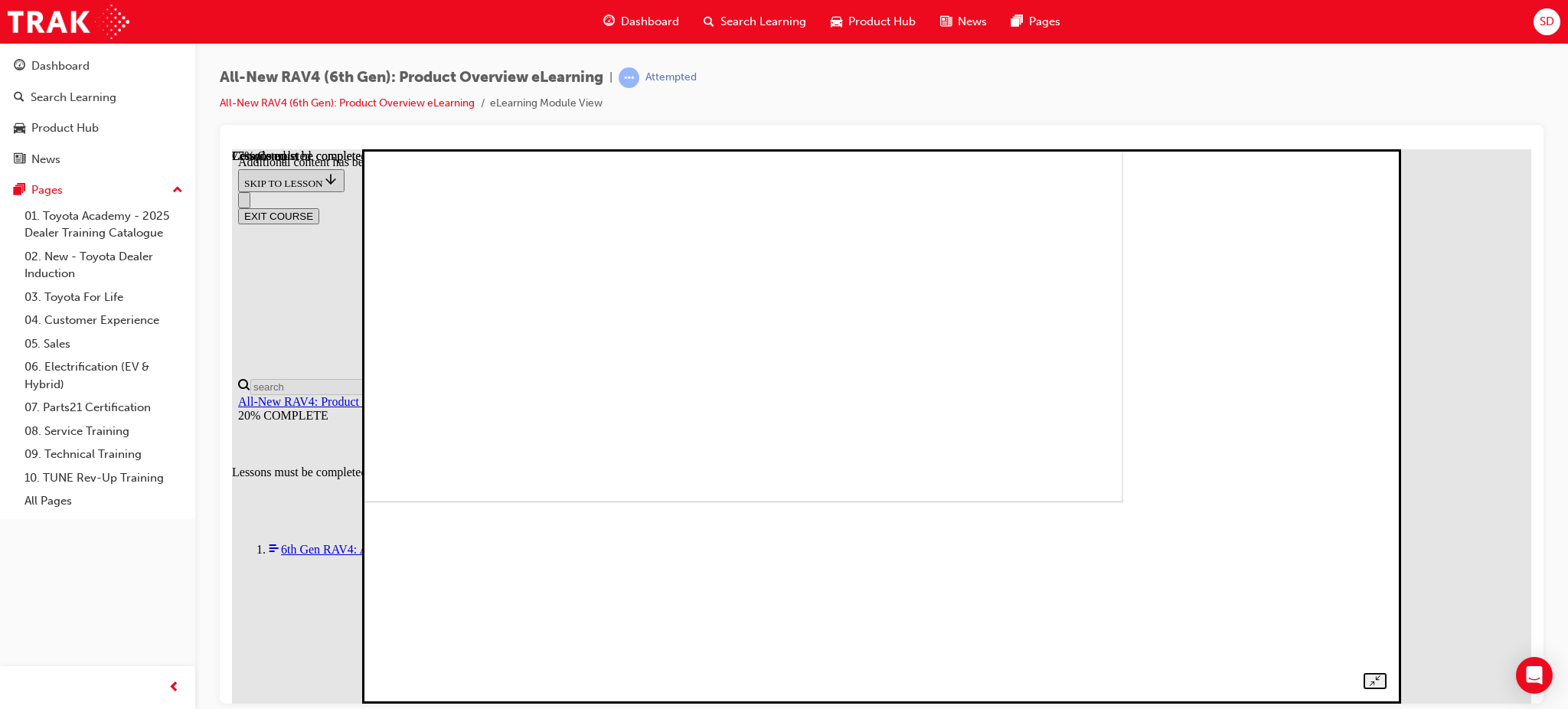
click at [1037, 501] on img at bounding box center [630, 224] width 987 height 555
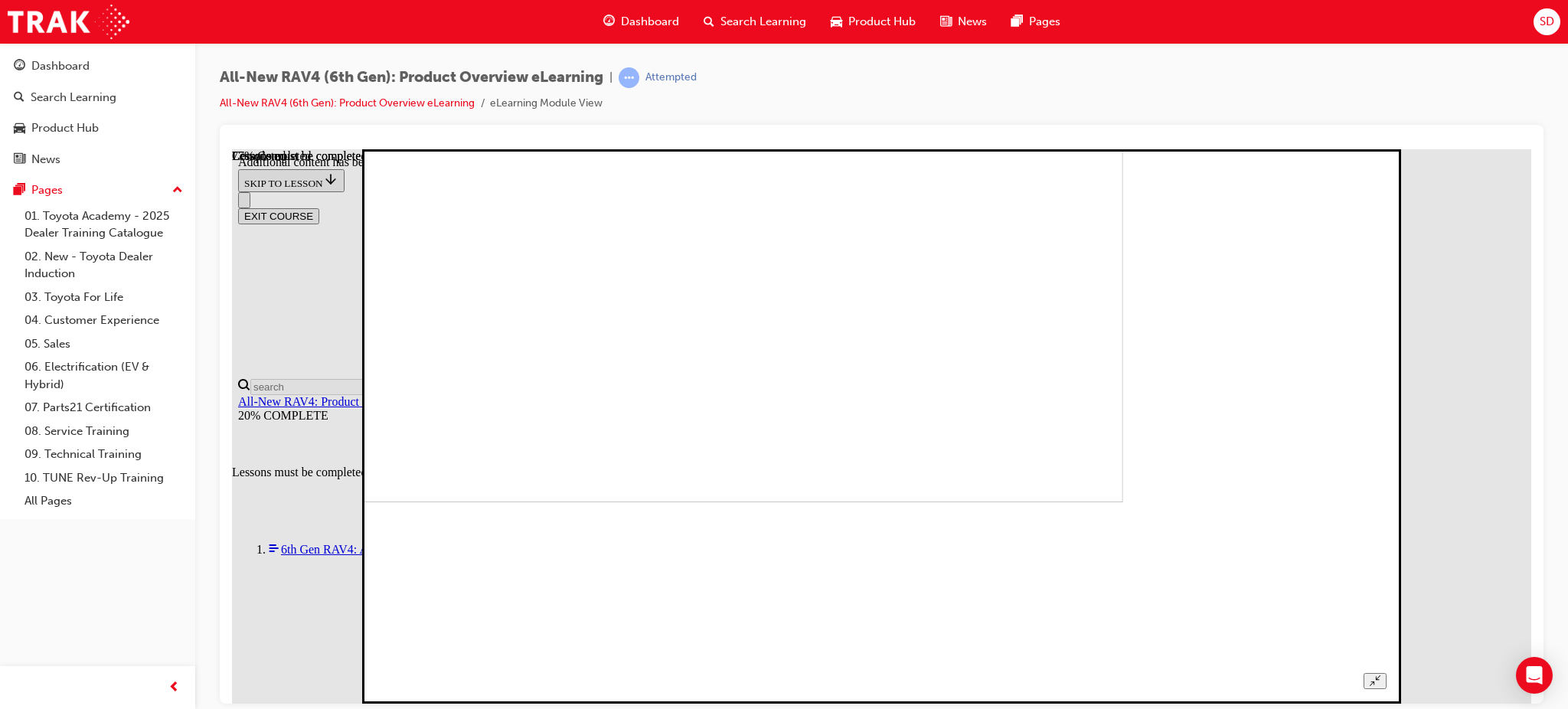
click at [1037, 501] on img at bounding box center [630, 224] width 987 height 555
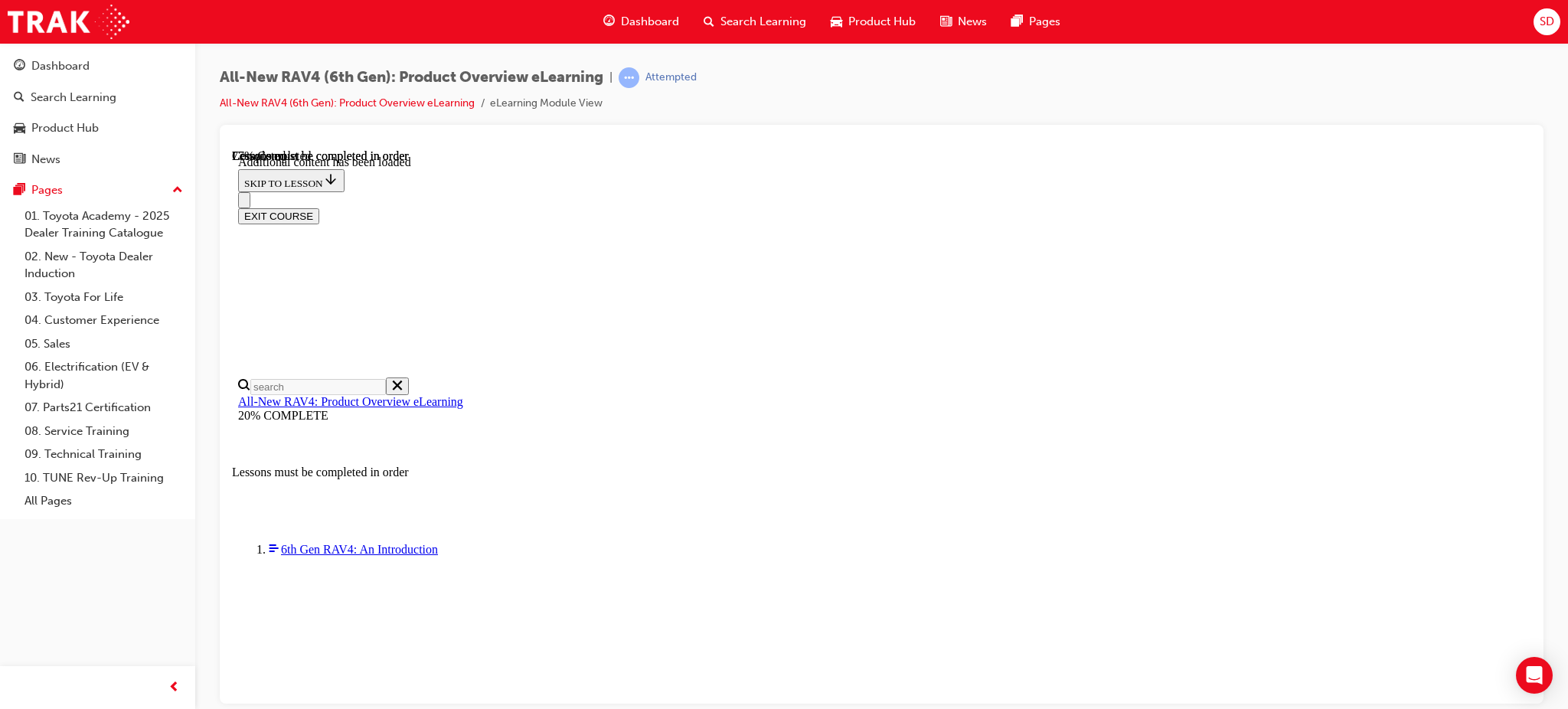
scroll to position [0, 221]
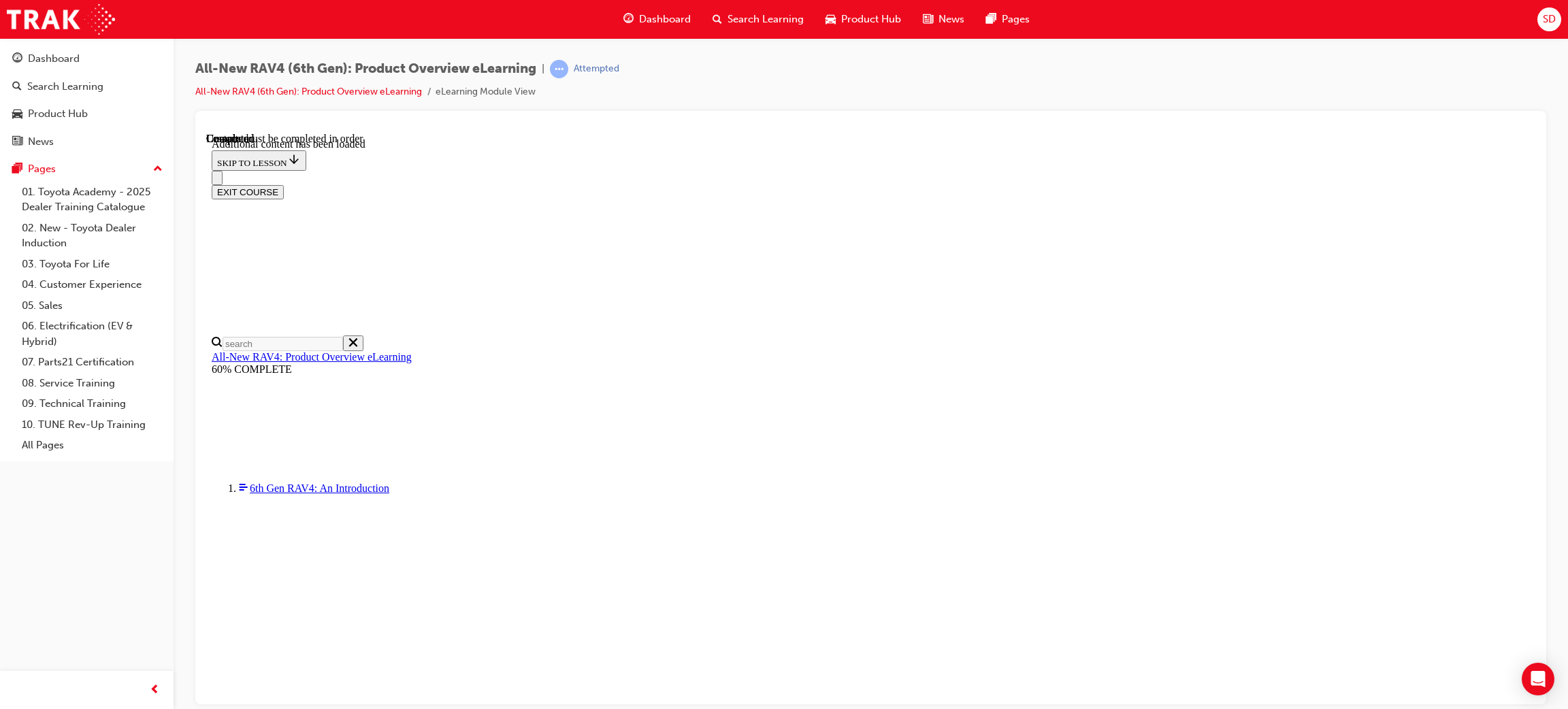
scroll to position [889, 0]
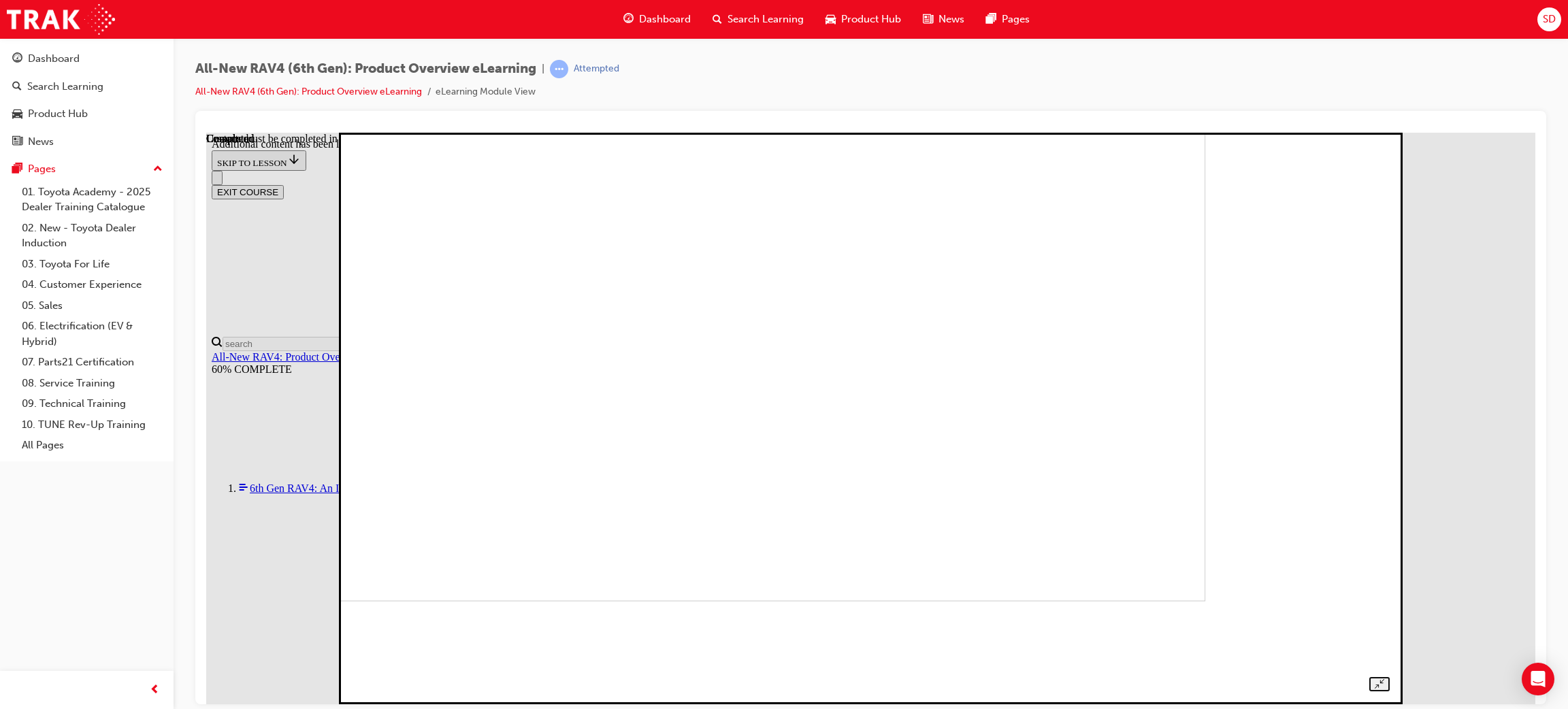
click at [855, 408] on img at bounding box center [697, 314] width 1017 height 572
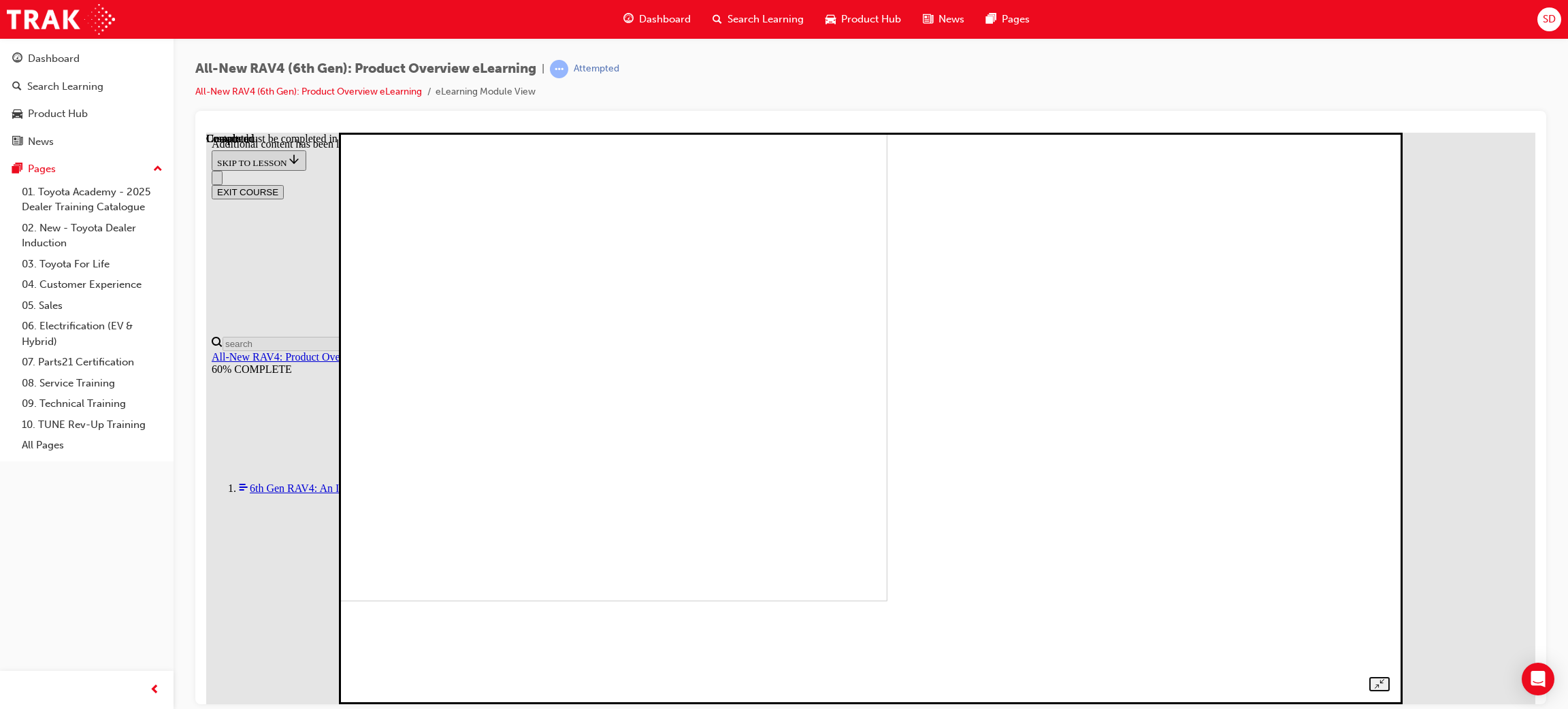
click at [887, 408] on img at bounding box center [378, 314] width 1017 height 572
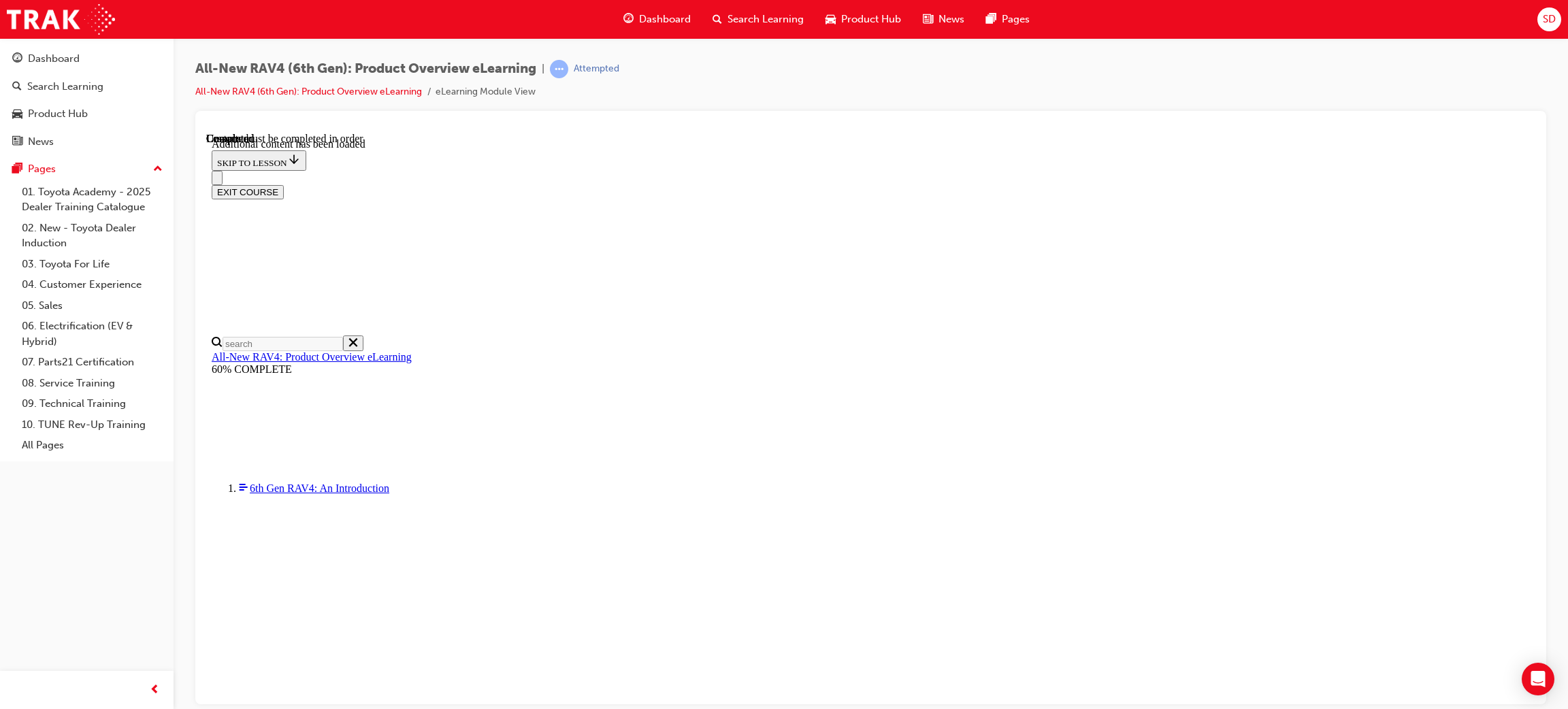
radio input "true"
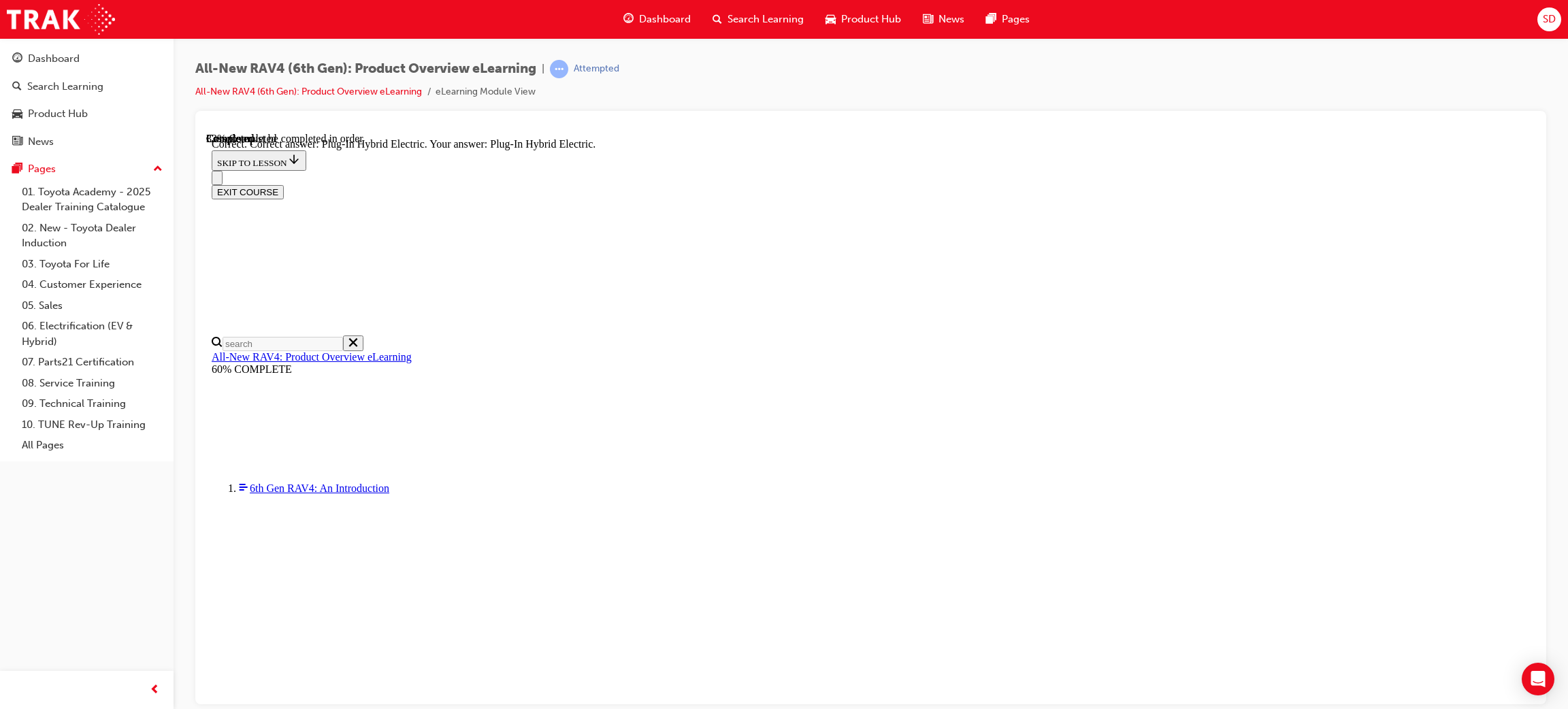
scroll to position [204, 0]
radio input "true"
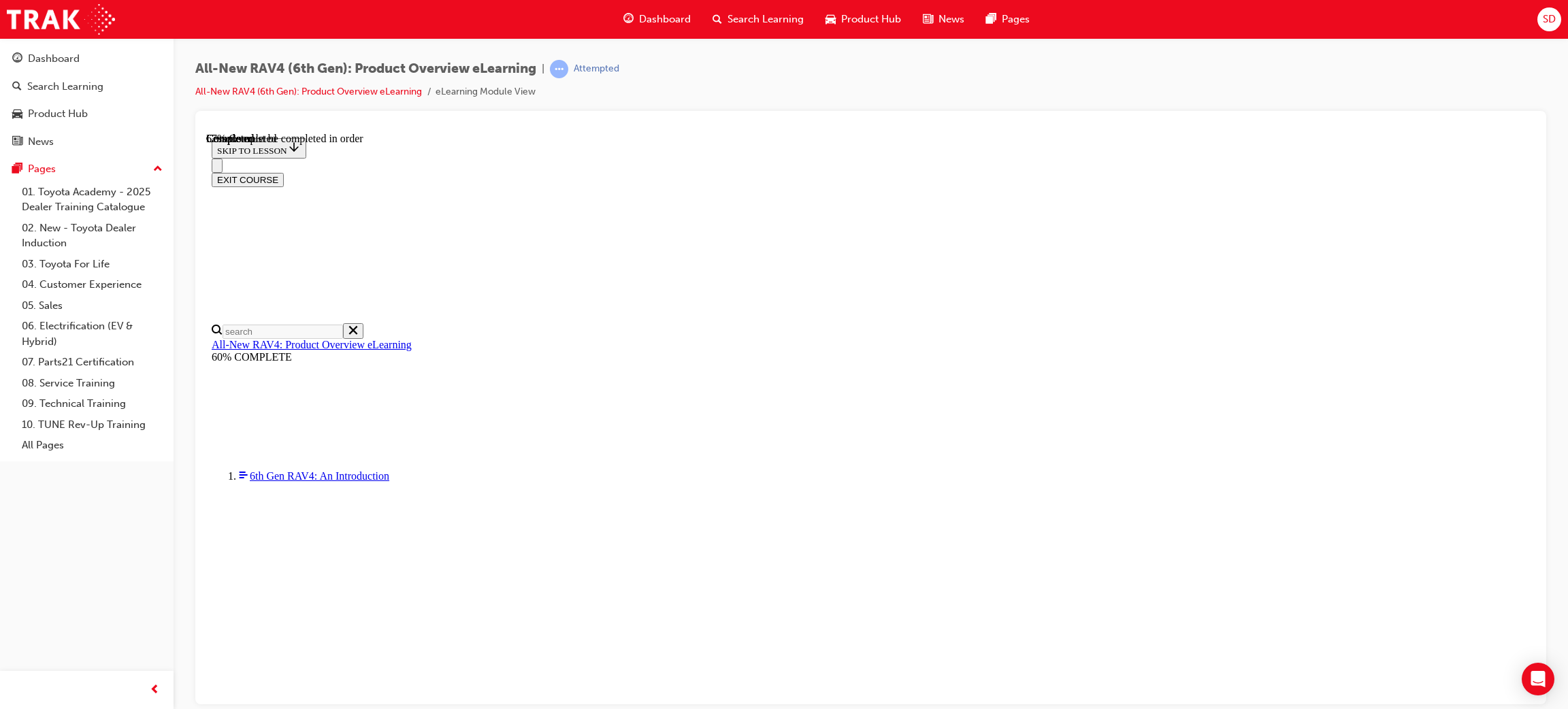
scroll to position [204, 0]
checkbox input "true"
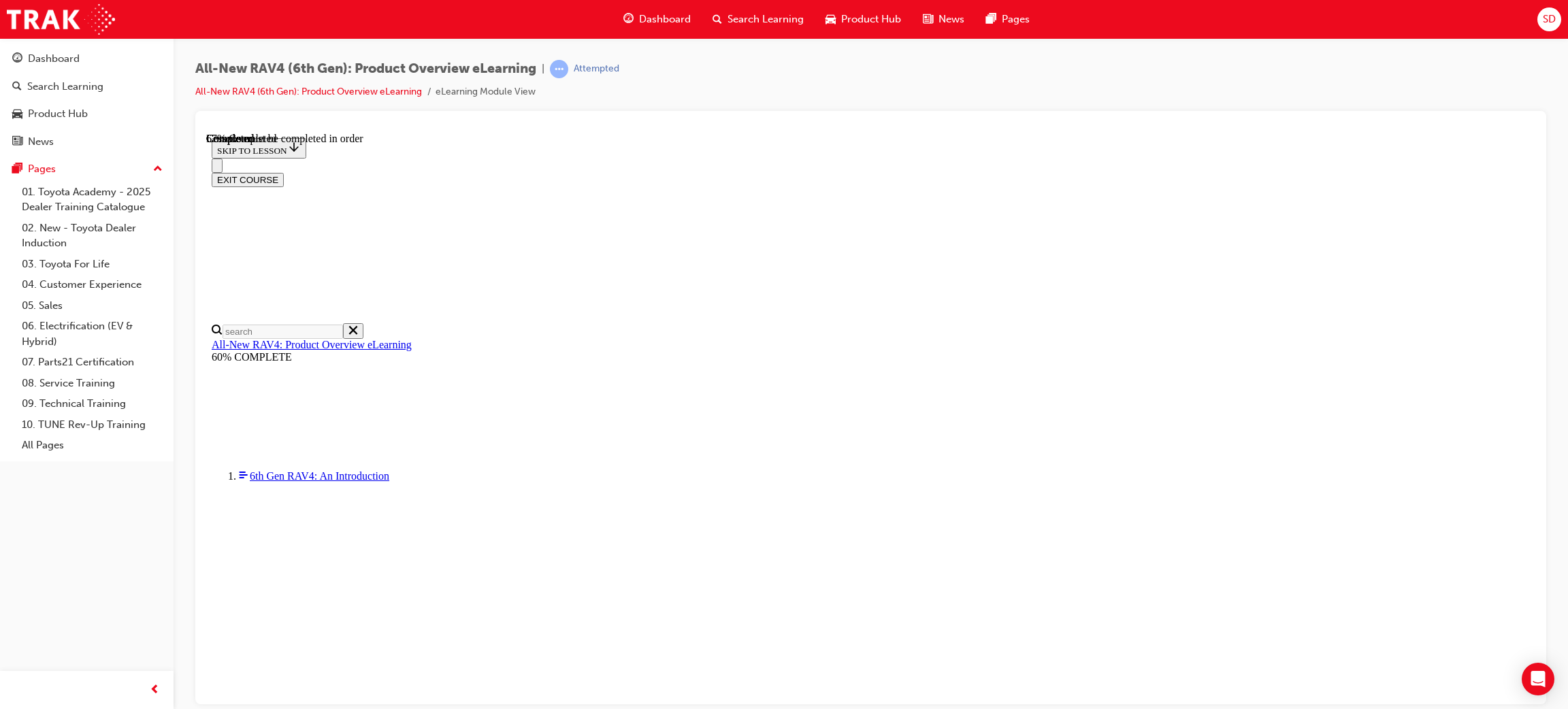
checkbox input "true"
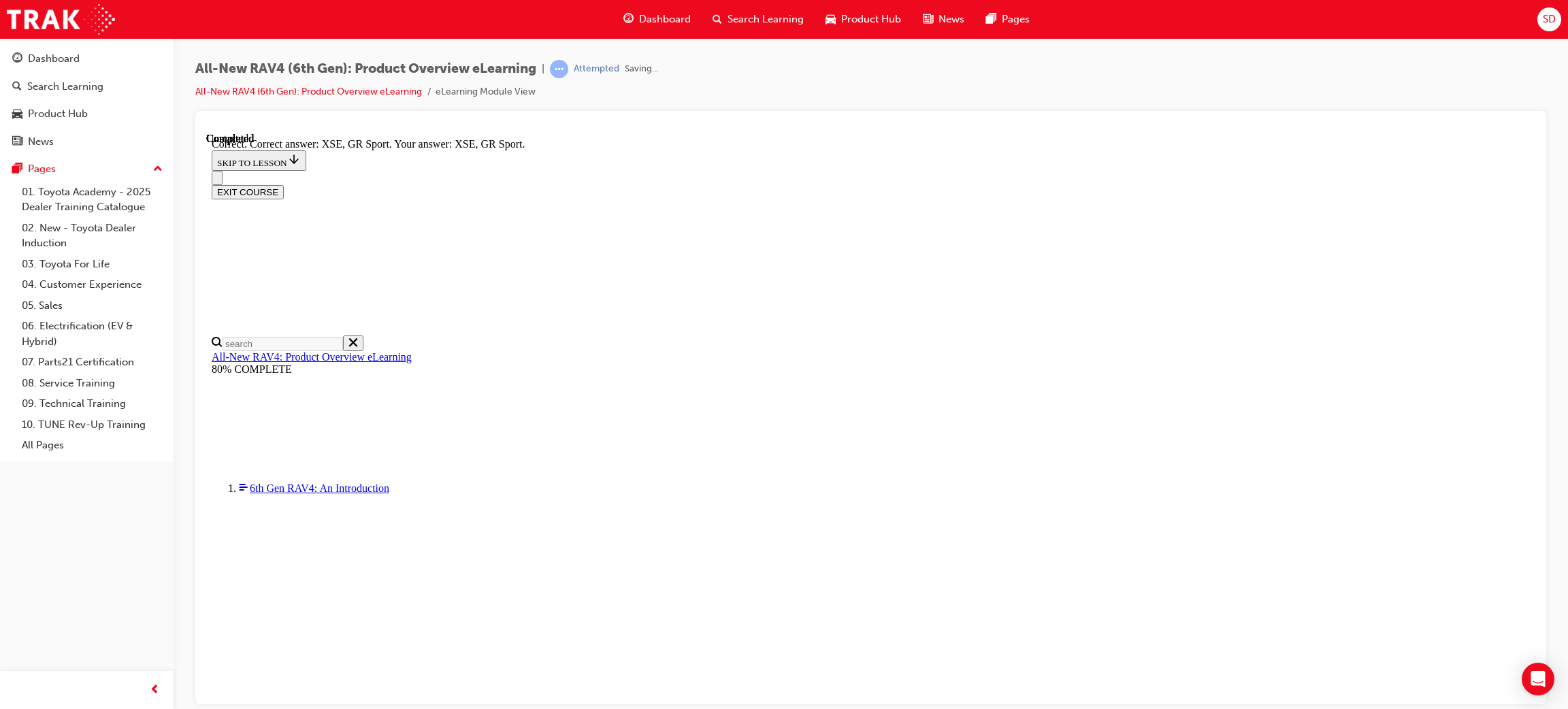
scroll to position [444, 0]
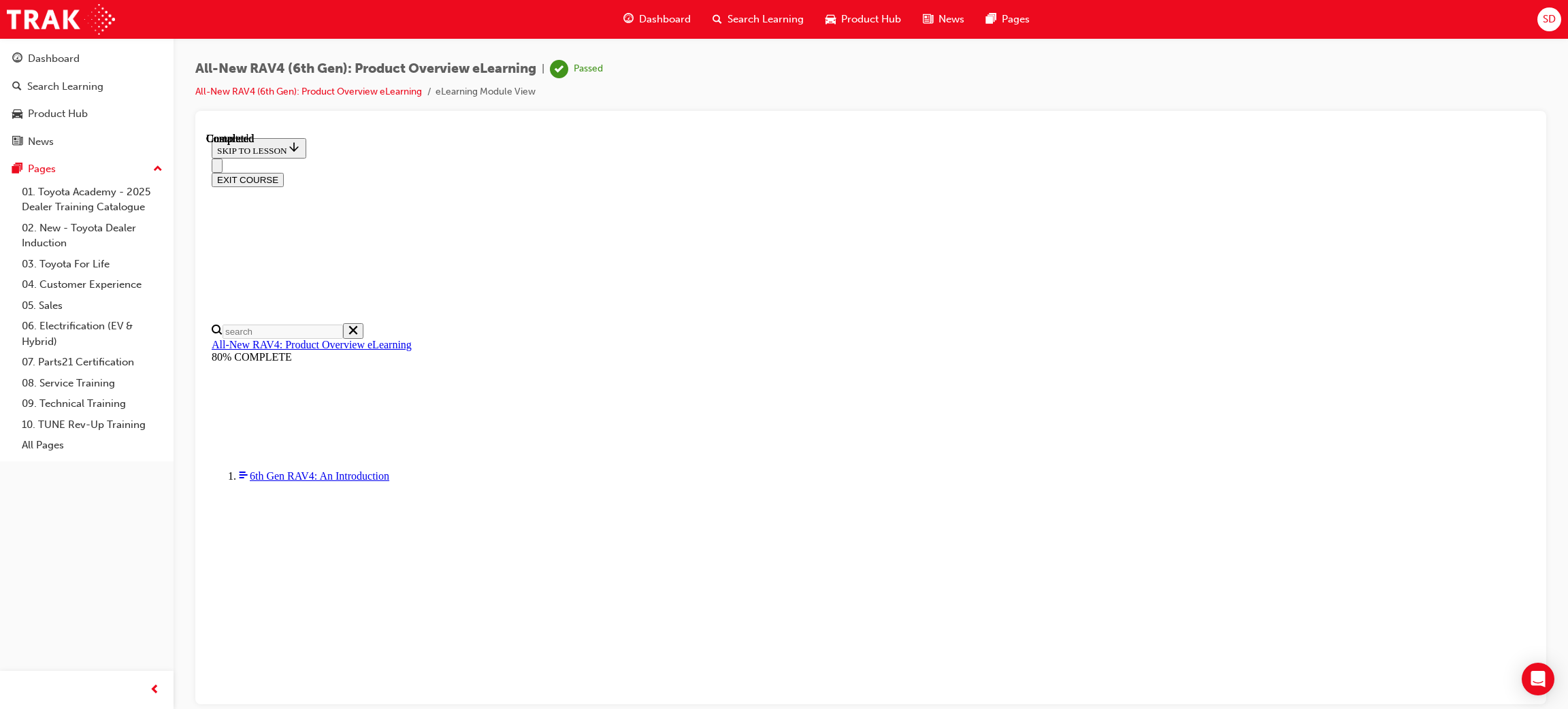
scroll to position [176, 0]
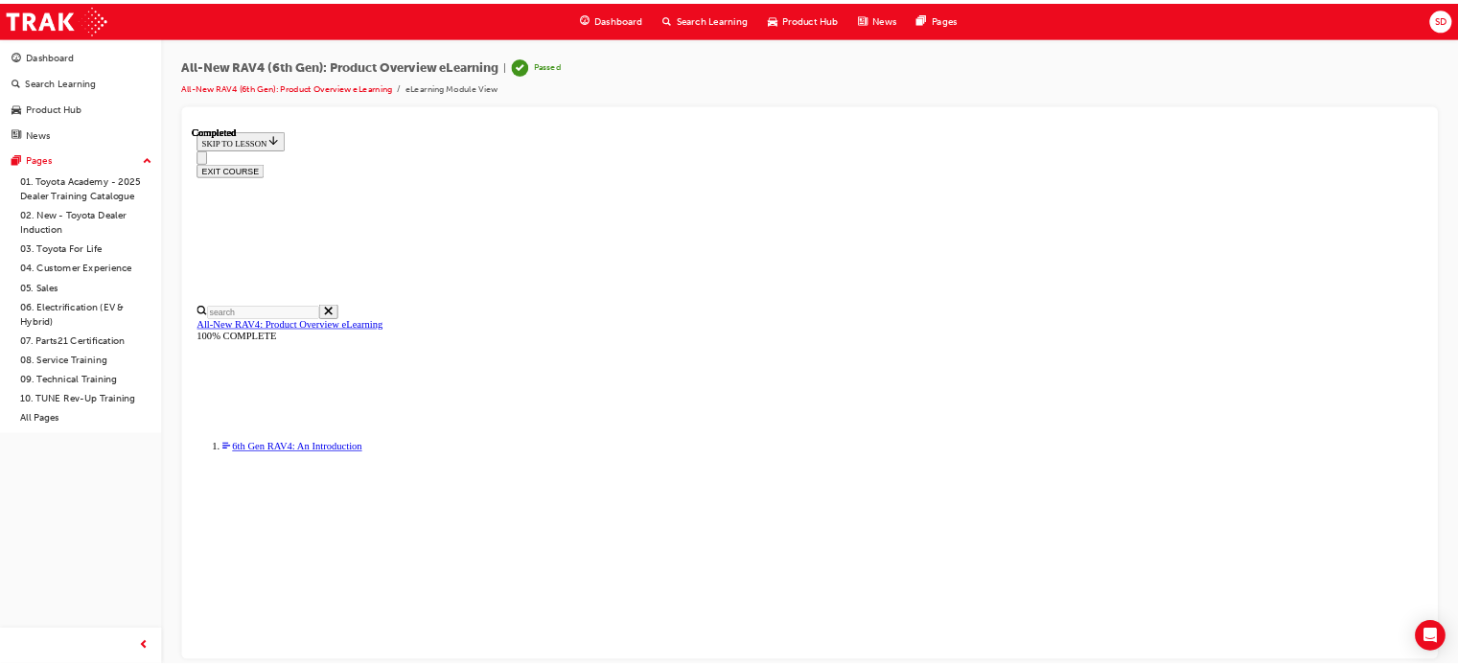
scroll to position [475, 0]
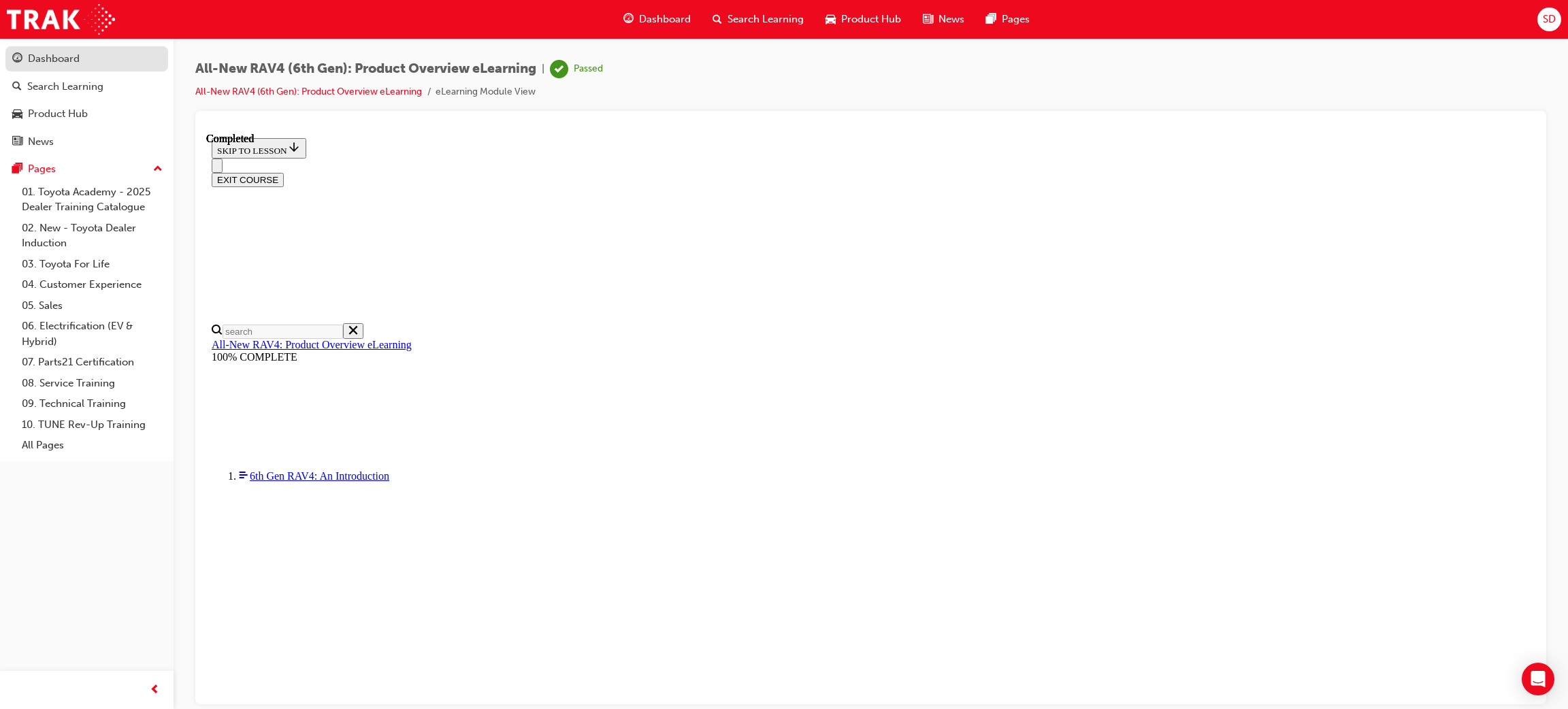
click at [67, 57] on div "Dashboard" at bounding box center [53, 59] width 52 height 16
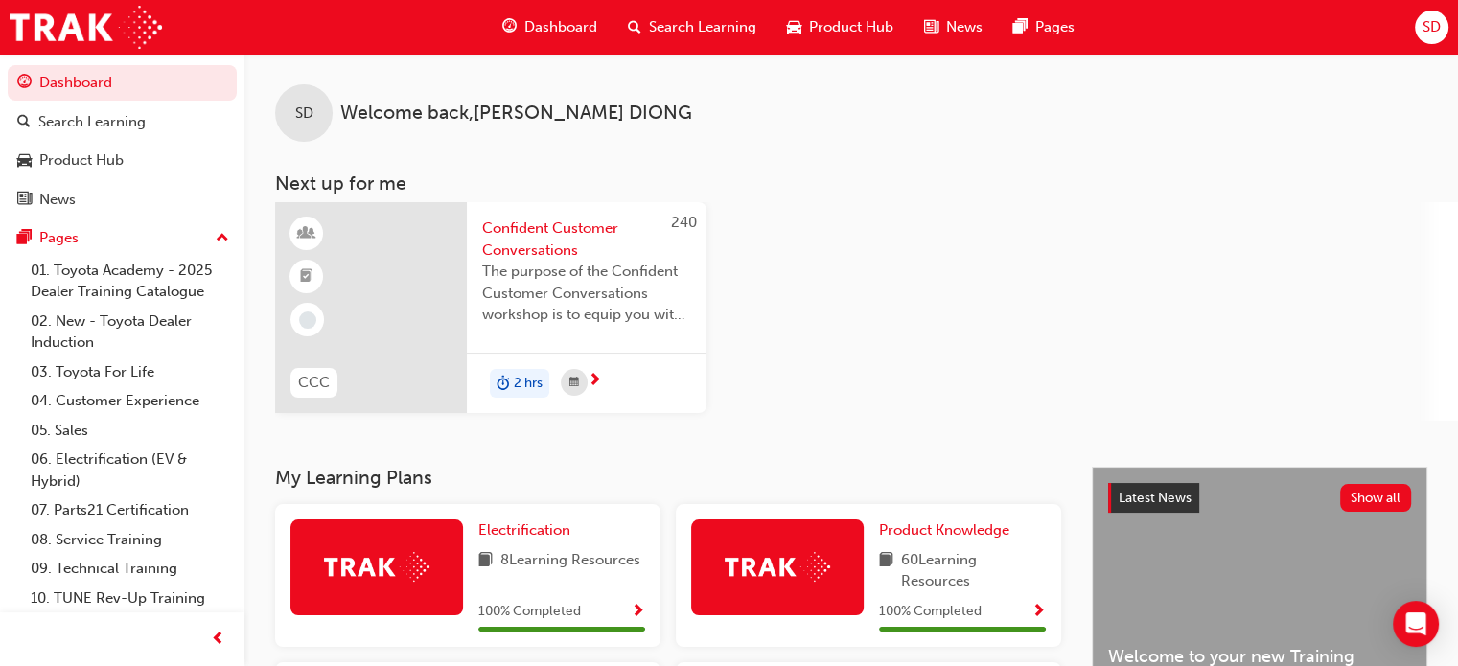
drag, startPoint x: 2112, startPoint y: 2, endPoint x: 909, endPoint y: 332, distance: 1247.8
click at [909, 332] on div "240 CCC Confident Customer Conversations The purpose of the Confident Customer …" at bounding box center [866, 311] width 1183 height 219
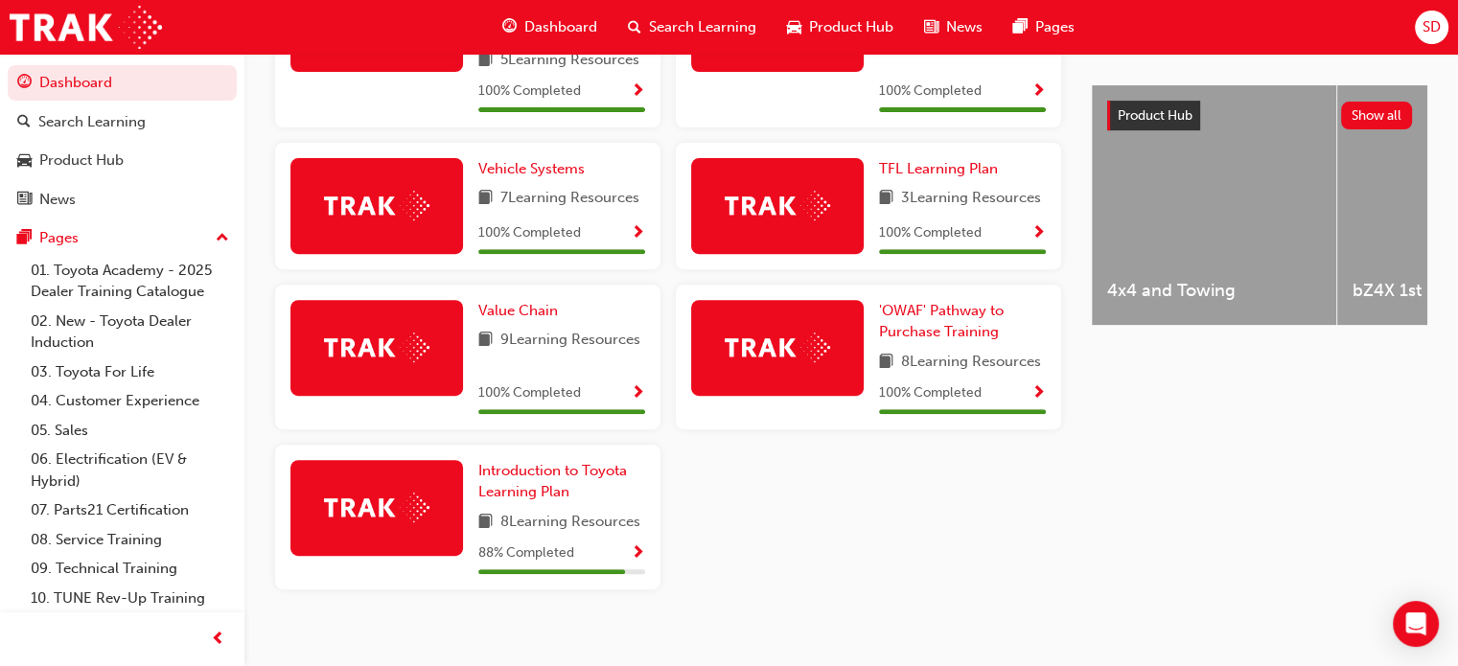
scroll to position [720, 0]
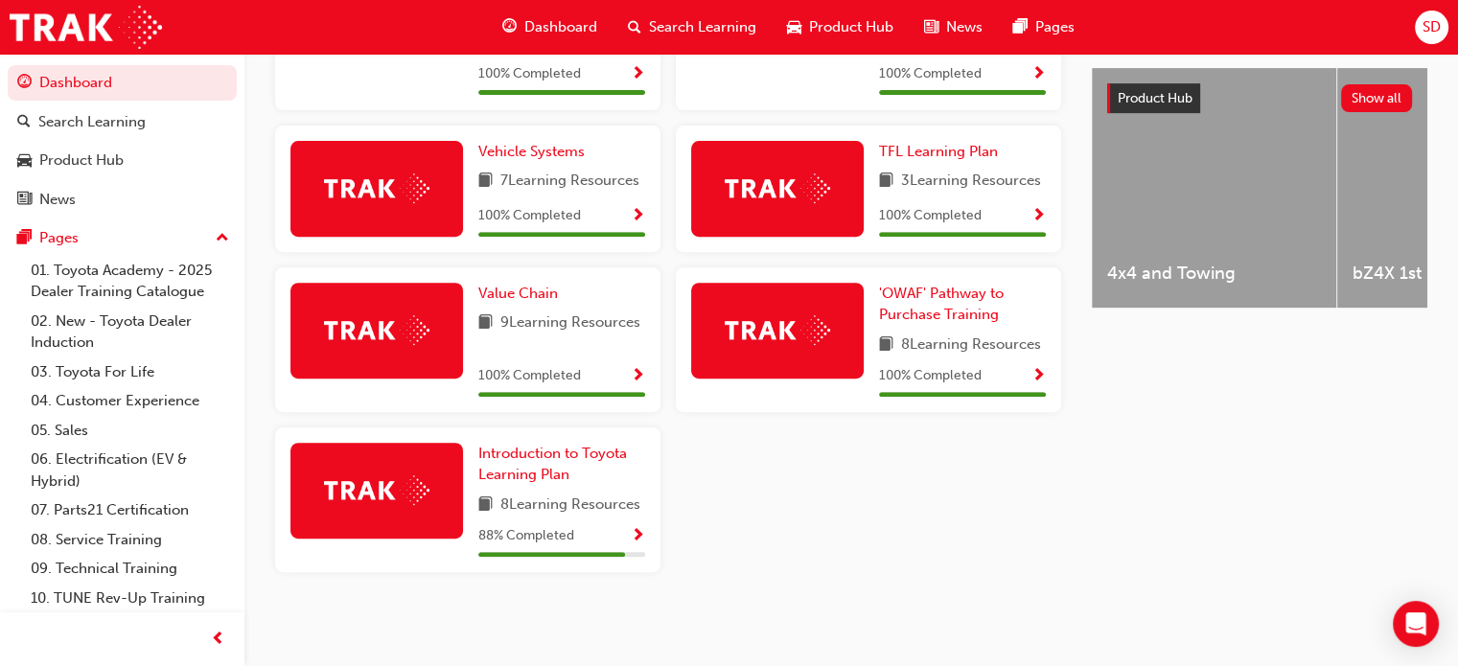
click at [635, 536] on span "Show Progress" at bounding box center [638, 536] width 14 height 17
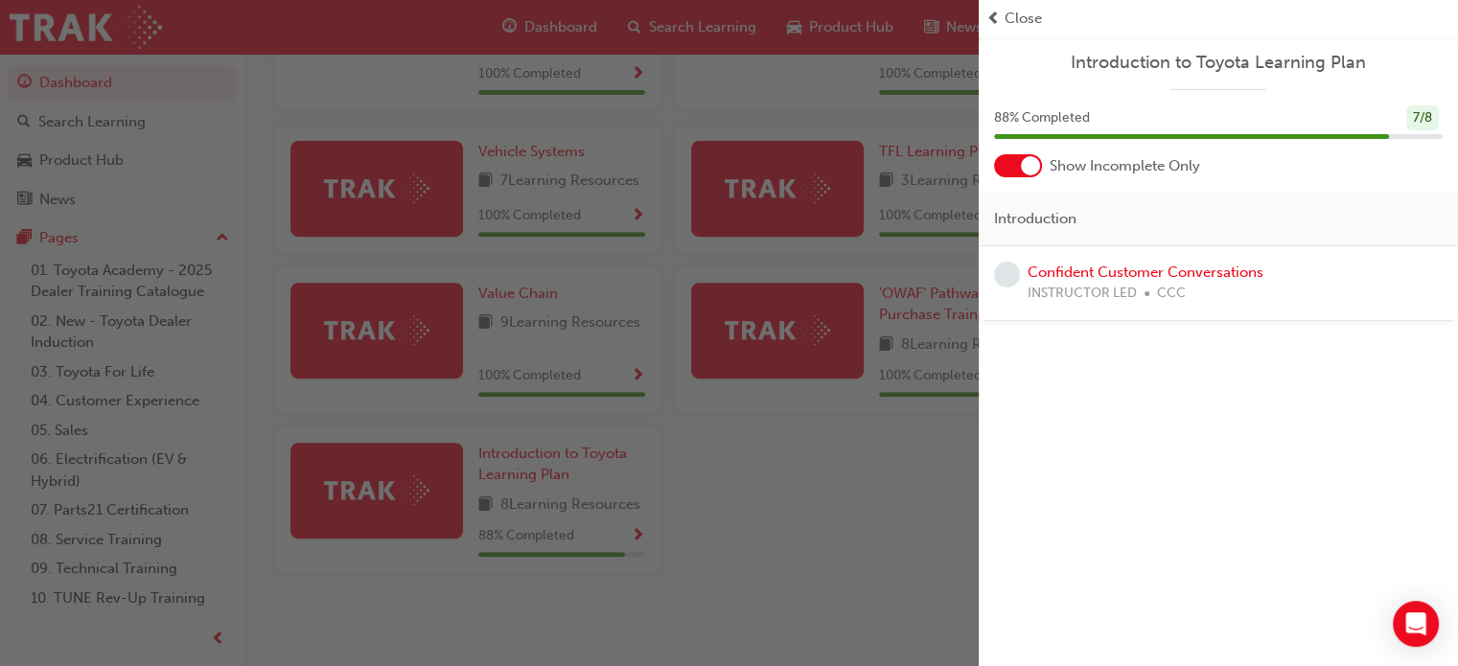
click at [1019, 14] on span "Close" at bounding box center [1023, 19] width 37 height 22
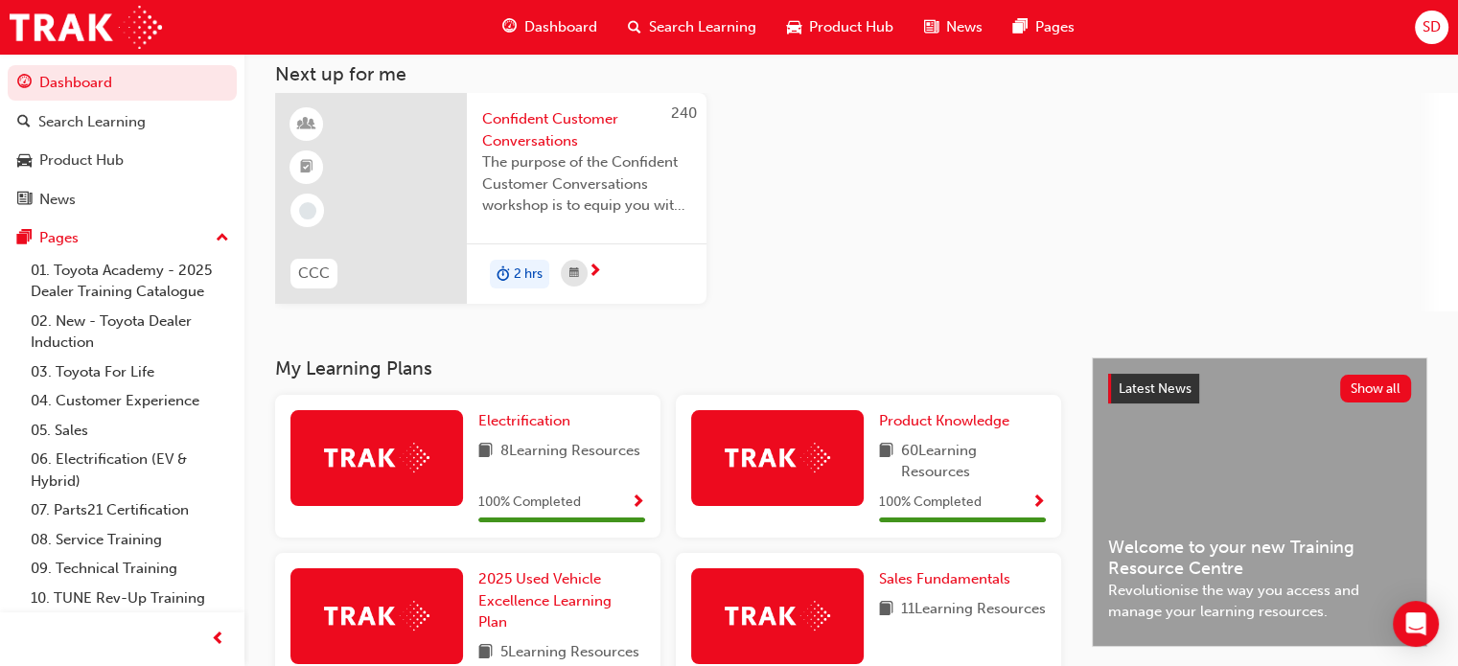
scroll to position [0, 0]
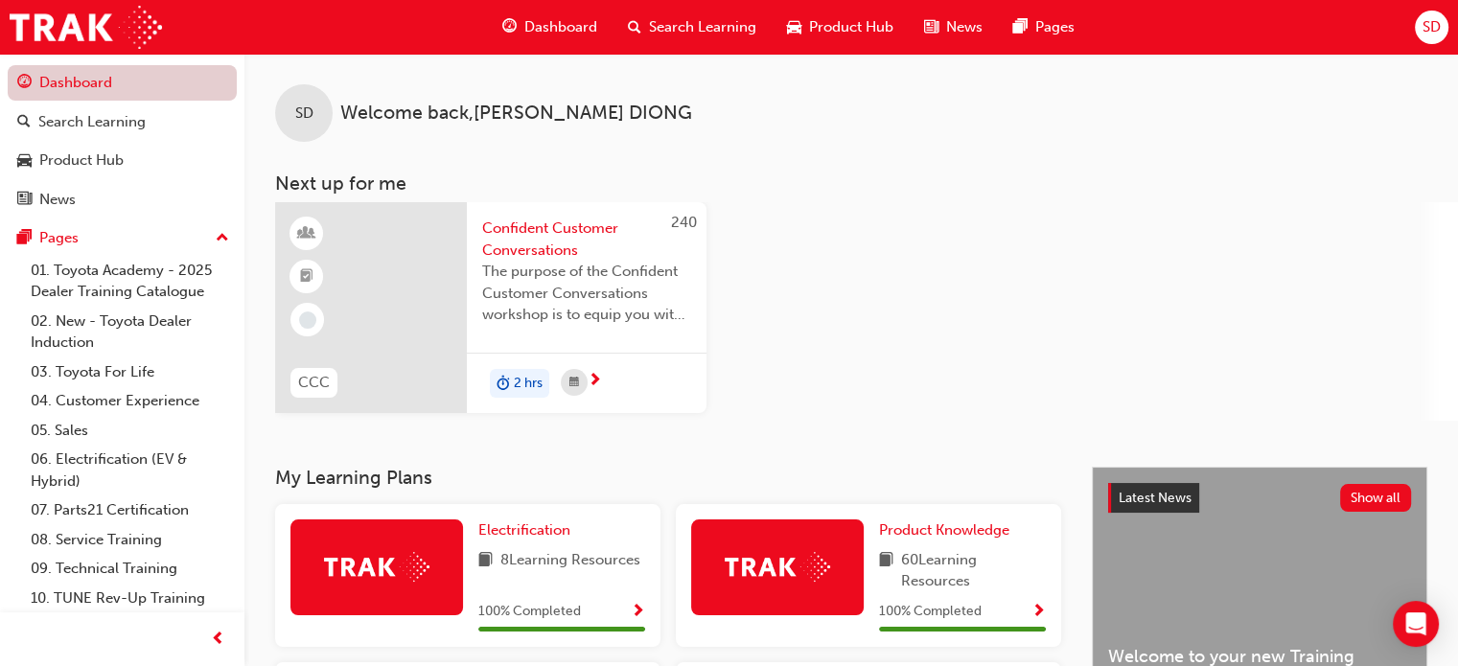
click at [86, 68] on link "Dashboard" at bounding box center [122, 82] width 229 height 35
